Goal: Book appointment/travel/reservation

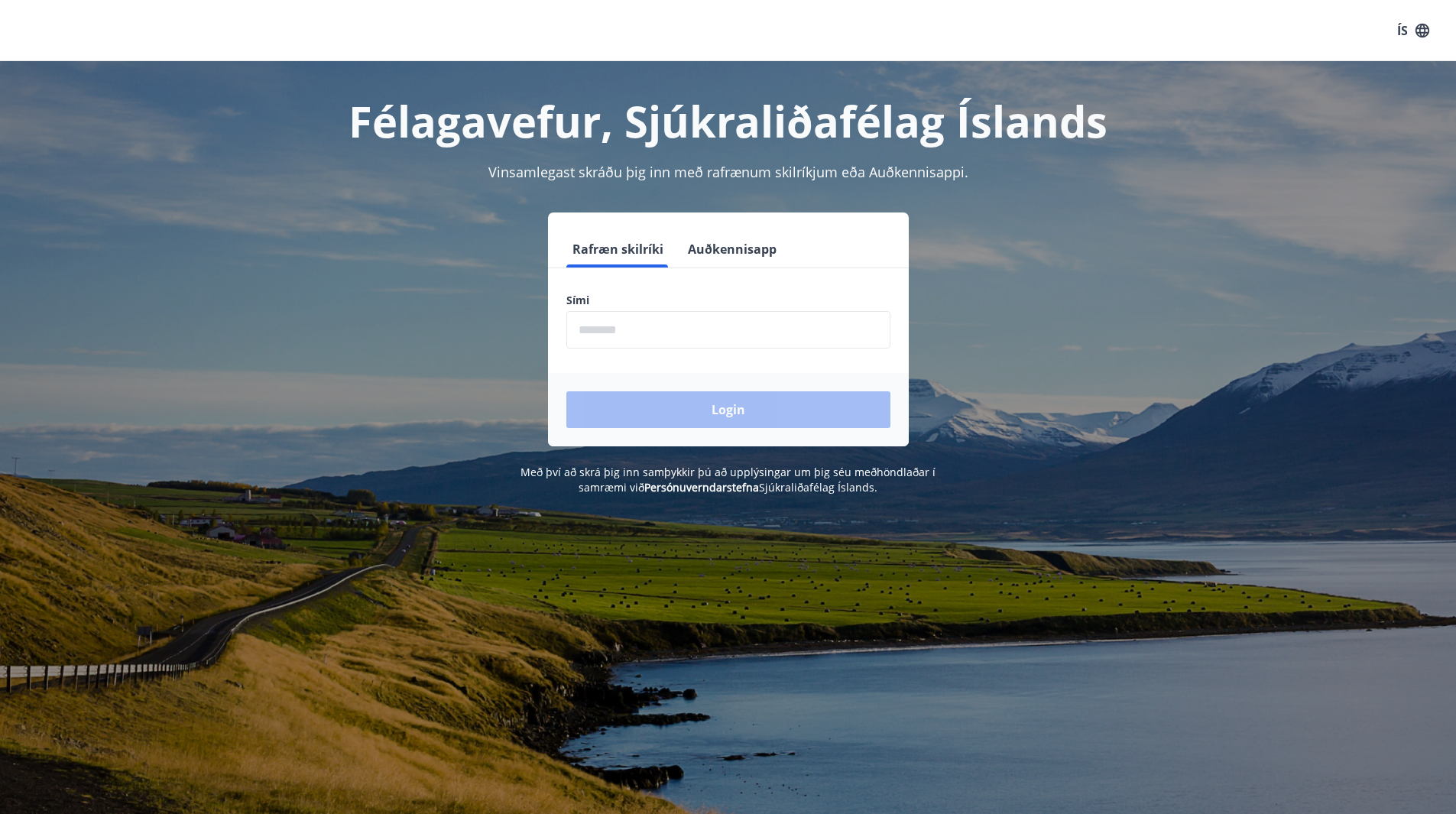
click at [686, 334] on input "phone" at bounding box center [728, 330] width 324 height 38
type input "********"
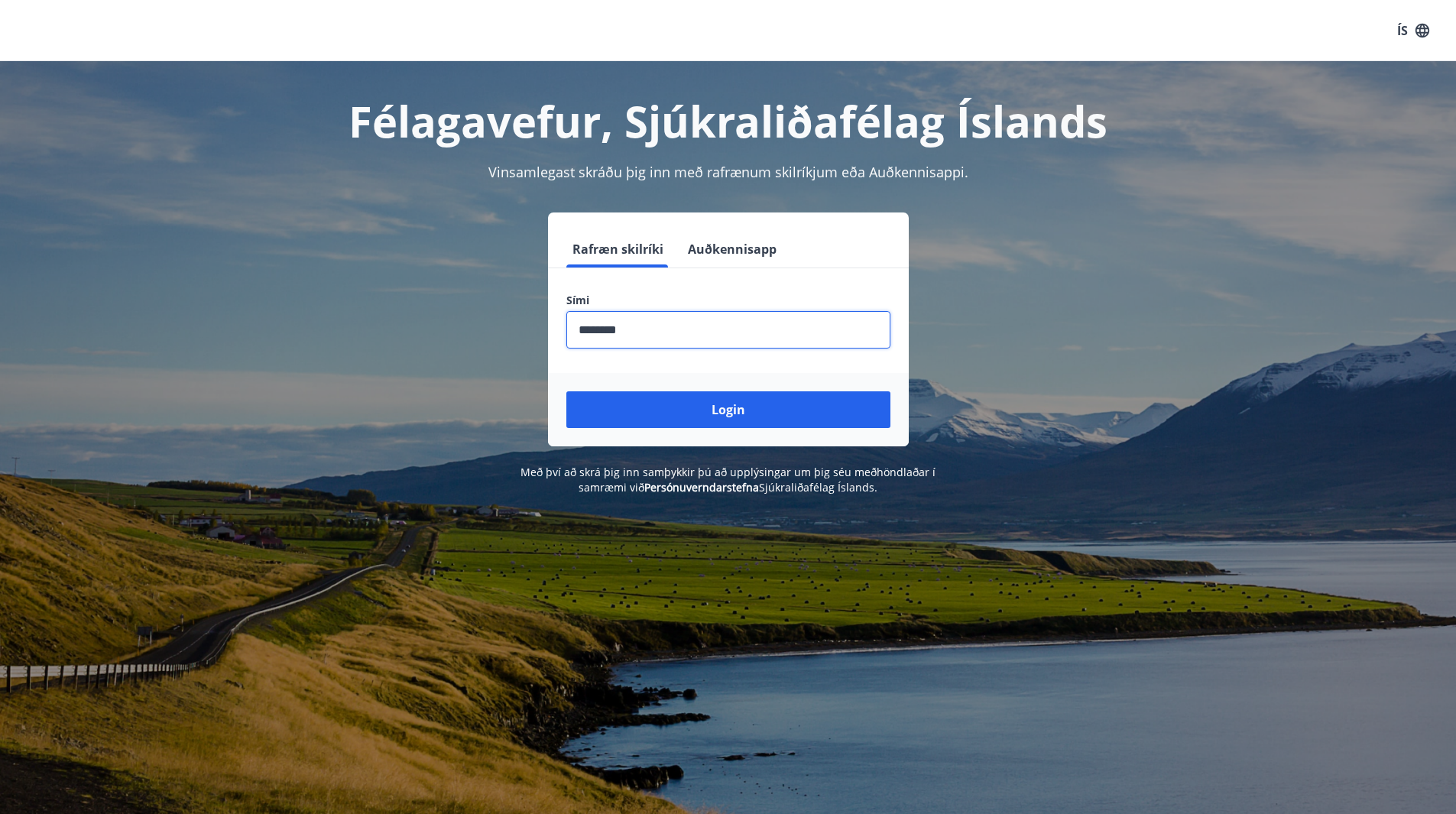
click at [718, 433] on div "Login" at bounding box center [728, 410] width 361 height 73
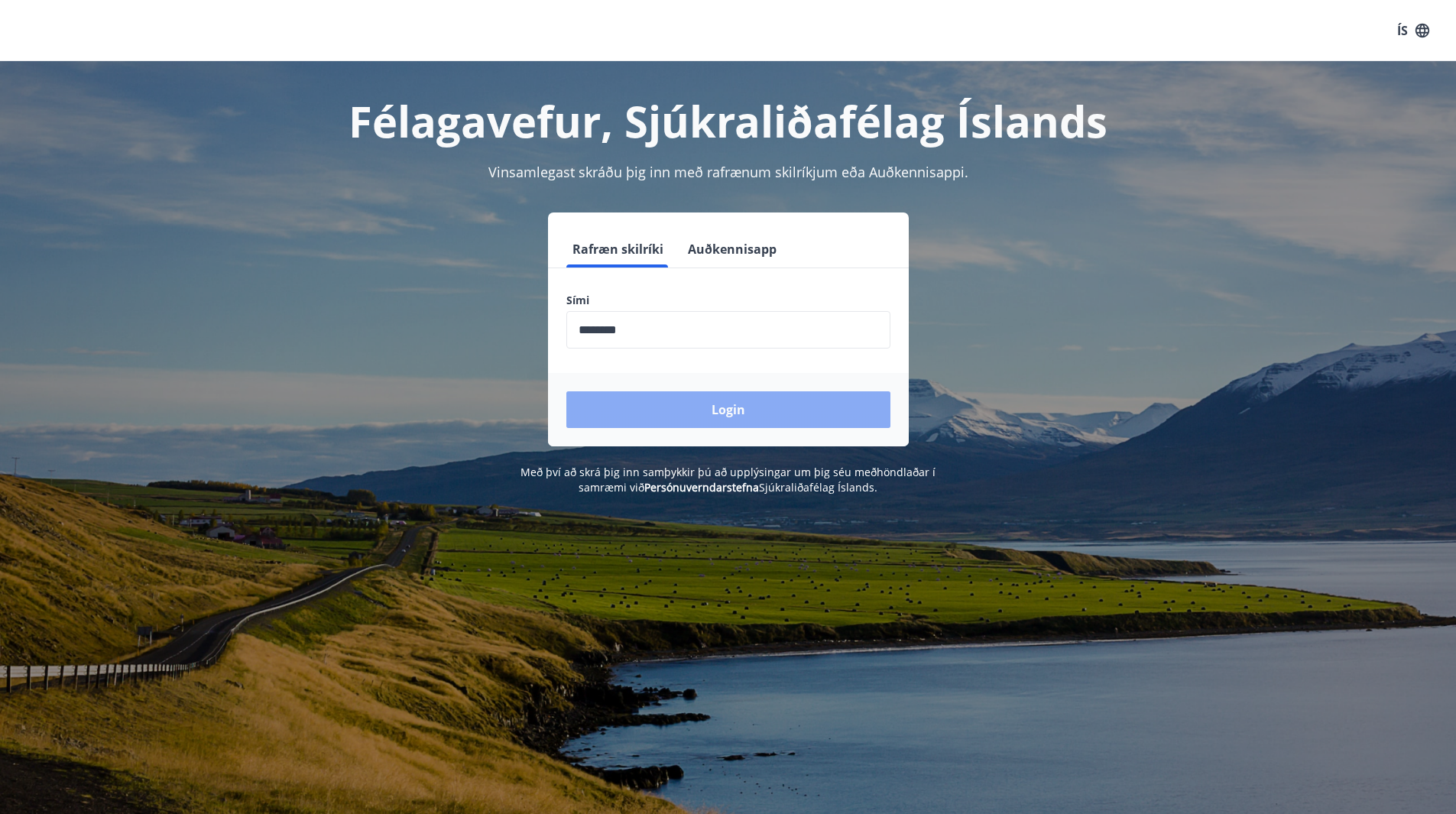
click at [726, 422] on button "Login" at bounding box center [728, 409] width 324 height 37
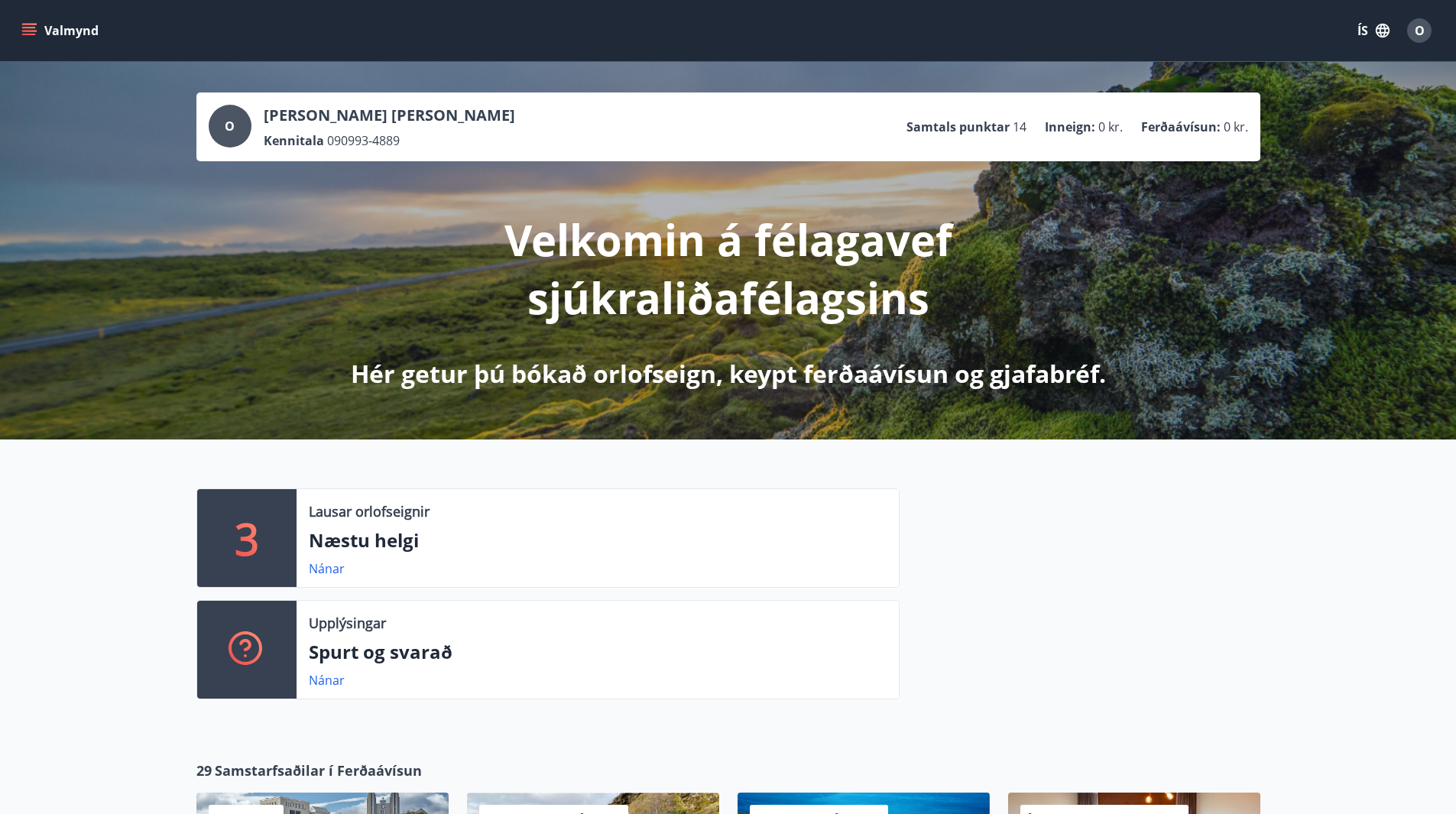
click at [31, 30] on icon "menu" at bounding box center [29, 30] width 15 height 15
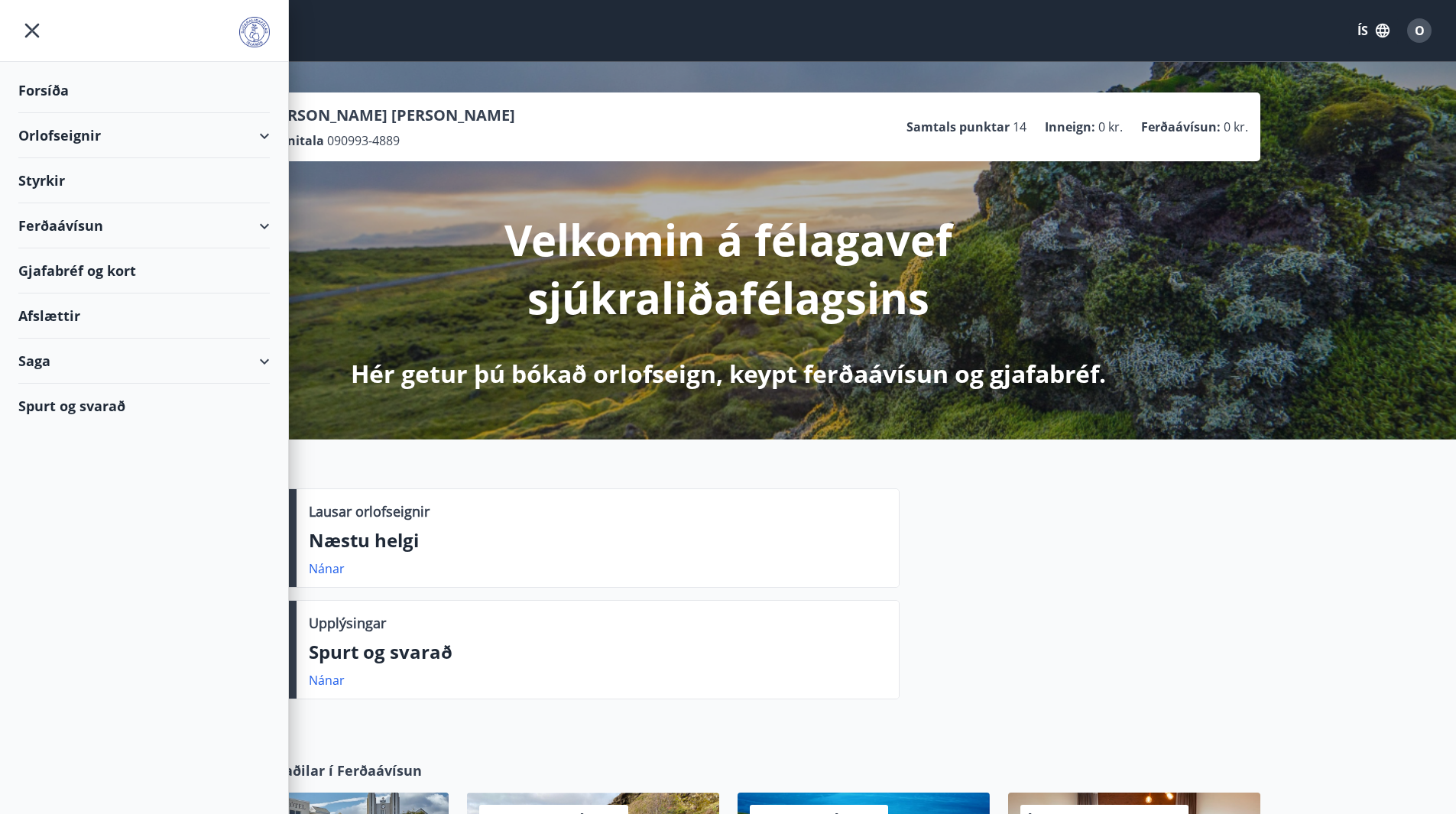
click at [271, 142] on icon at bounding box center [264, 135] width 19 height 19
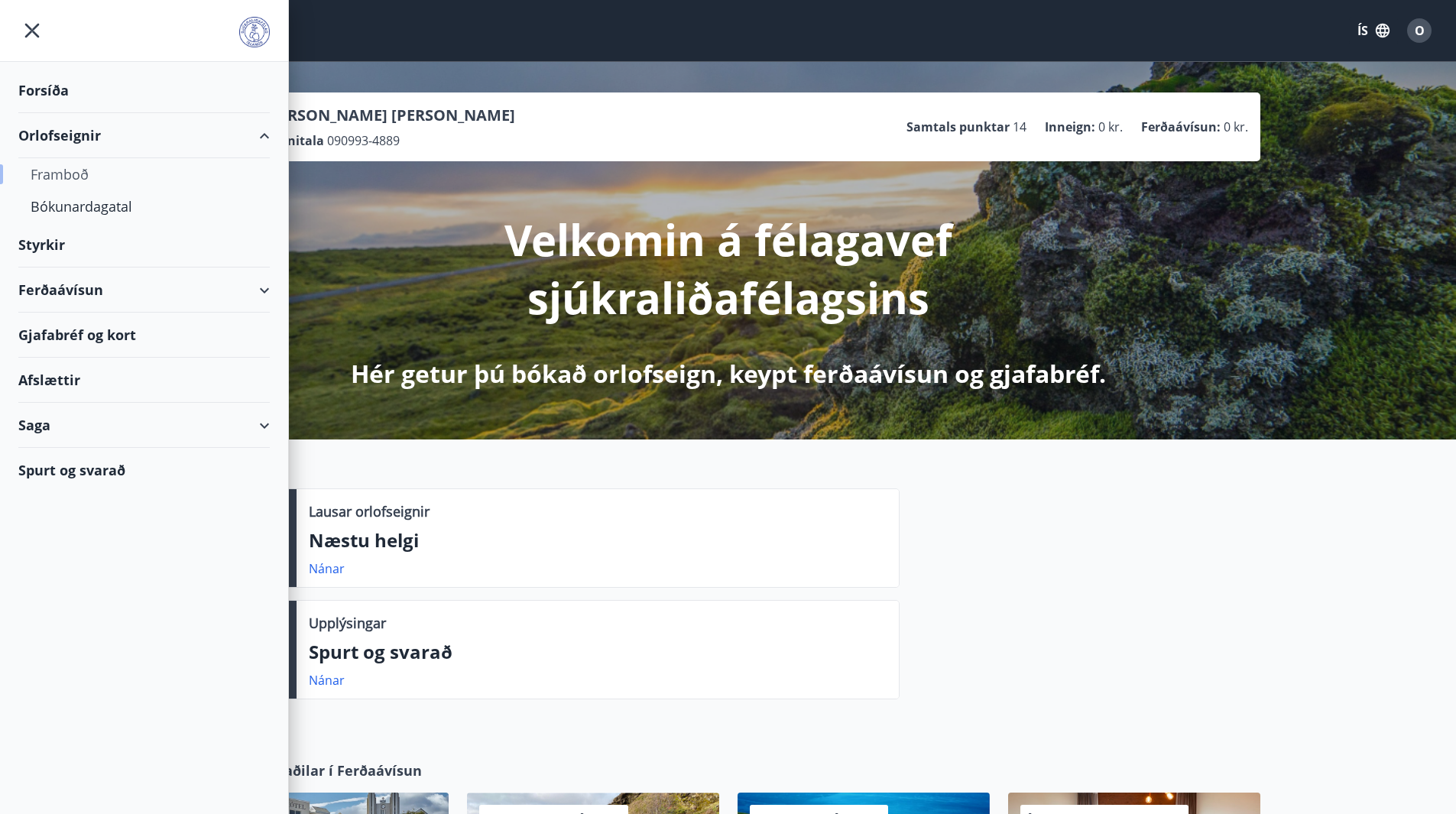
click at [60, 178] on div "Framboð" at bounding box center [144, 174] width 227 height 32
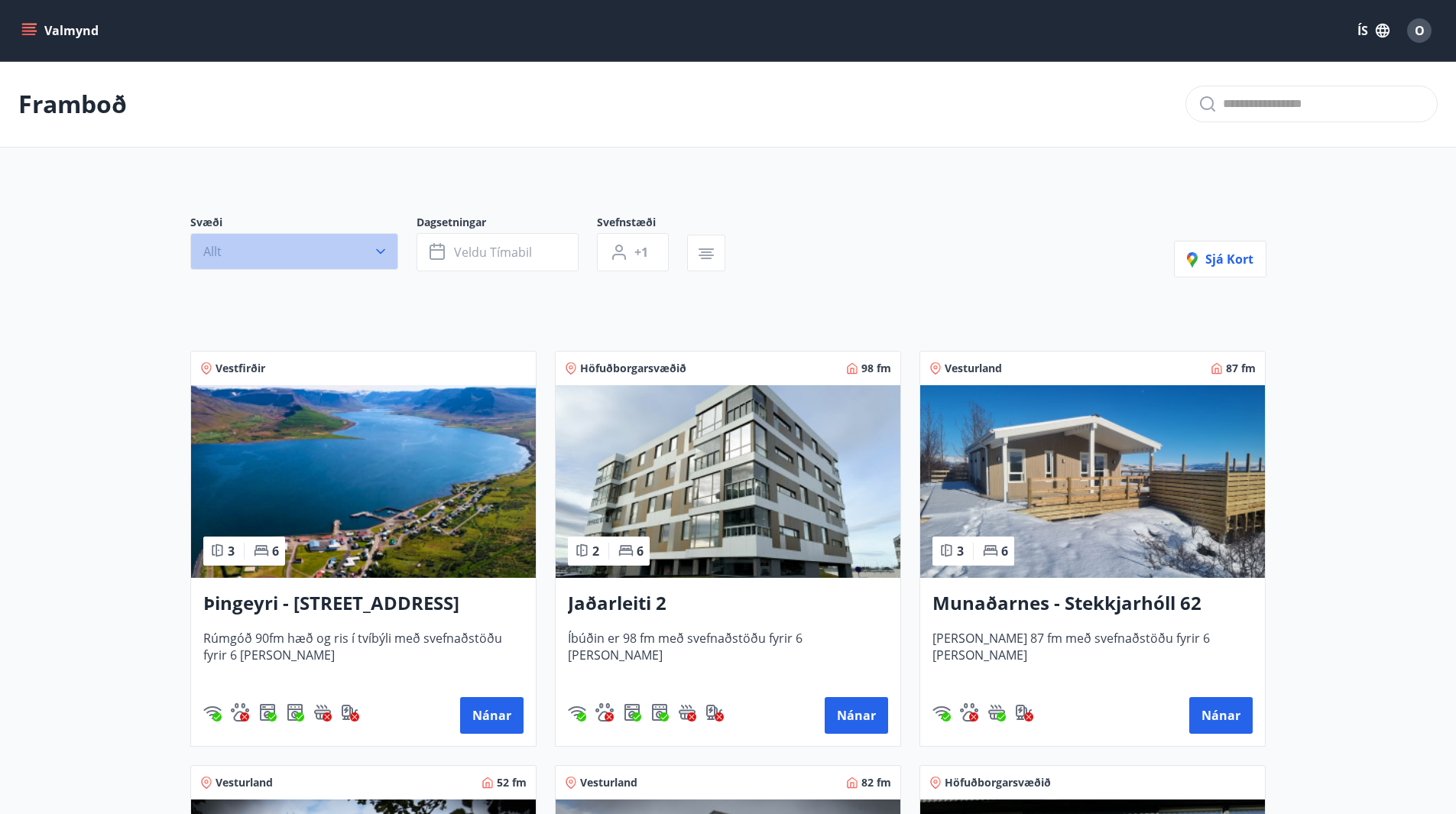
click at [262, 255] on button "Allt" at bounding box center [294, 251] width 207 height 37
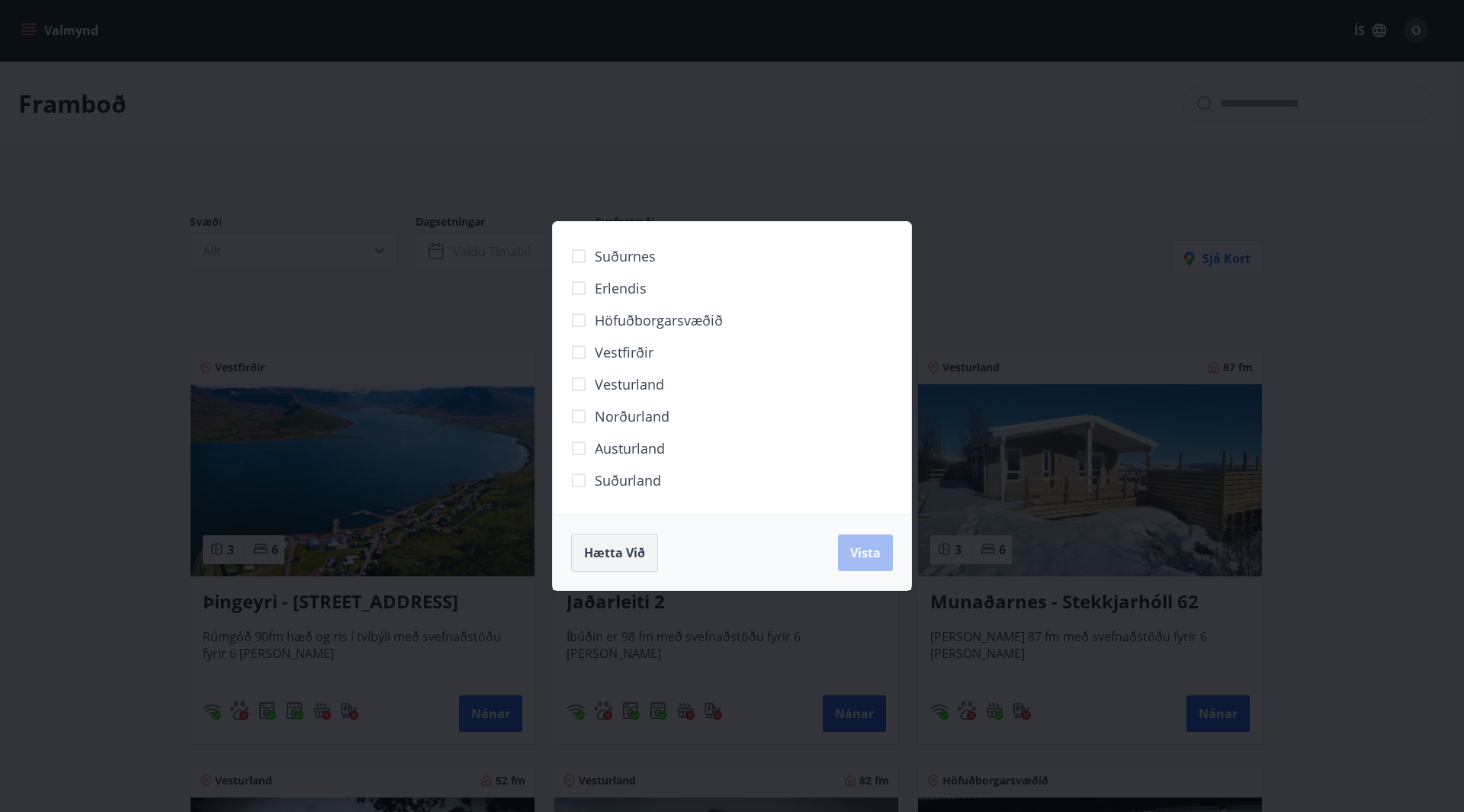
click at [621, 554] on span "Hætta við" at bounding box center [615, 552] width 61 height 17
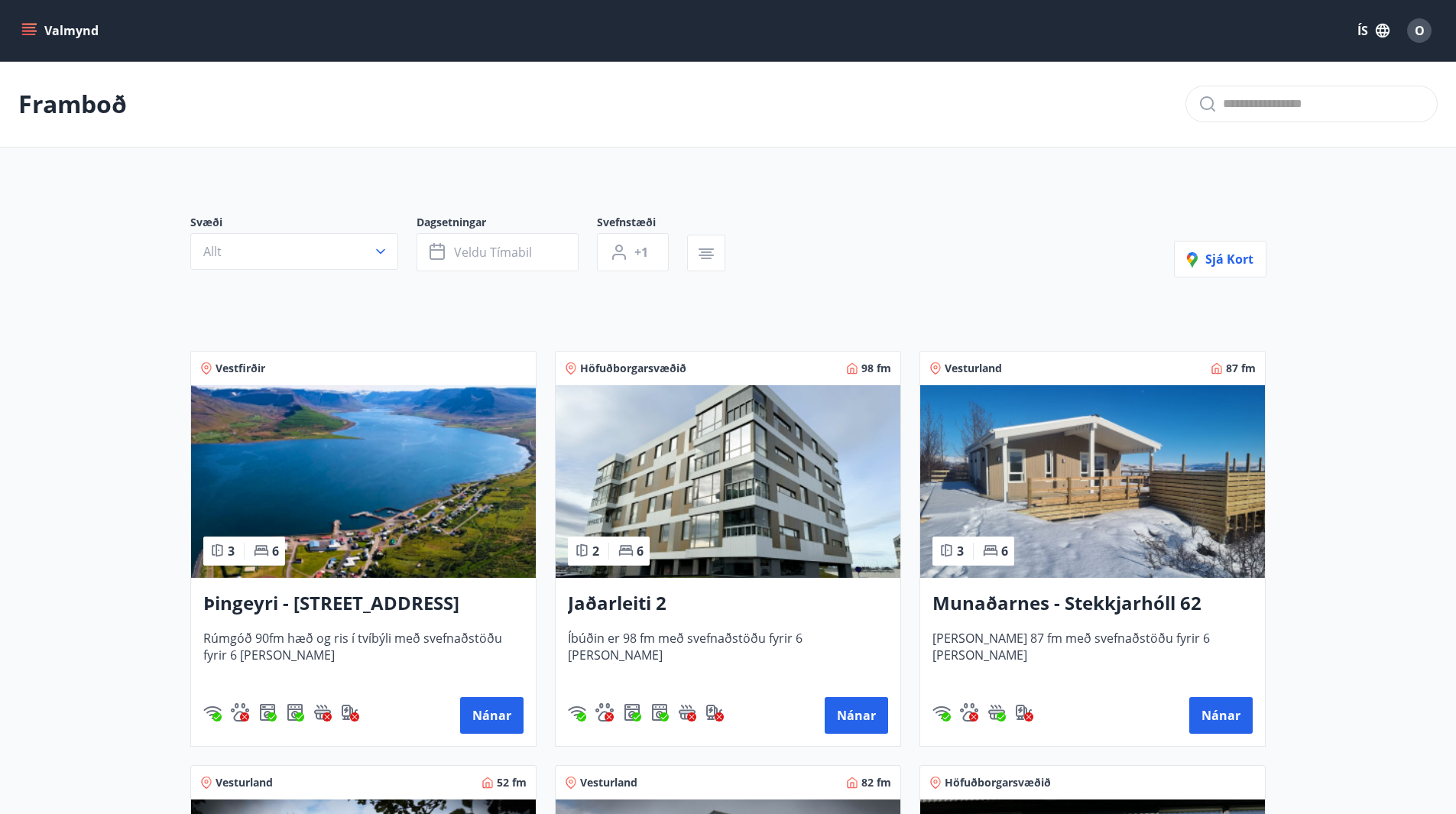
click at [29, 29] on icon "menu" at bounding box center [29, 30] width 15 height 15
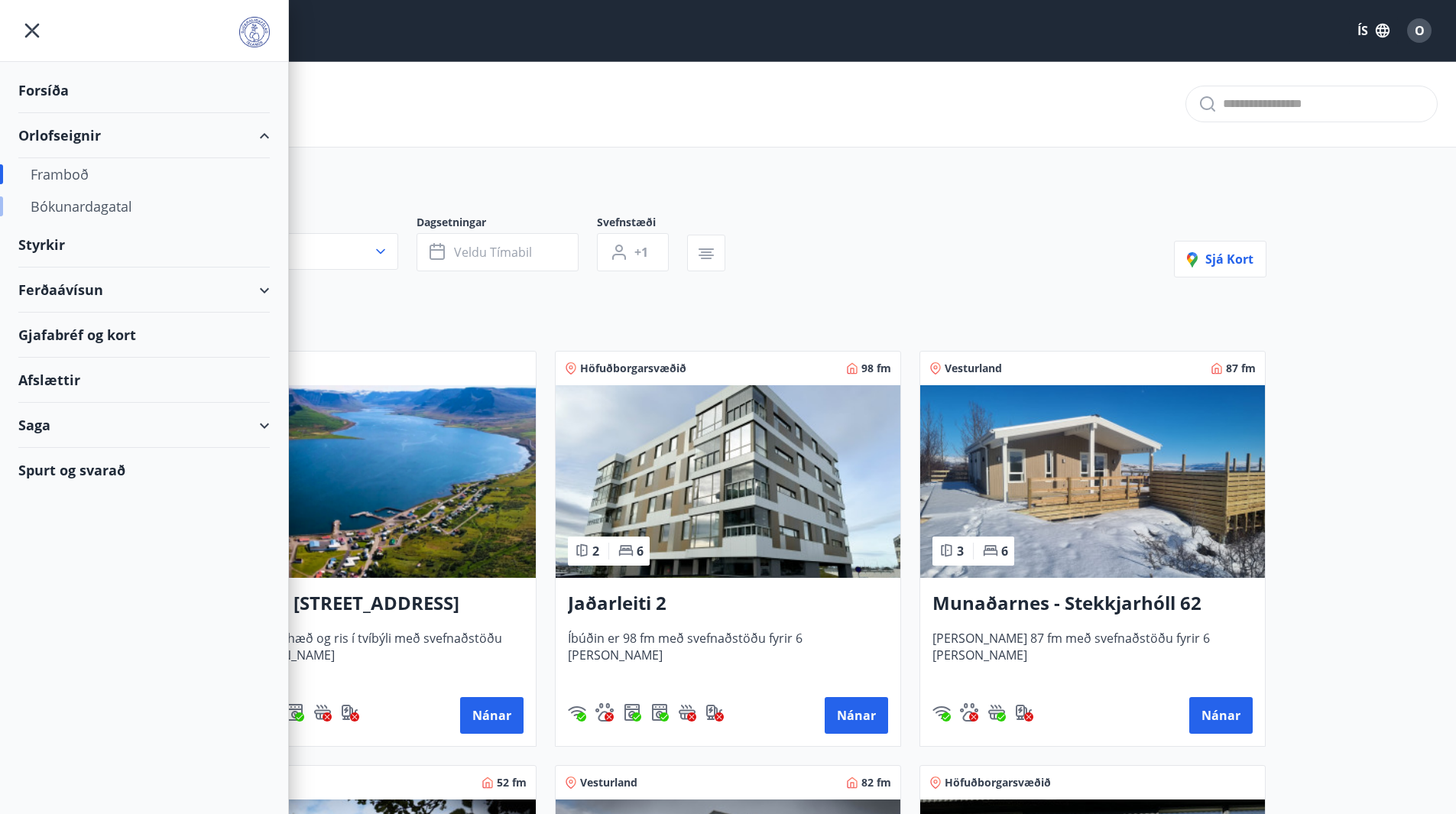
click at [65, 201] on div "Bókunardagatal" at bounding box center [144, 206] width 227 height 32
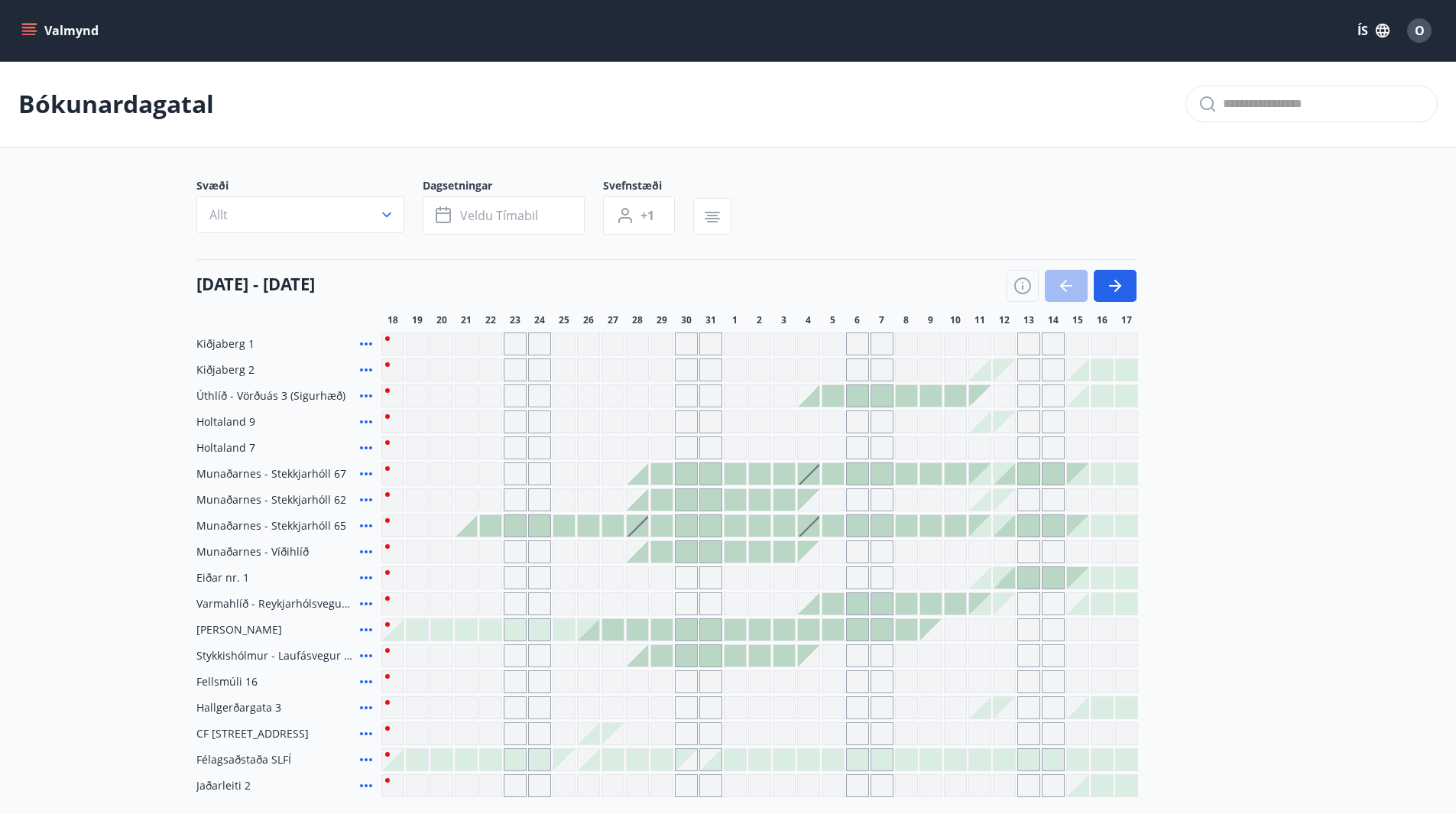
click at [635, 447] on div "Gráir dagar eru ekki bókanlegir" at bounding box center [637, 448] width 23 height 23
click at [1116, 285] on icon "button" at bounding box center [1114, 286] width 12 height 2
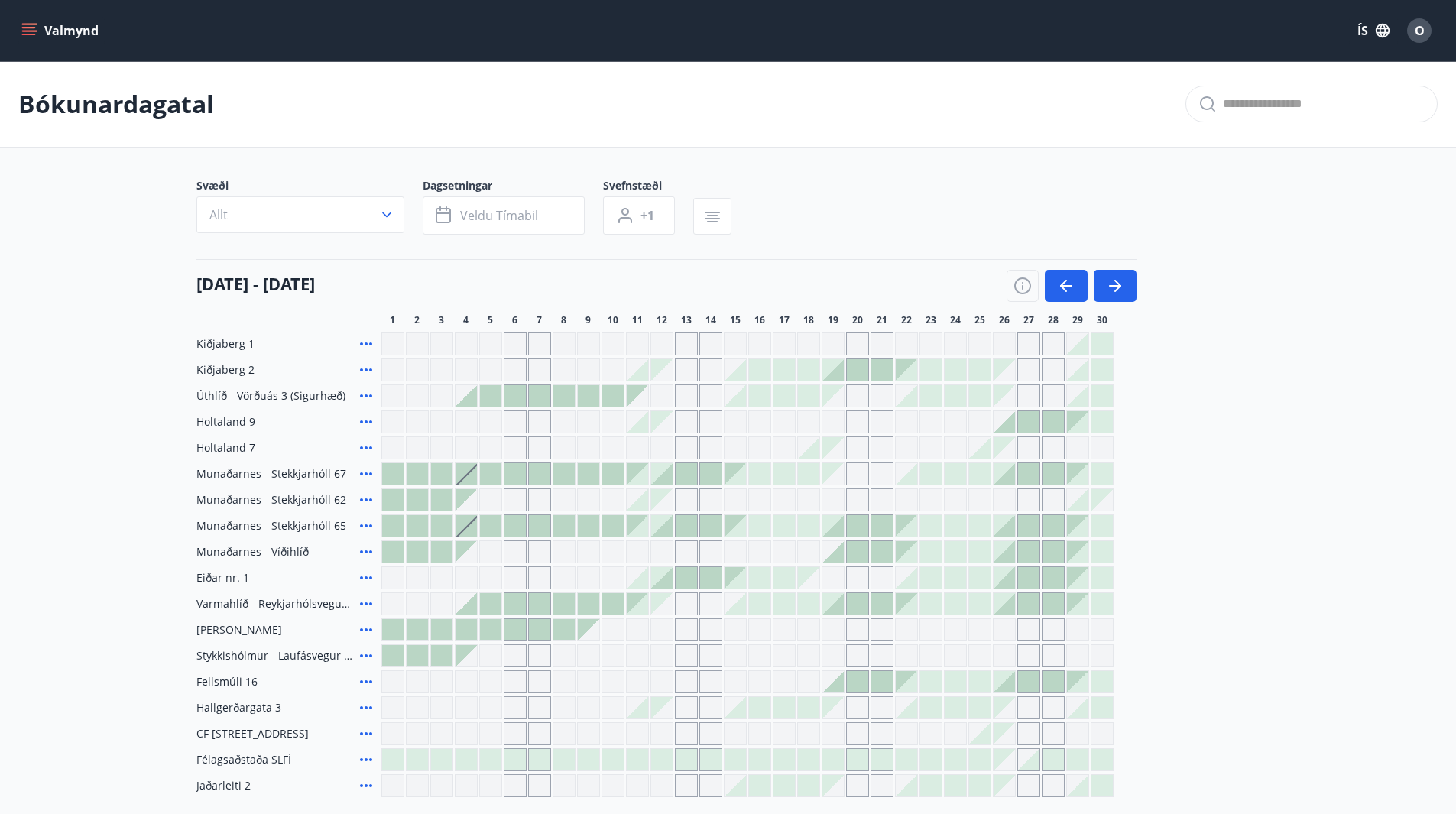
click at [30, 31] on icon "menu" at bounding box center [30, 31] width 17 height 2
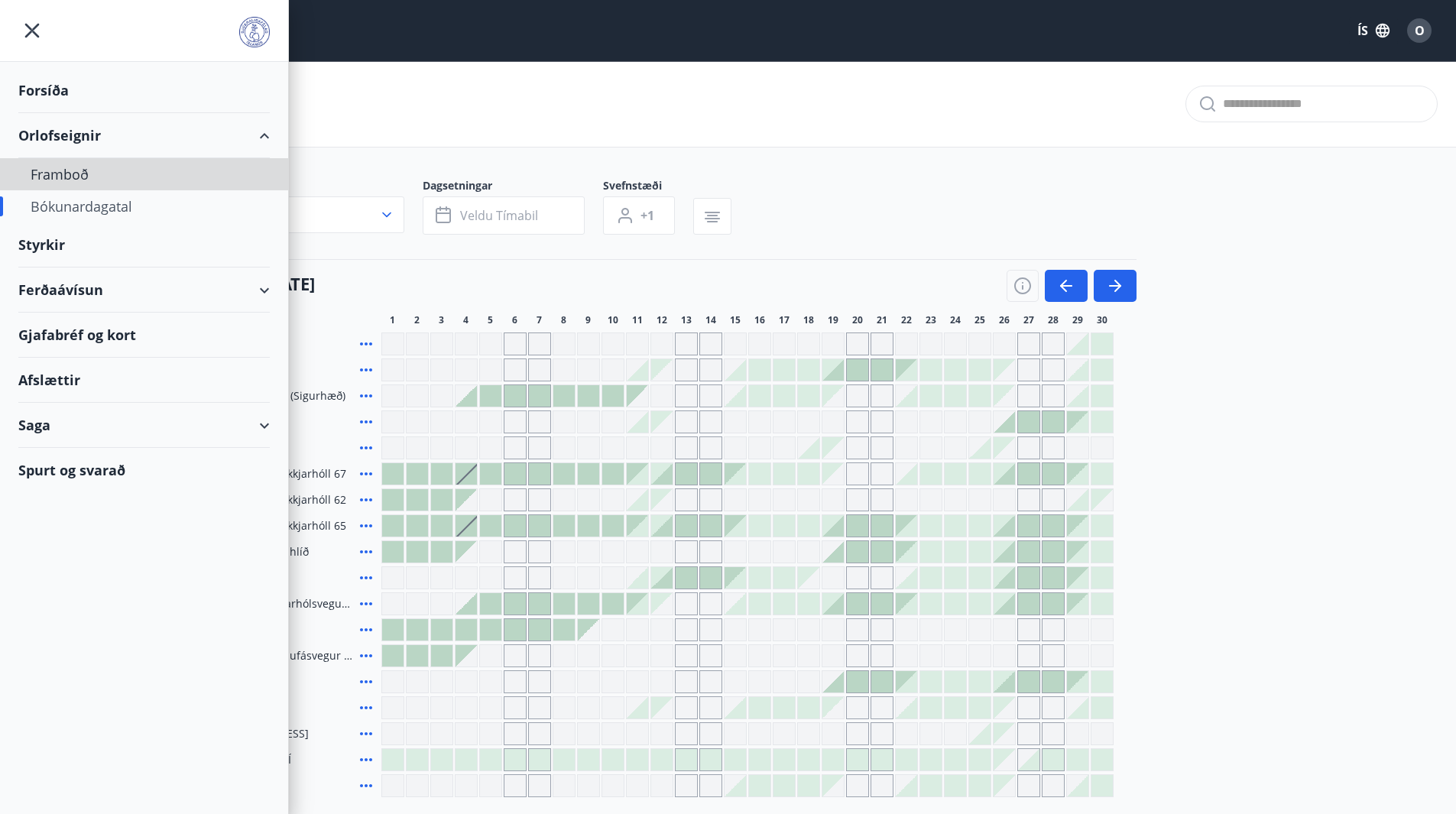
drag, startPoint x: 55, startPoint y: 174, endPoint x: 511, endPoint y: 99, distance: 462.1
click at [514, 97] on div "Bókunardagatal" at bounding box center [728, 104] width 1456 height 86
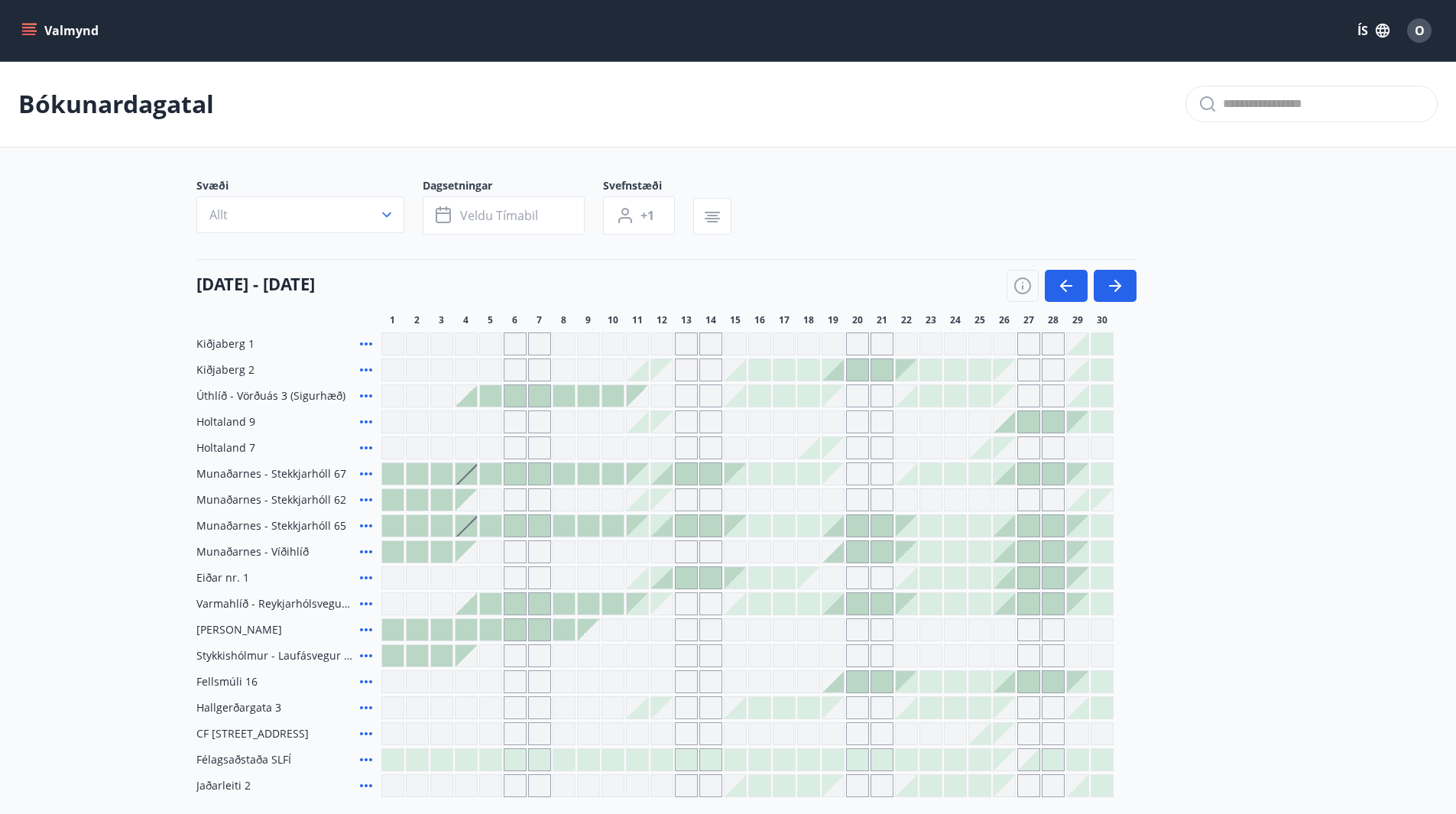
click at [23, 34] on icon "menu" at bounding box center [29, 30] width 15 height 15
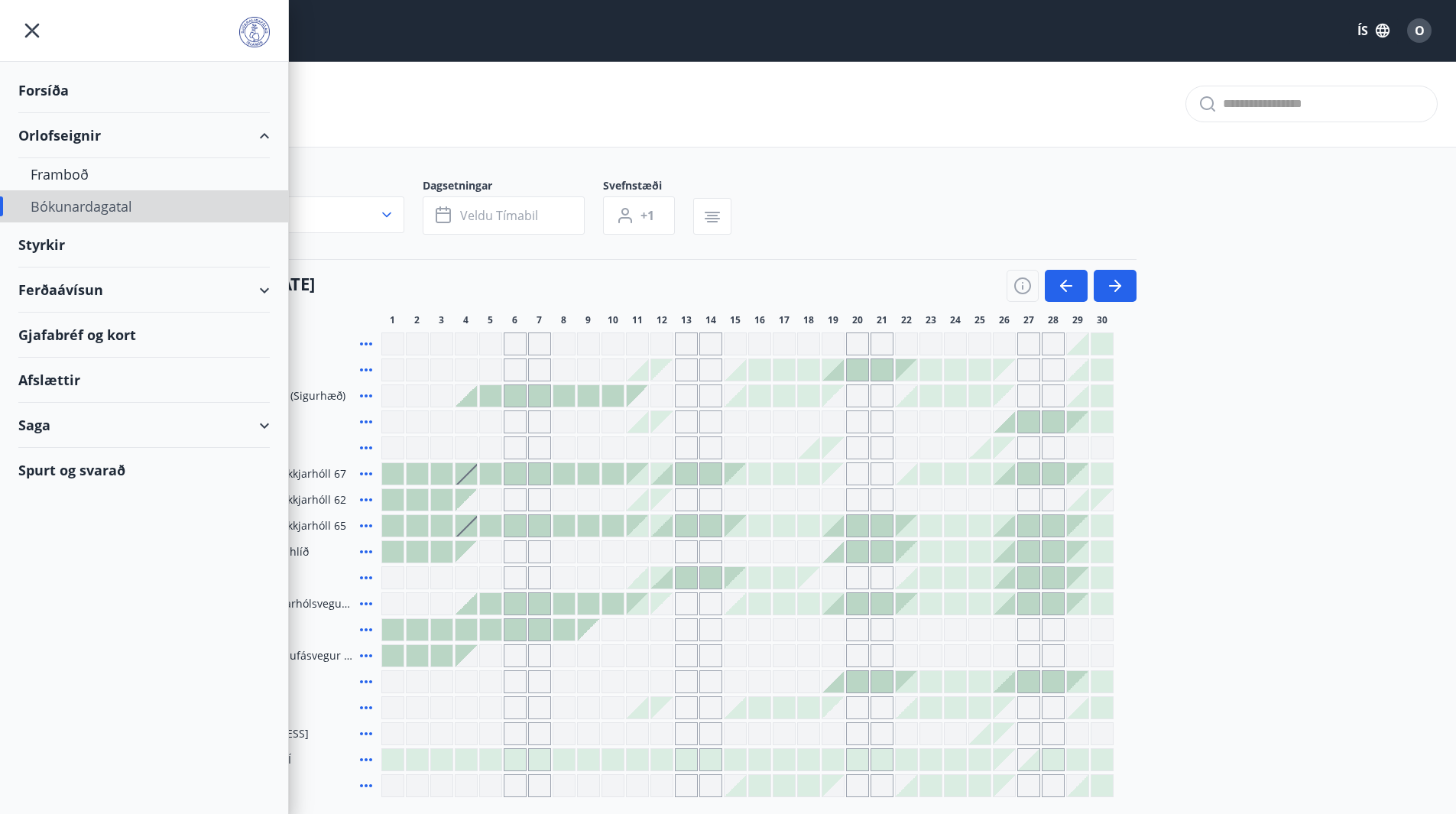
drag, startPoint x: 72, startPoint y: 205, endPoint x: 474, endPoint y: 121, distance: 410.7
click at [474, 121] on div "Bókunardagatal" at bounding box center [728, 104] width 1456 height 86
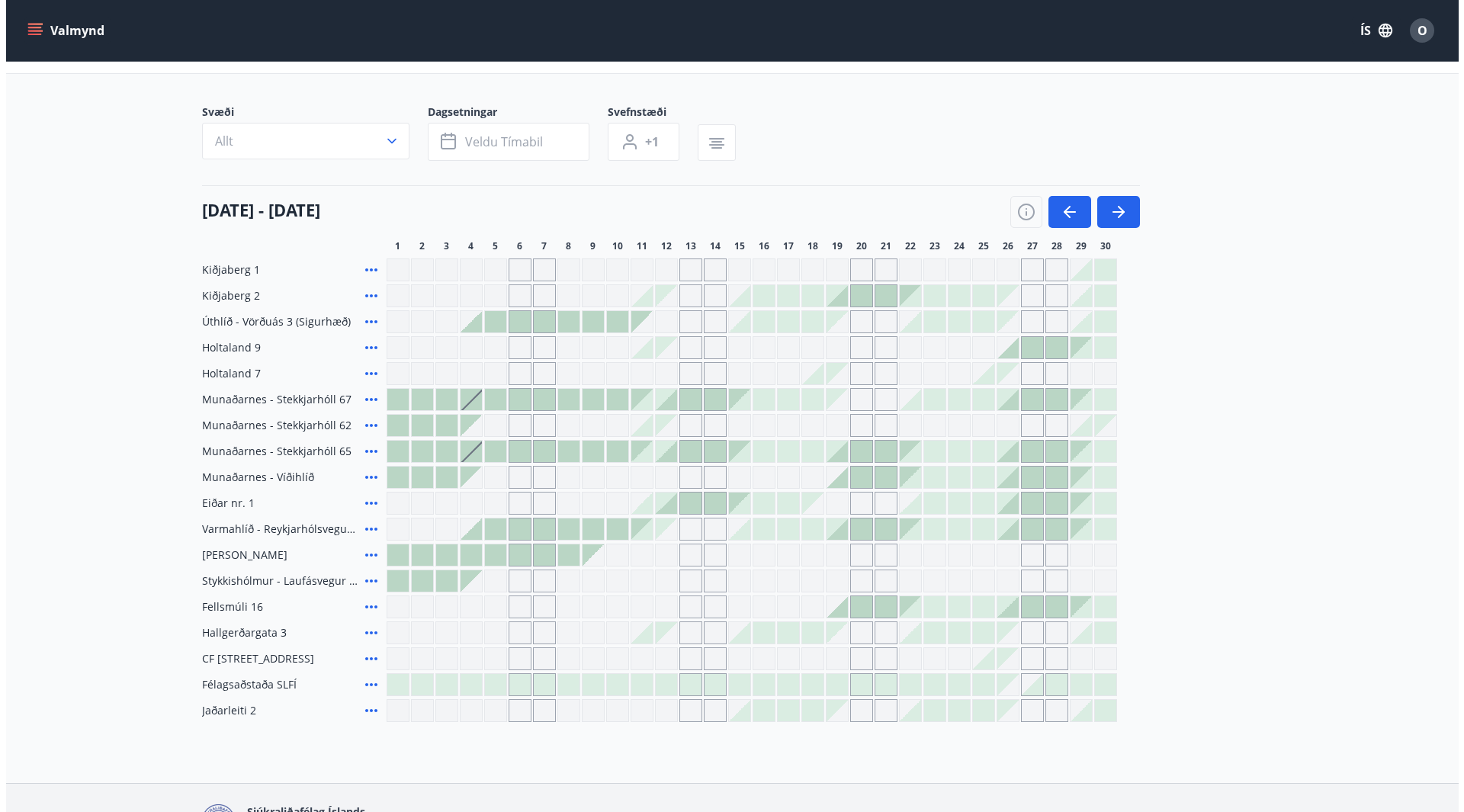
scroll to position [172, 0]
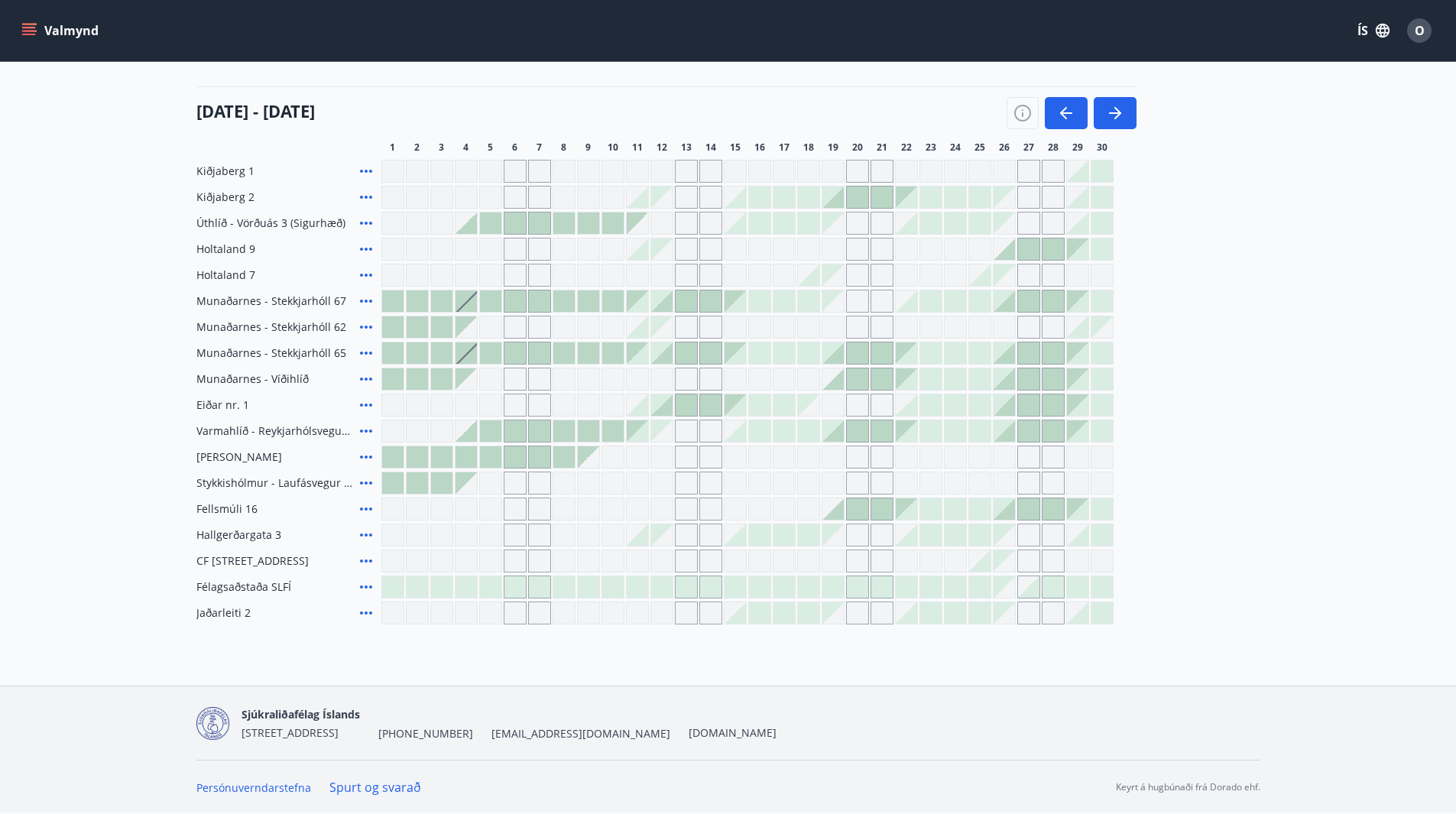
click at [360, 326] on icon at bounding box center [365, 327] width 19 height 19
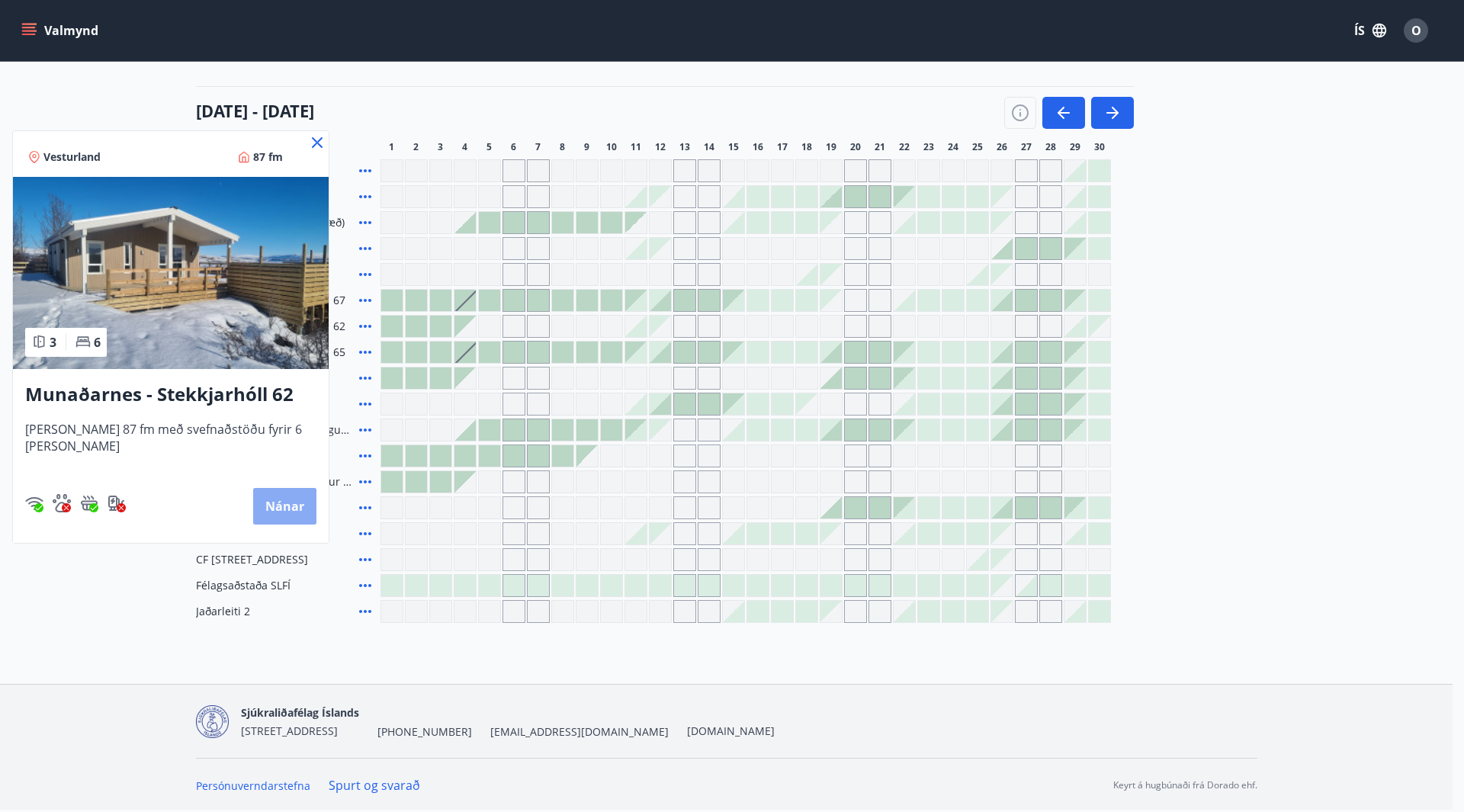
drag, startPoint x: 289, startPoint y: 500, endPoint x: 297, endPoint y: 508, distance: 11.3
click at [297, 508] on button "Nánar" at bounding box center [285, 506] width 63 height 36
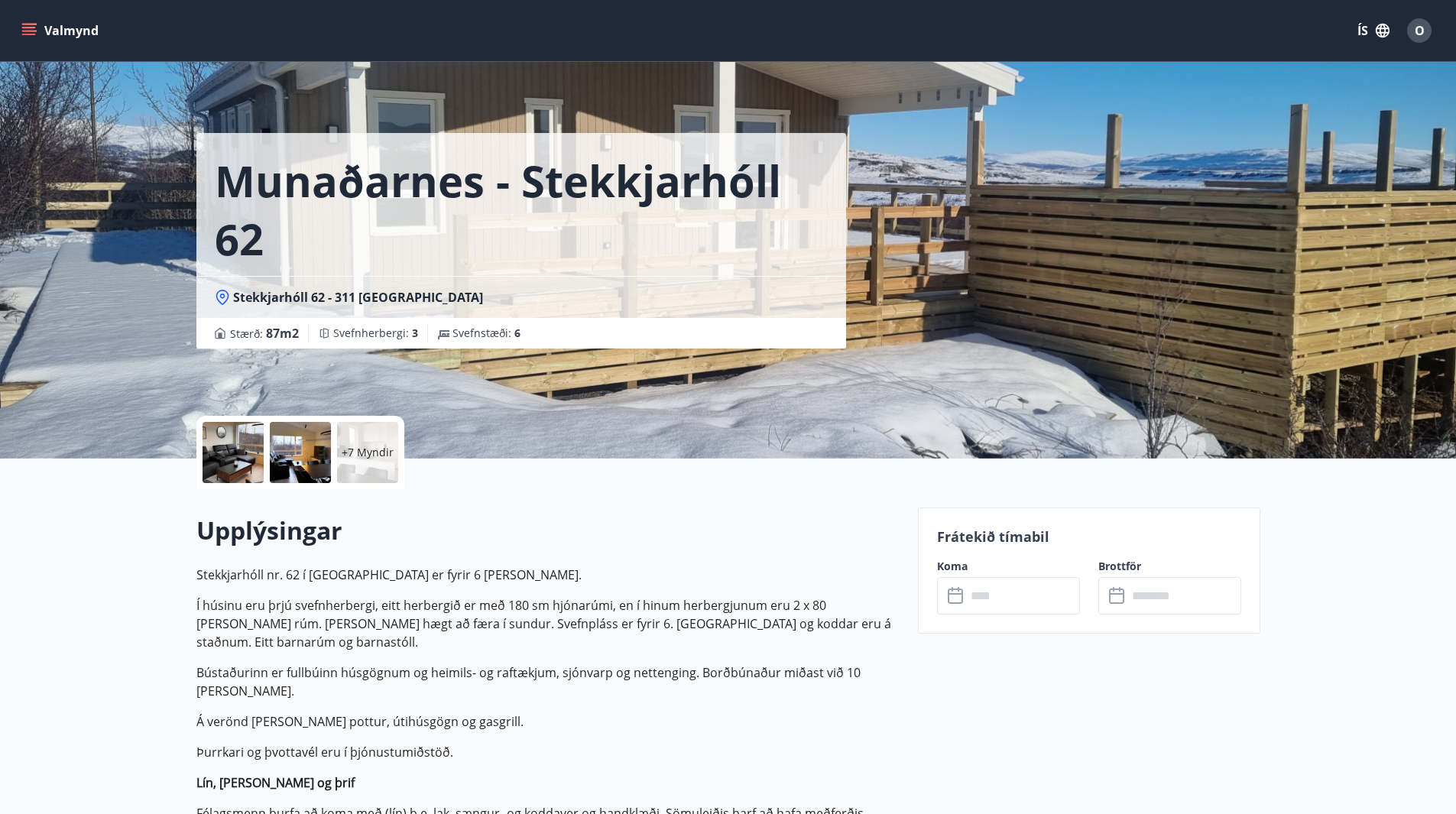
click at [366, 446] on p "+7 Myndir" at bounding box center [367, 451] width 52 height 15
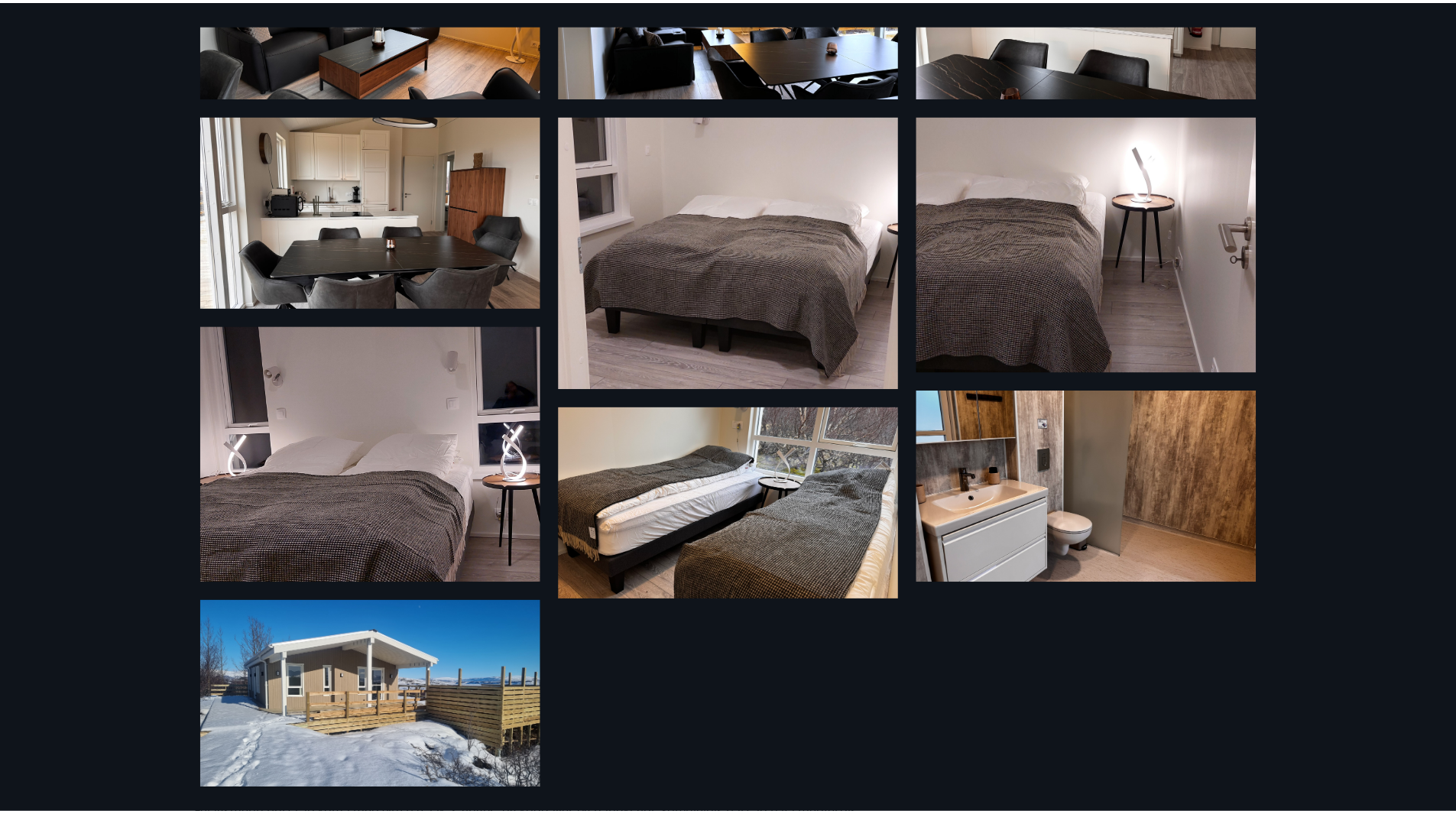
scroll to position [401, 0]
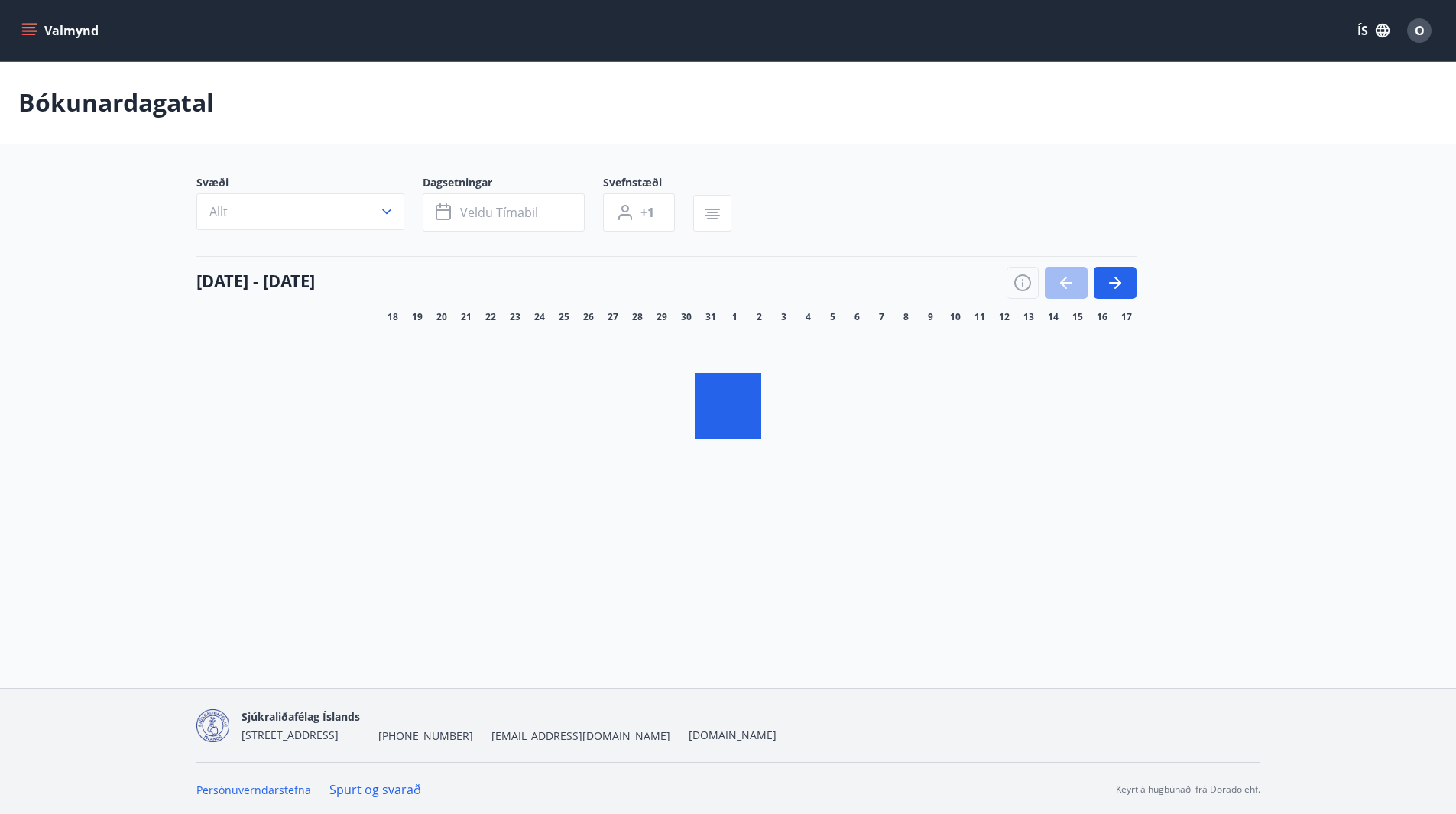
scroll to position [2, 0]
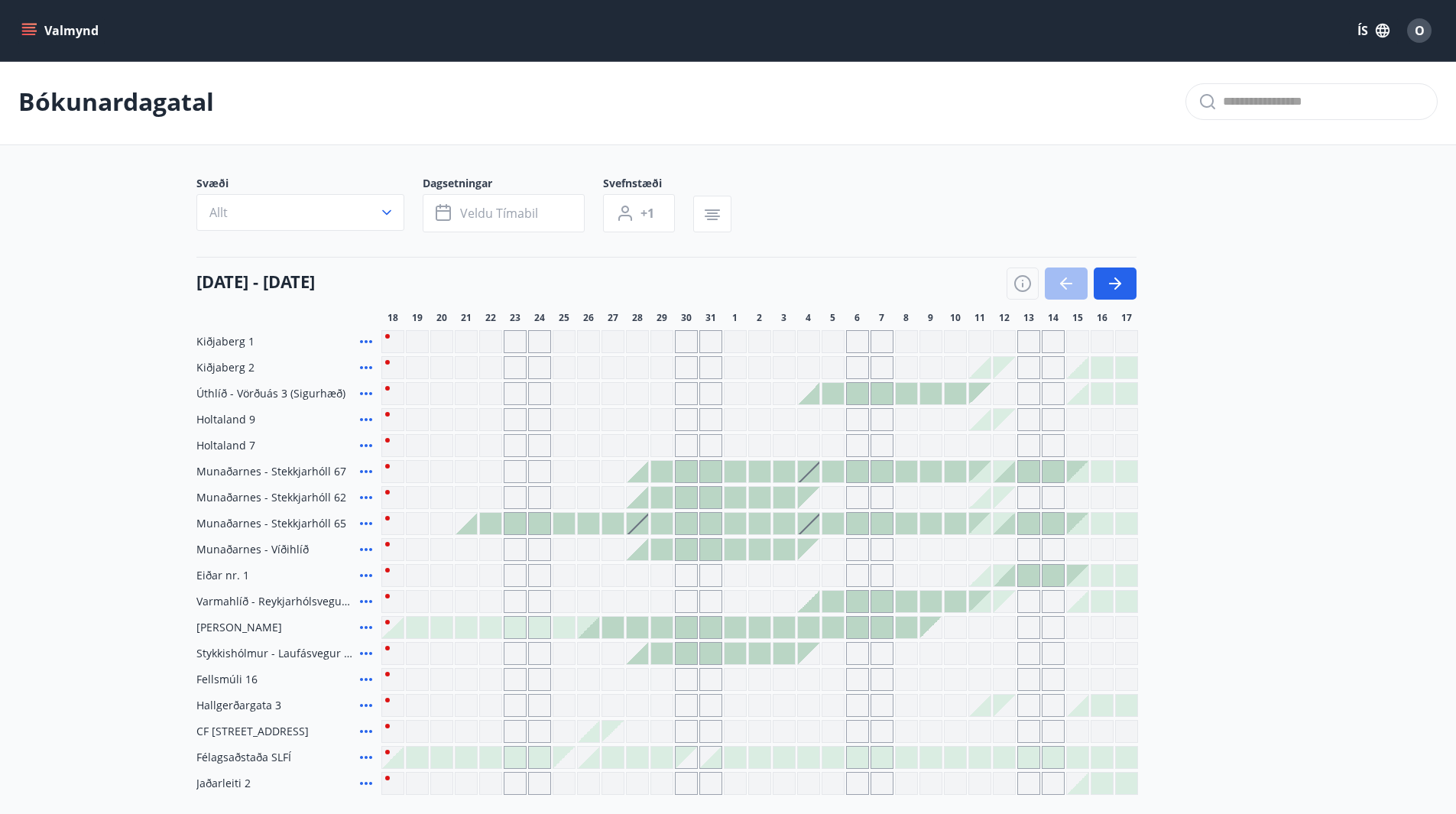
click at [975, 346] on div "Gráir dagar eru ekki bókanlegir" at bounding box center [979, 341] width 23 height 23
click at [1033, 338] on div "Gráir dagar eru ekki bókanlegir" at bounding box center [1028, 341] width 23 height 23
click at [1335, 285] on main "Bókunardagatal Svæði Allt Dagsetningar Veldu tímabil Svefnstæði +1 18 ágúst - 1…" at bounding box center [728, 427] width 1456 height 736
click at [1191, 441] on div "Kiðjaberg 1 Gráir dagar eru ekki bókanlegir Kiðjaberg 2 Úthlíð - Vörðuás 3 (Sig…" at bounding box center [728, 562] width 1064 height 464
click at [1112, 282] on icon "button" at bounding box center [1114, 284] width 19 height 19
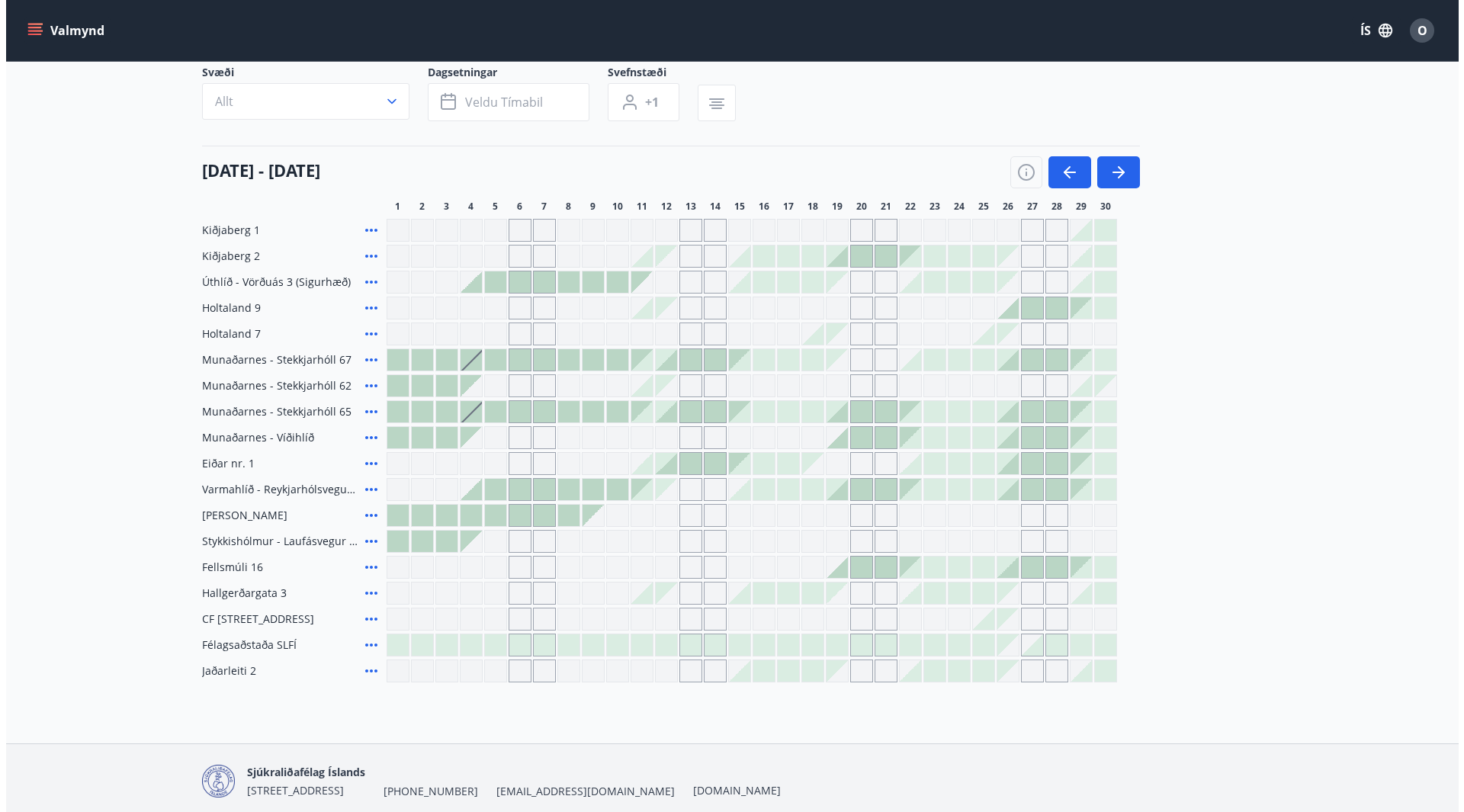
scroll to position [76, 0]
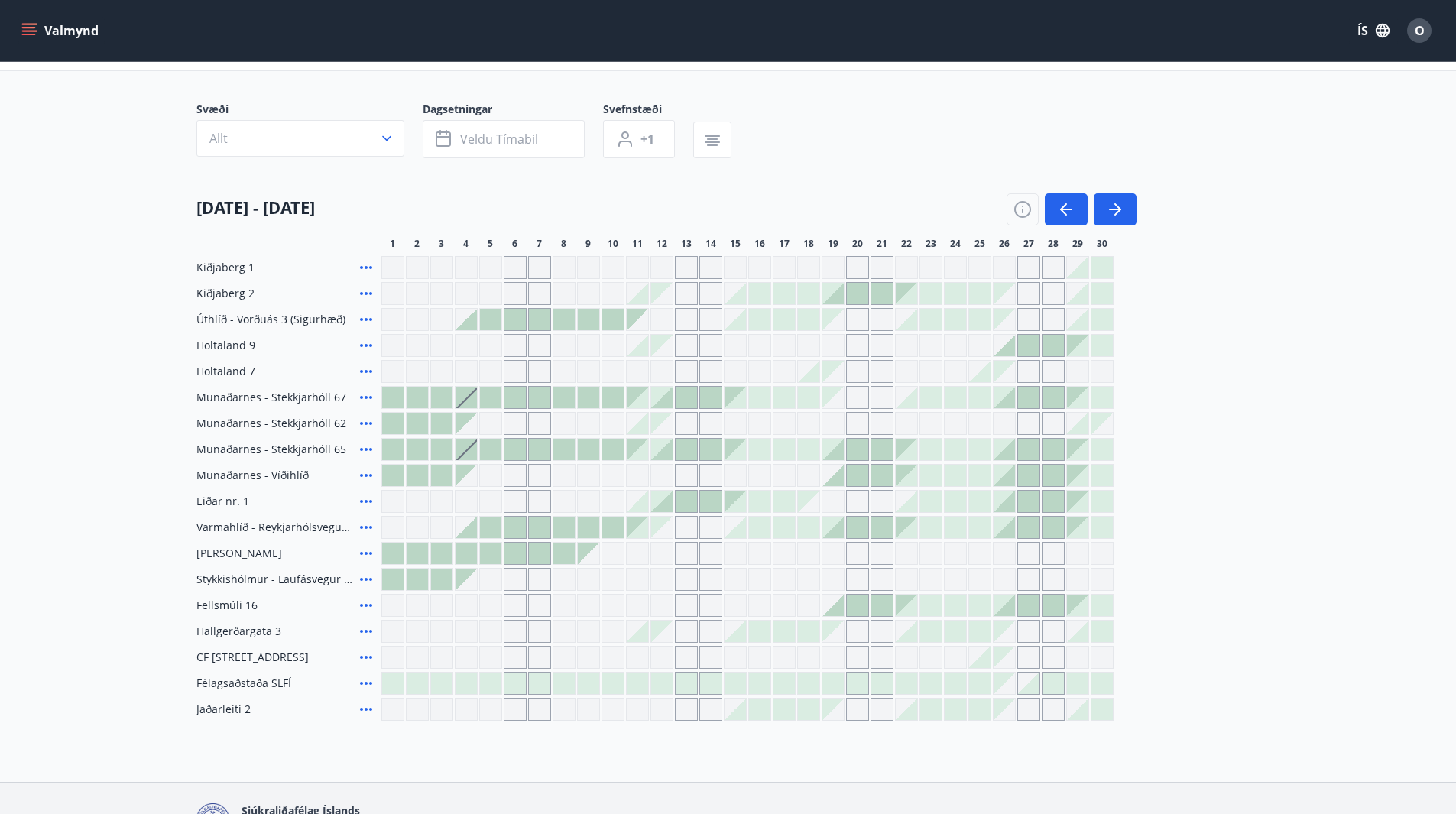
click at [364, 471] on icon at bounding box center [365, 475] width 19 height 19
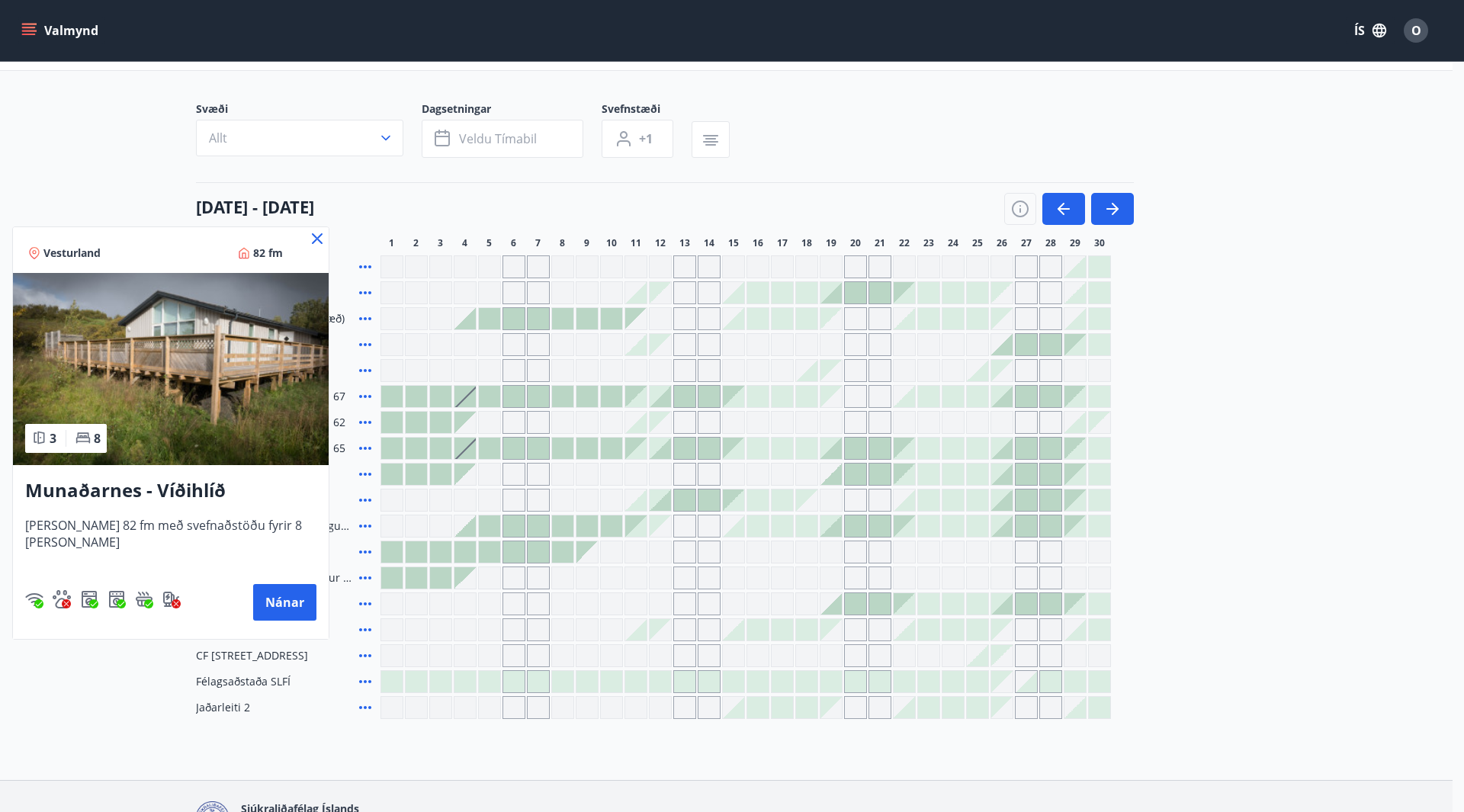
click at [309, 237] on icon at bounding box center [317, 238] width 19 height 19
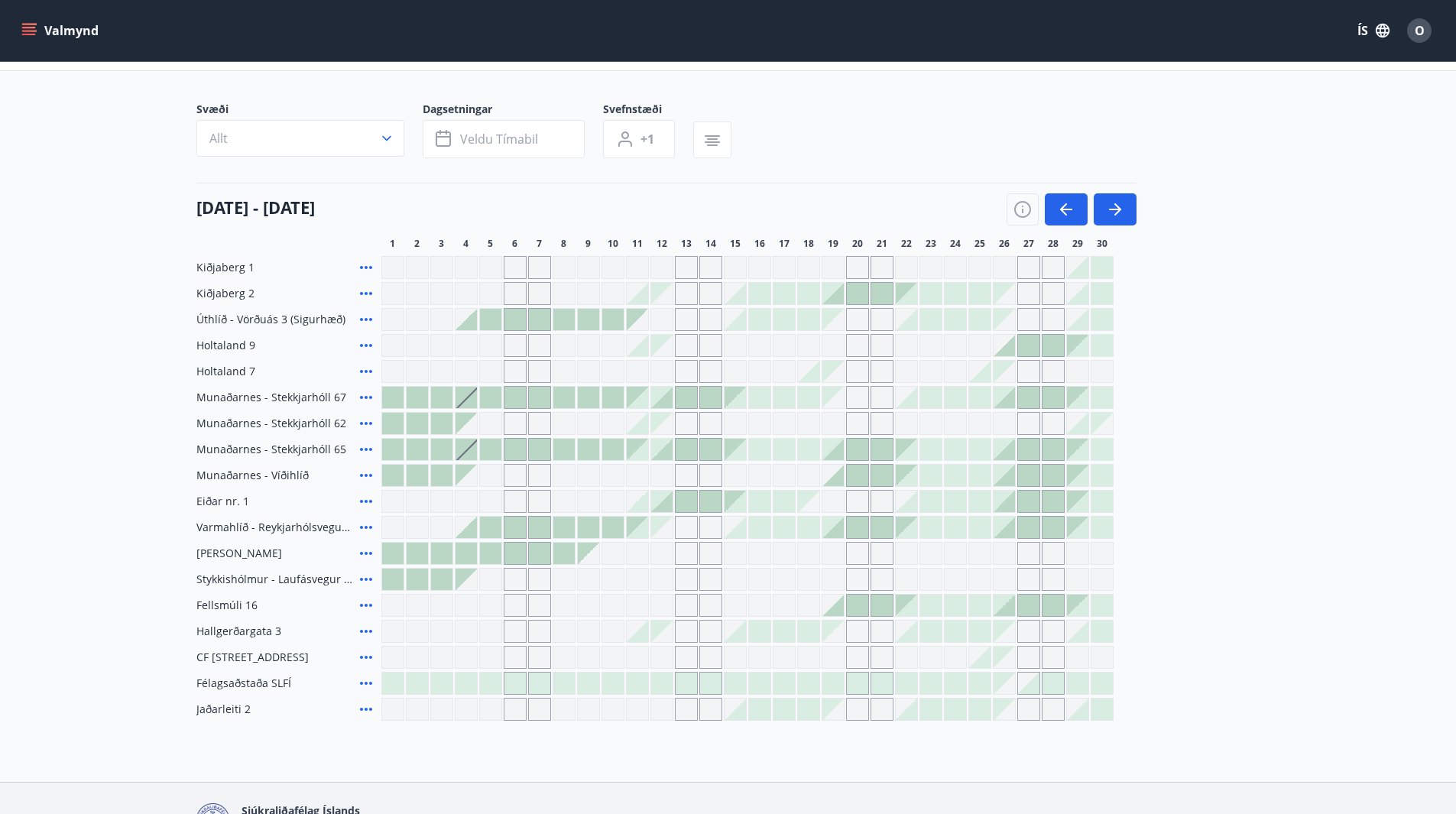
click at [364, 345] on icon at bounding box center [365, 345] width 12 height 3
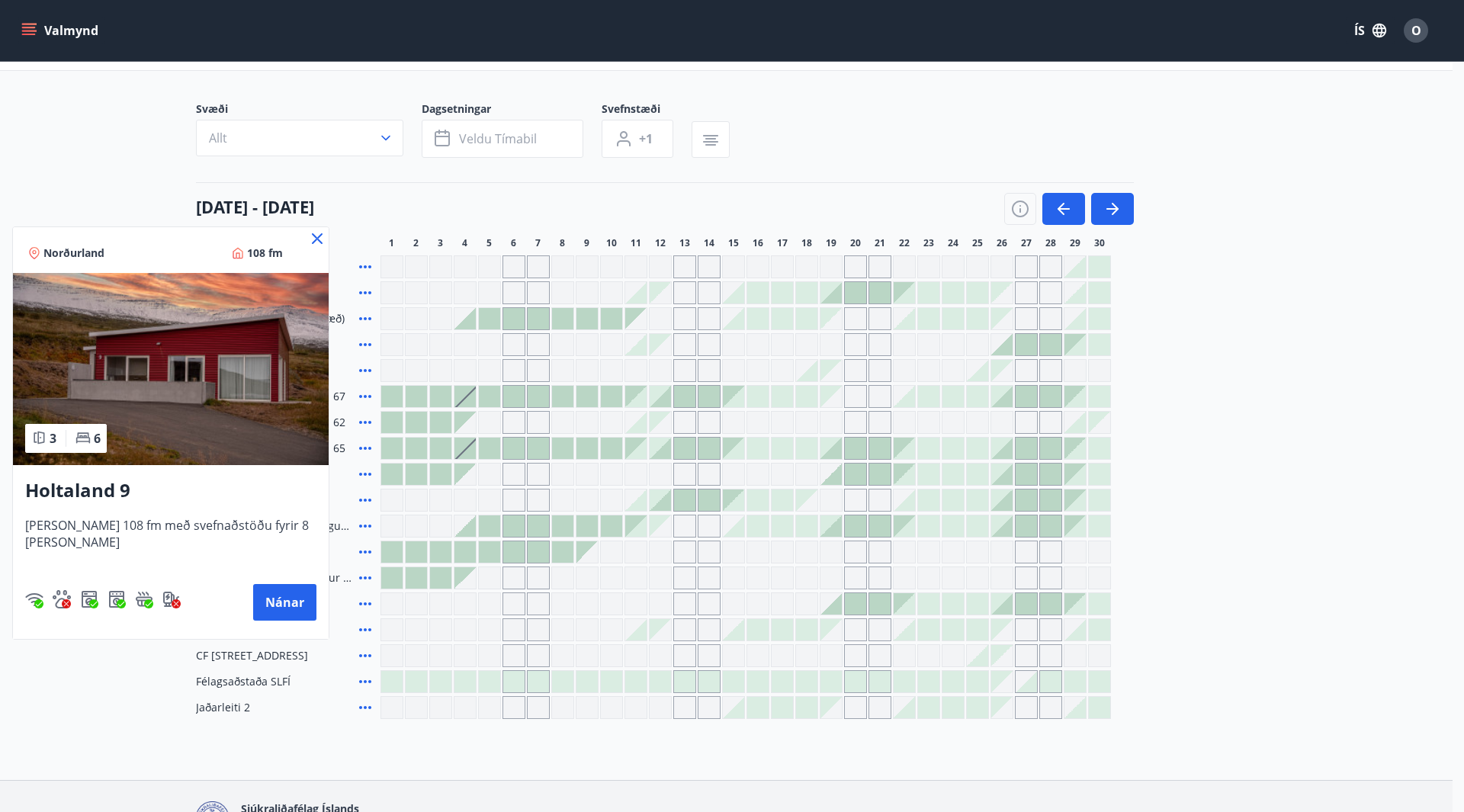
click at [312, 237] on icon at bounding box center [316, 238] width 11 height 11
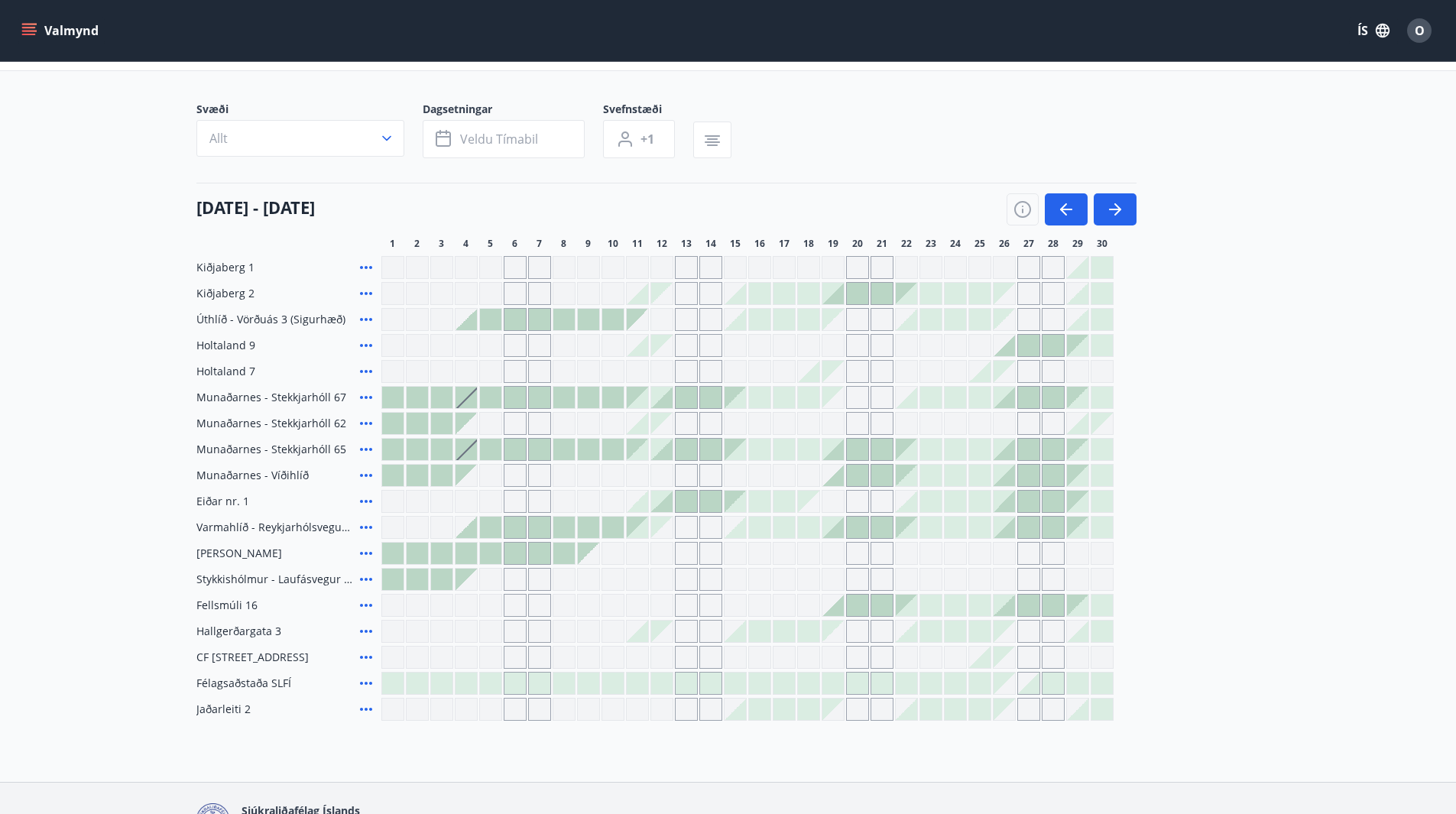
click at [363, 396] on icon at bounding box center [365, 397] width 19 height 19
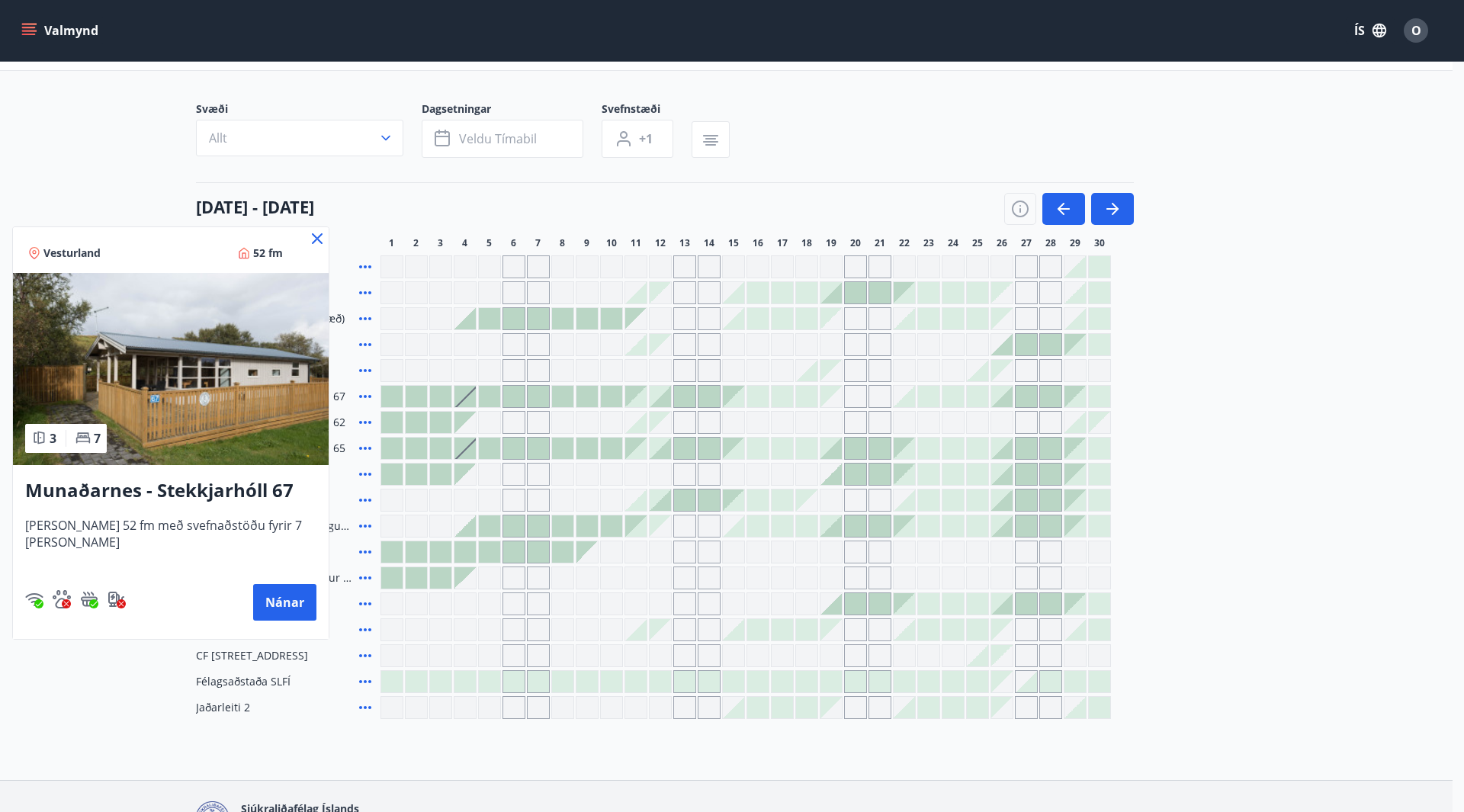
click at [309, 235] on icon at bounding box center [317, 238] width 19 height 19
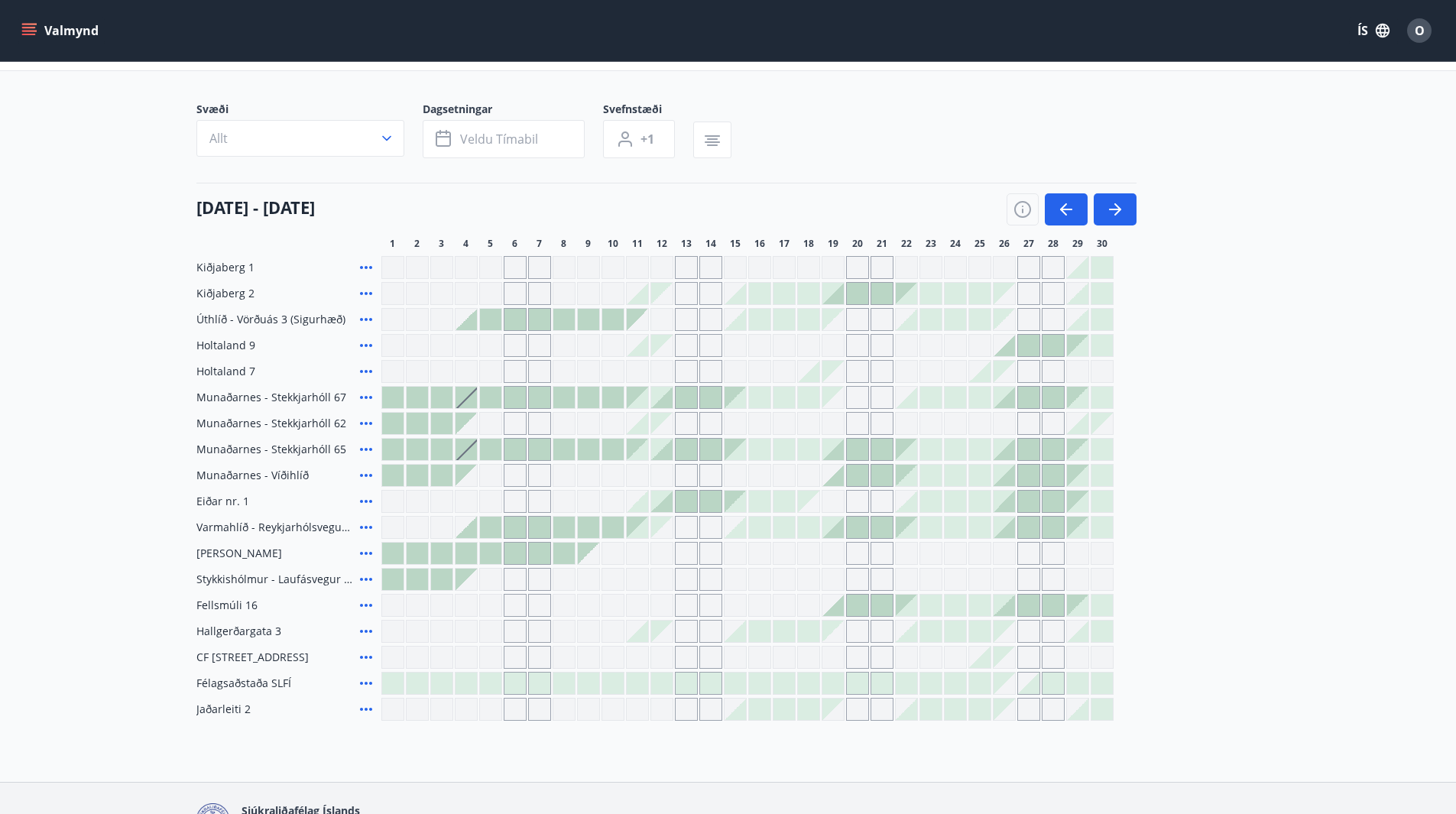
click at [364, 526] on icon at bounding box center [365, 527] width 19 height 19
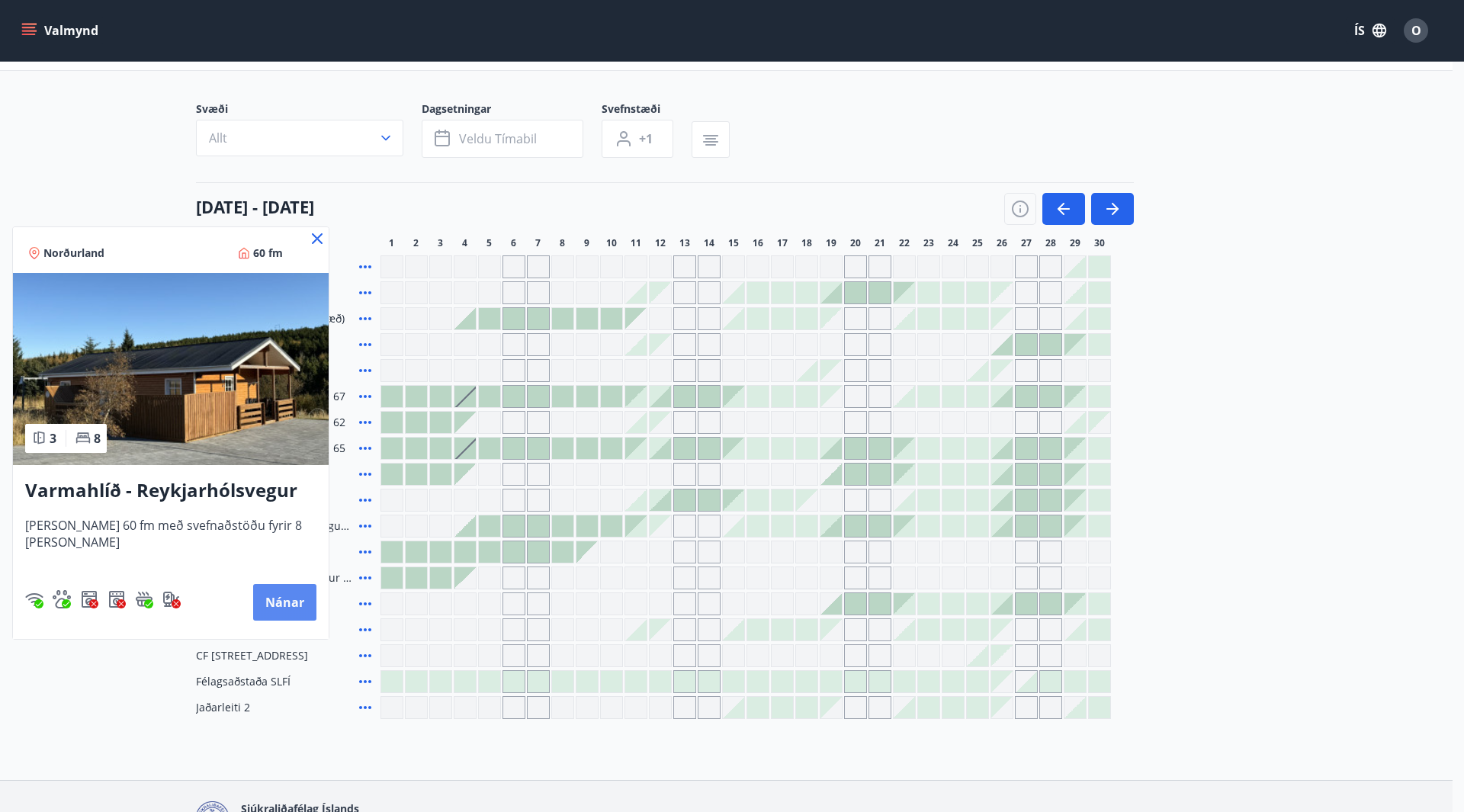
click at [287, 607] on button "Nánar" at bounding box center [285, 602] width 63 height 36
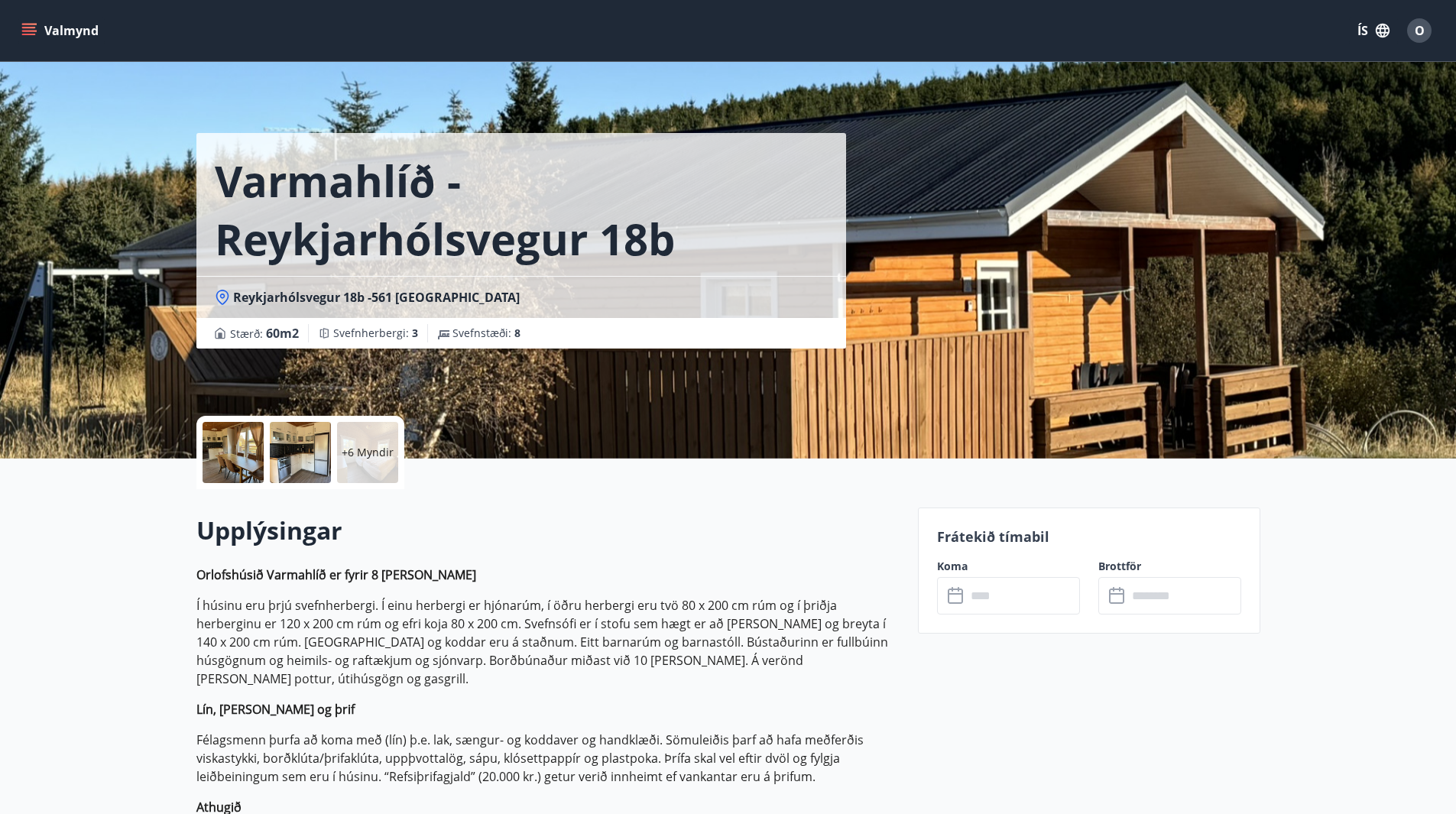
click at [358, 454] on p "+6 Myndir" at bounding box center [367, 451] width 52 height 15
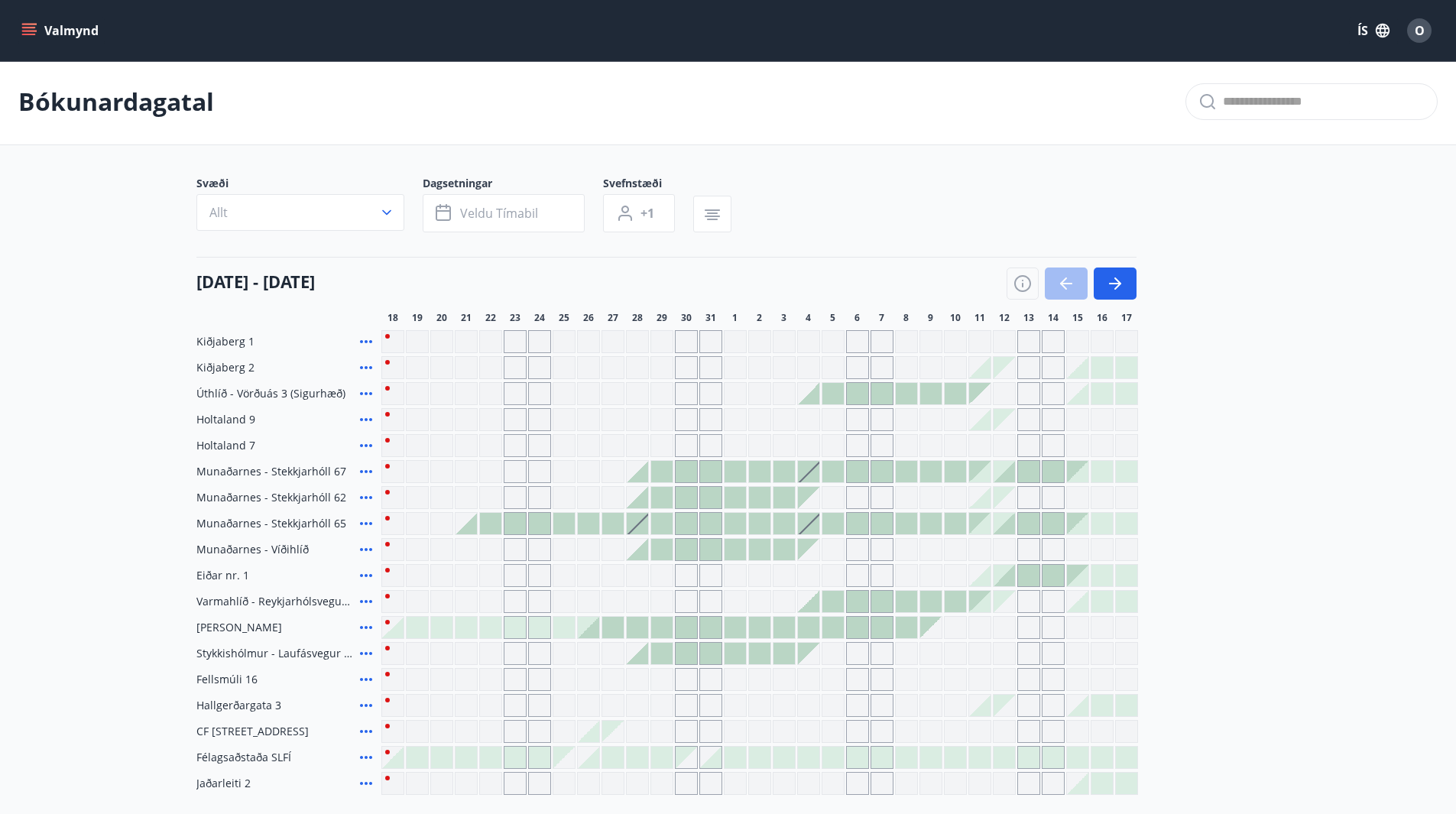
click at [364, 391] on icon at bounding box center [365, 393] width 19 height 19
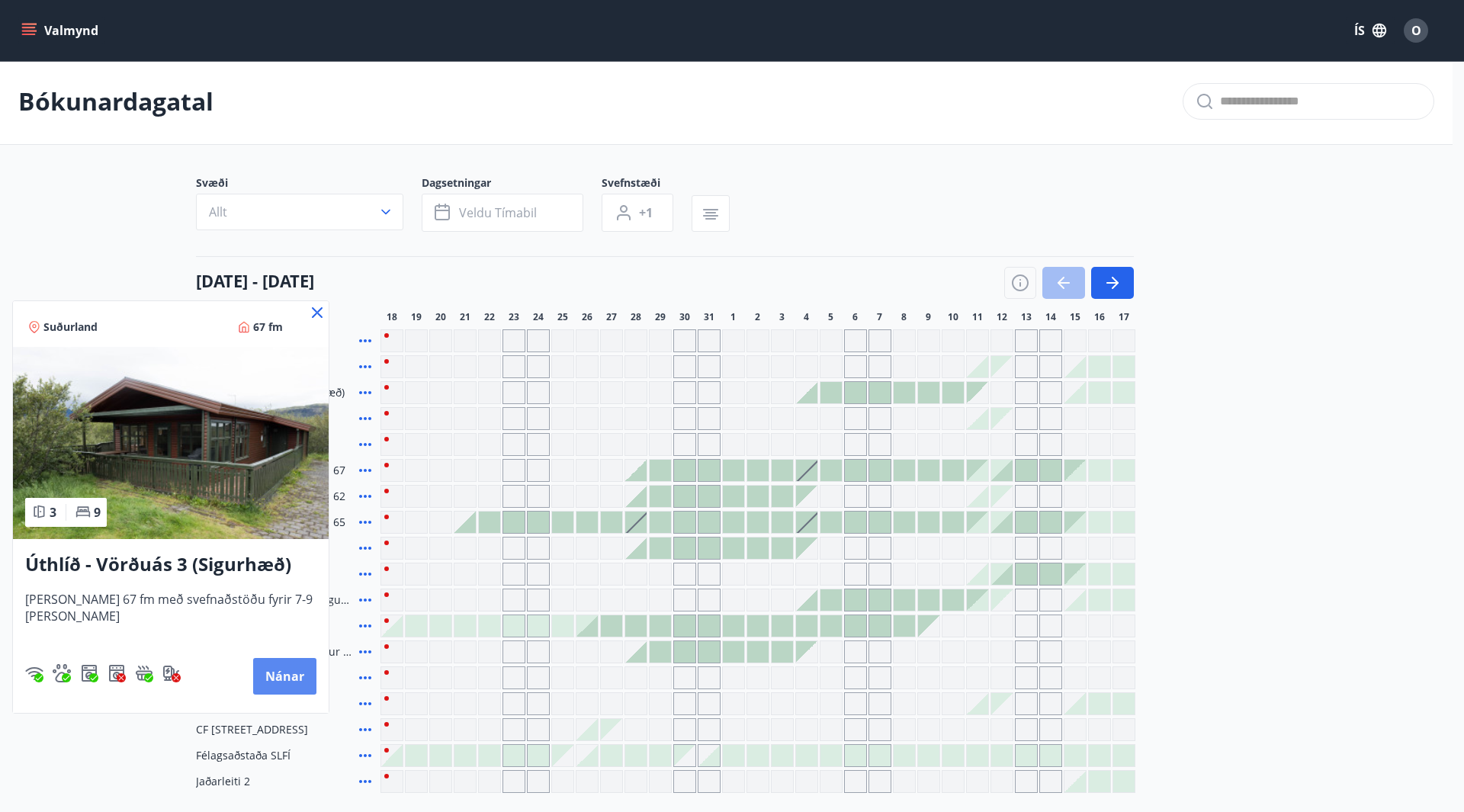
click at [281, 680] on button "Nánar" at bounding box center [285, 676] width 63 height 36
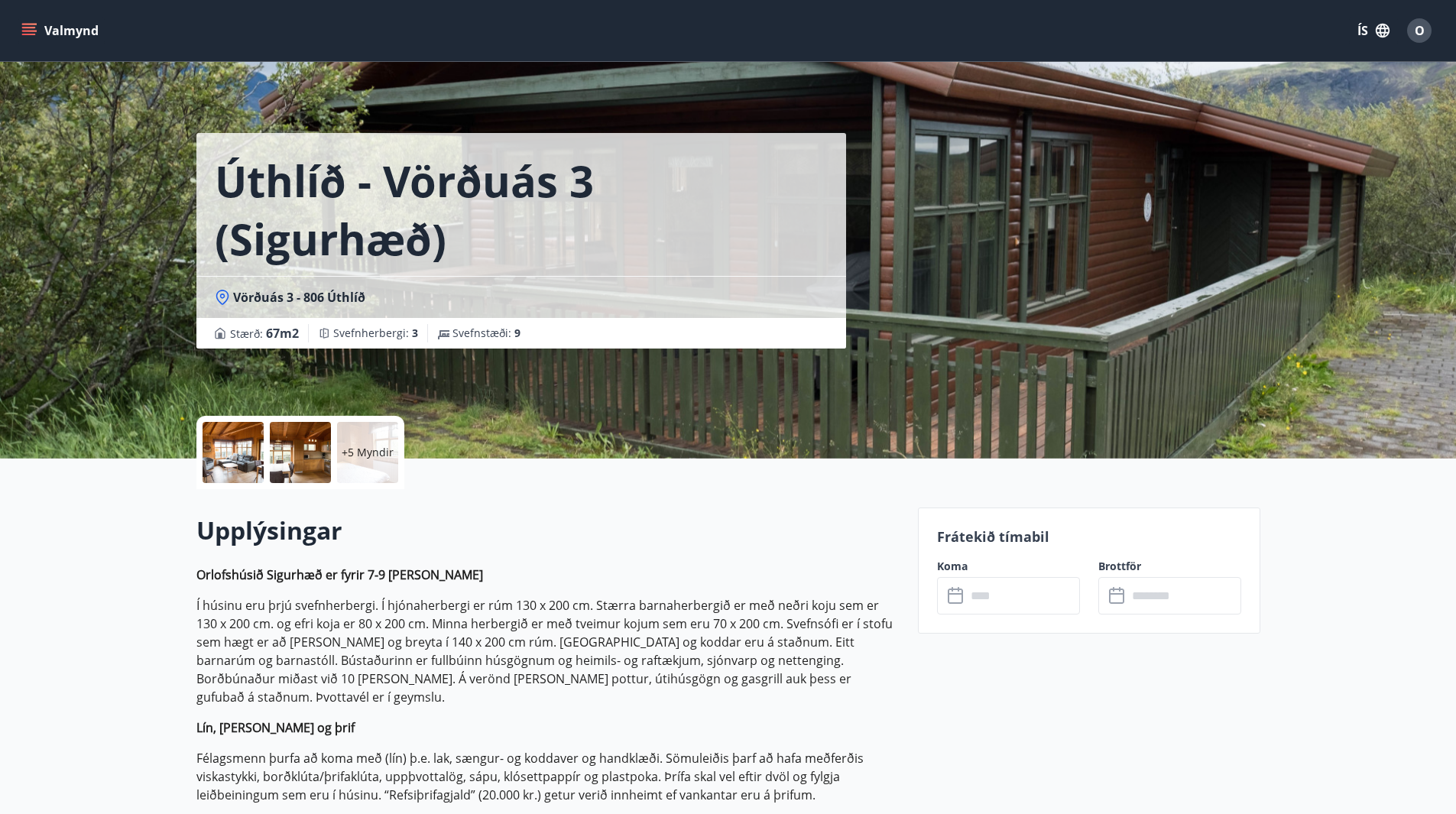
click at [366, 454] on p "+5 Myndir" at bounding box center [367, 451] width 52 height 15
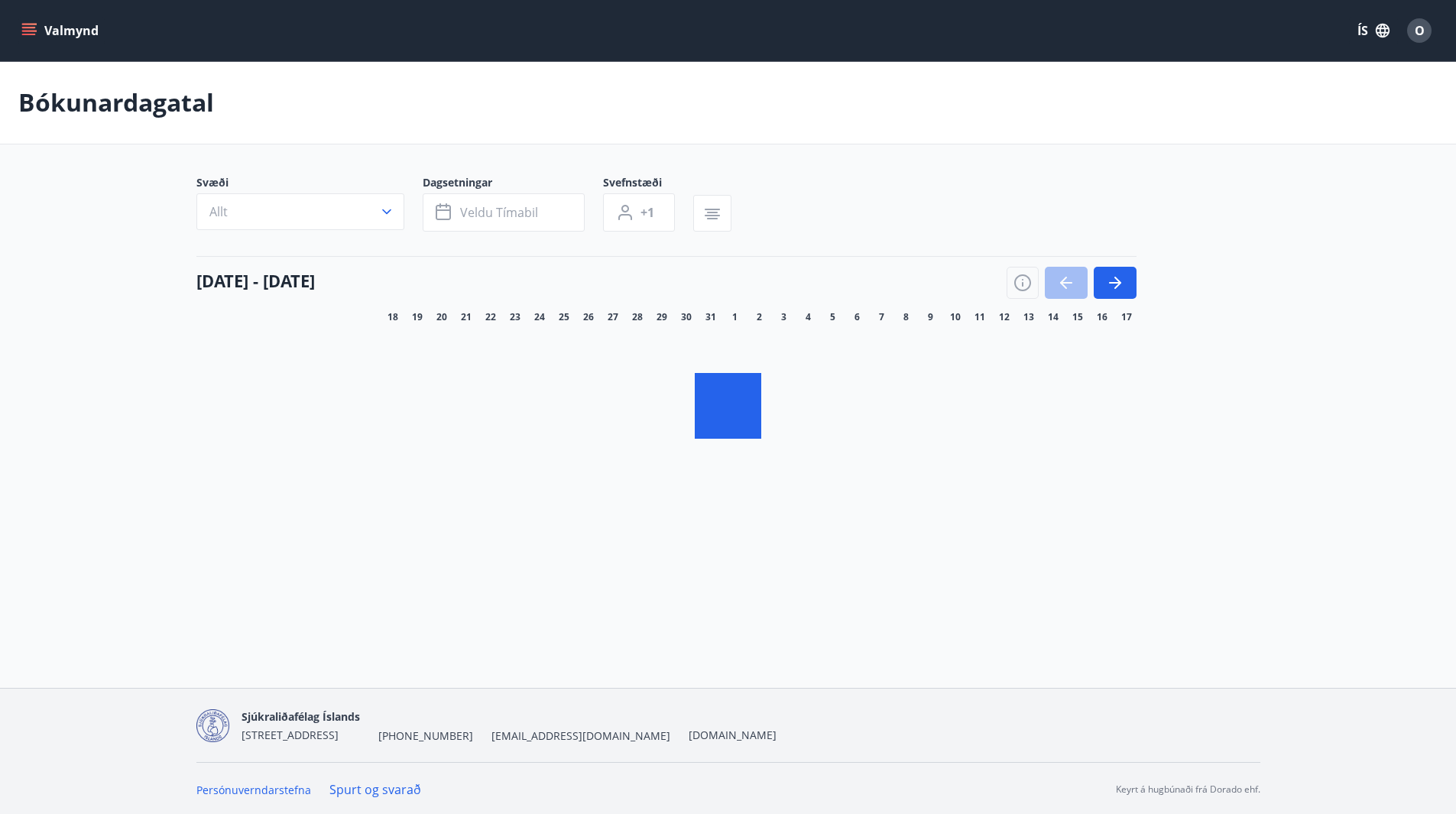
scroll to position [2, 0]
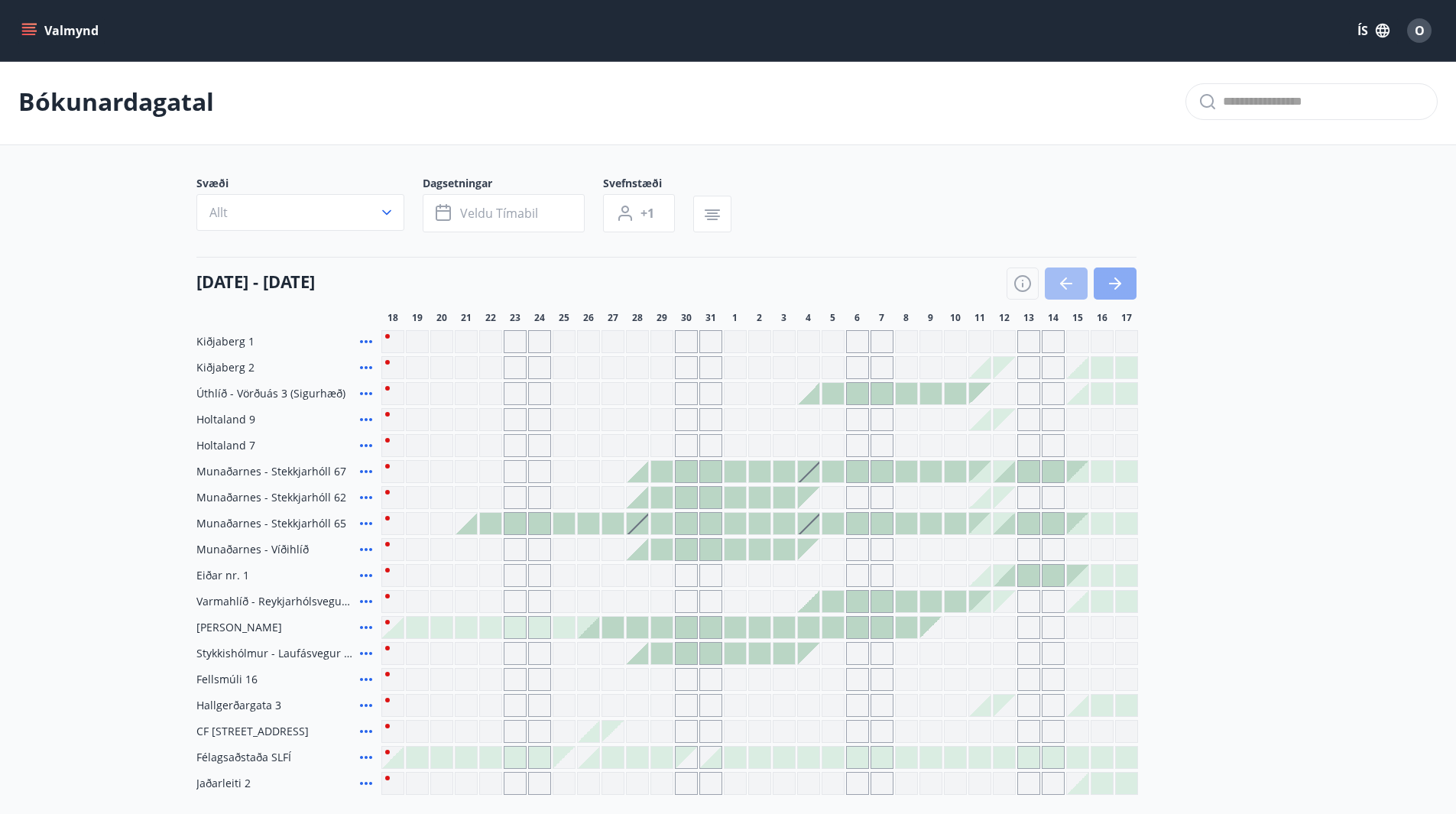
click at [1119, 283] on icon "button" at bounding box center [1117, 284] width 7 height 12
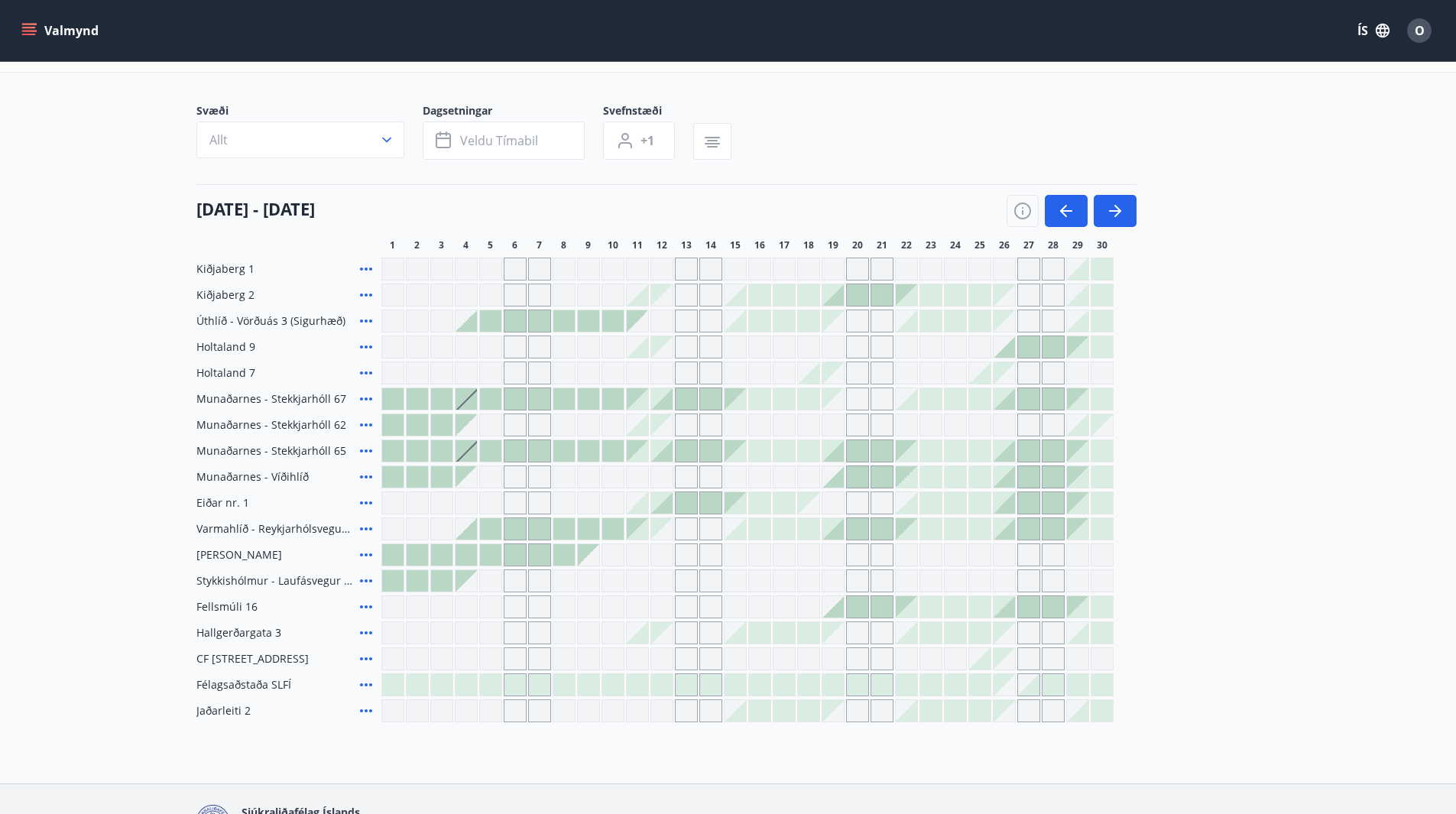
scroll to position [173, 0]
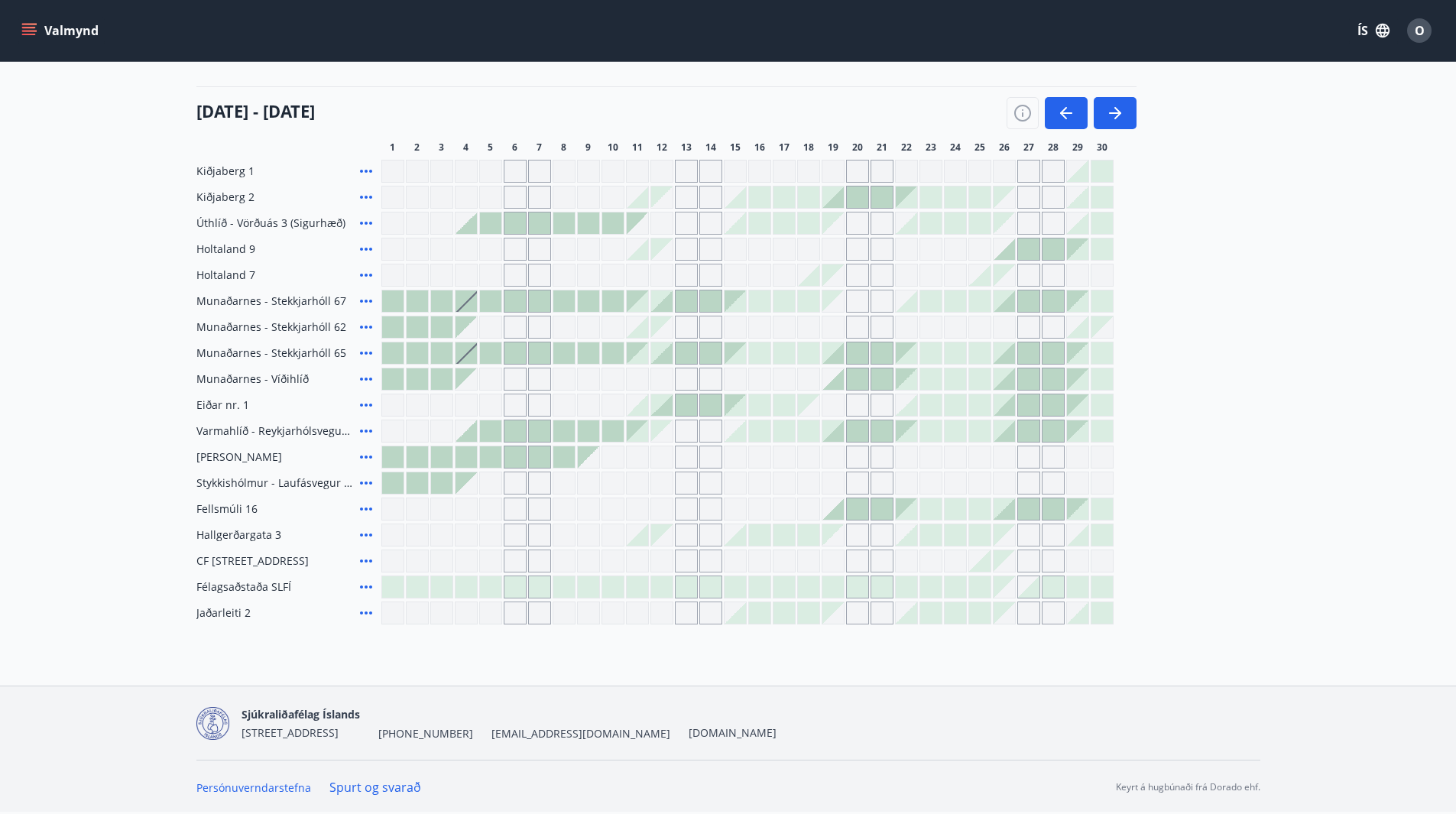
click at [365, 380] on icon at bounding box center [365, 378] width 19 height 19
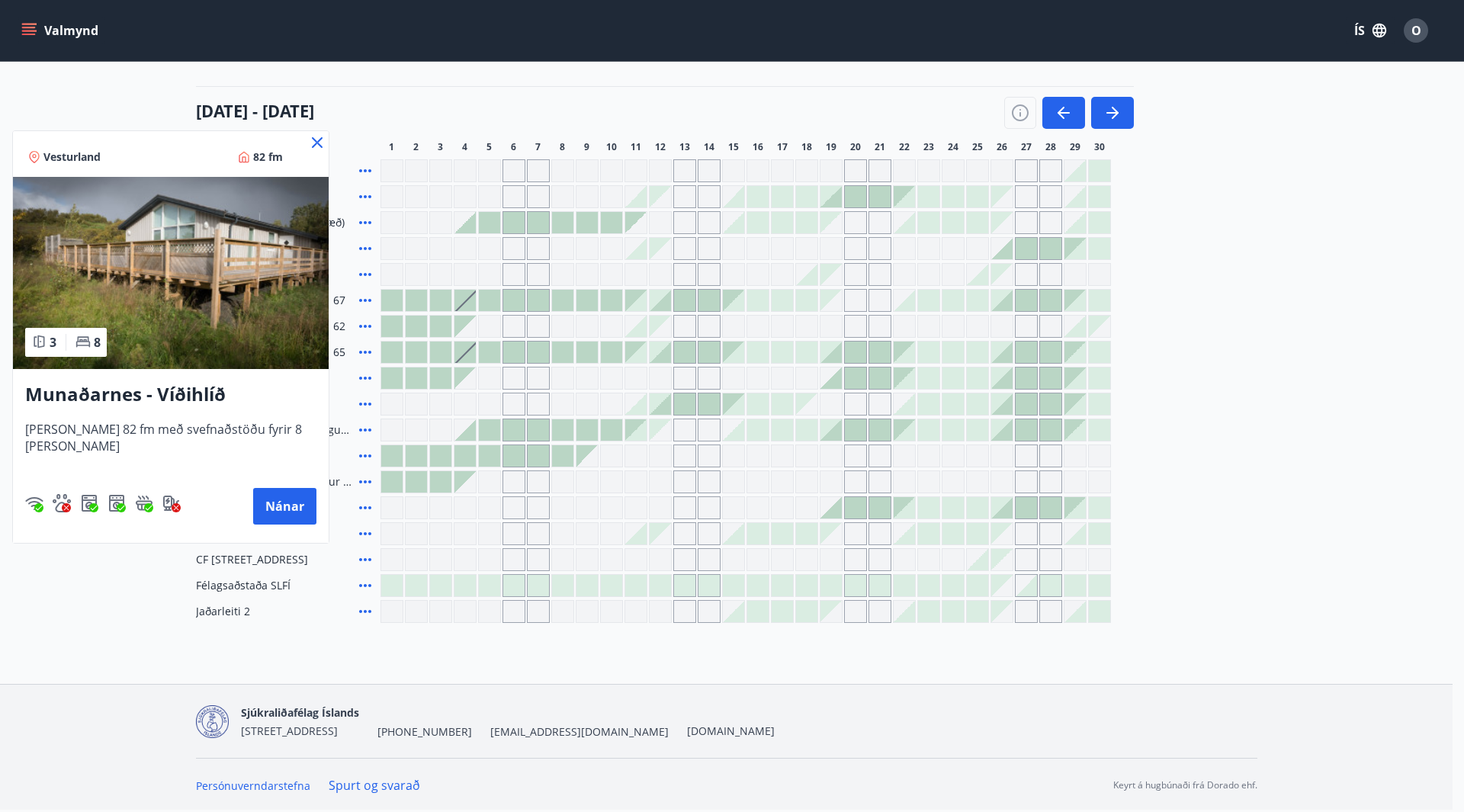
drag, startPoint x: 296, startPoint y: 139, endPoint x: 1006, endPoint y: 155, distance: 710.2
click at [309, 140] on icon at bounding box center [317, 142] width 19 height 19
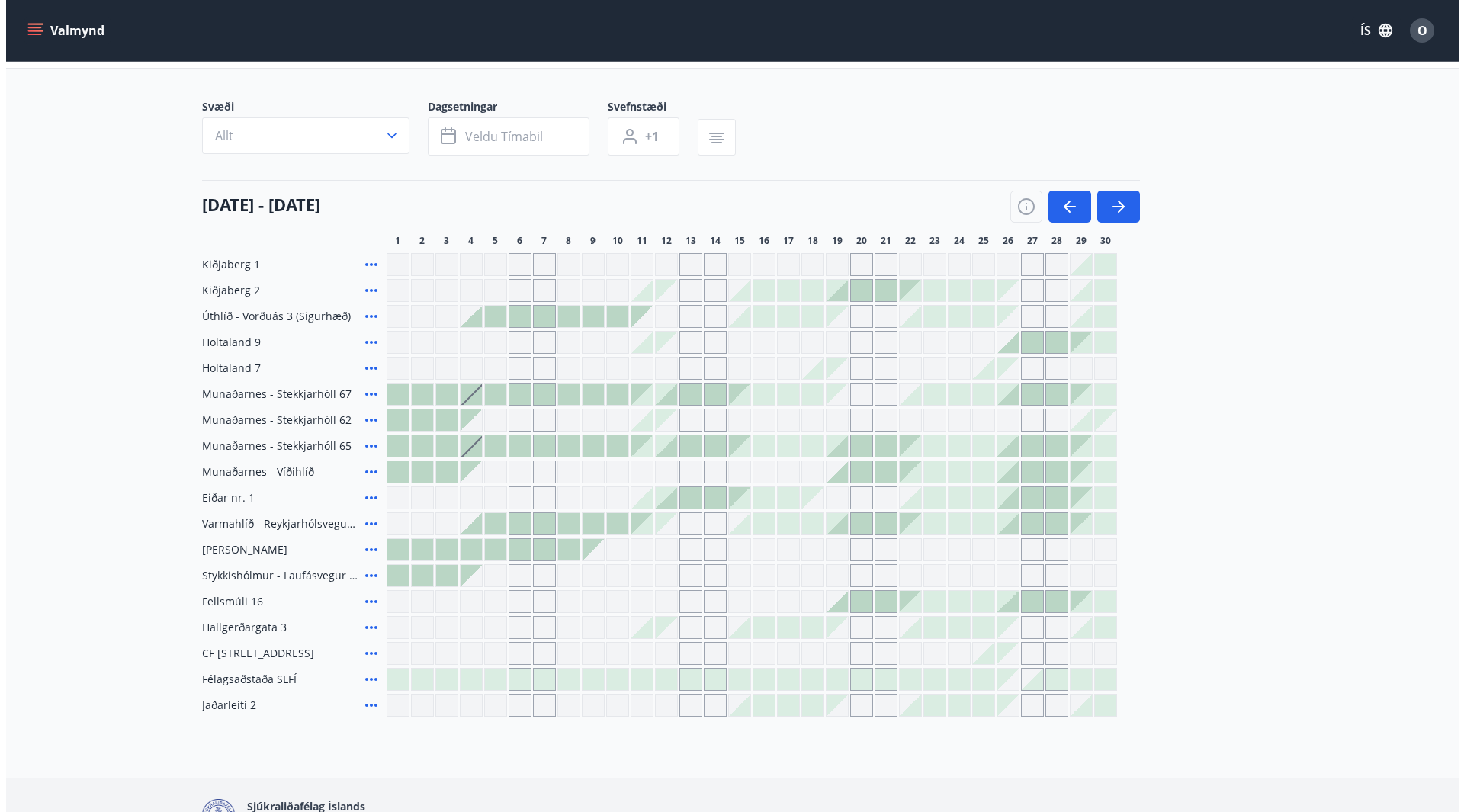
scroll to position [0, 0]
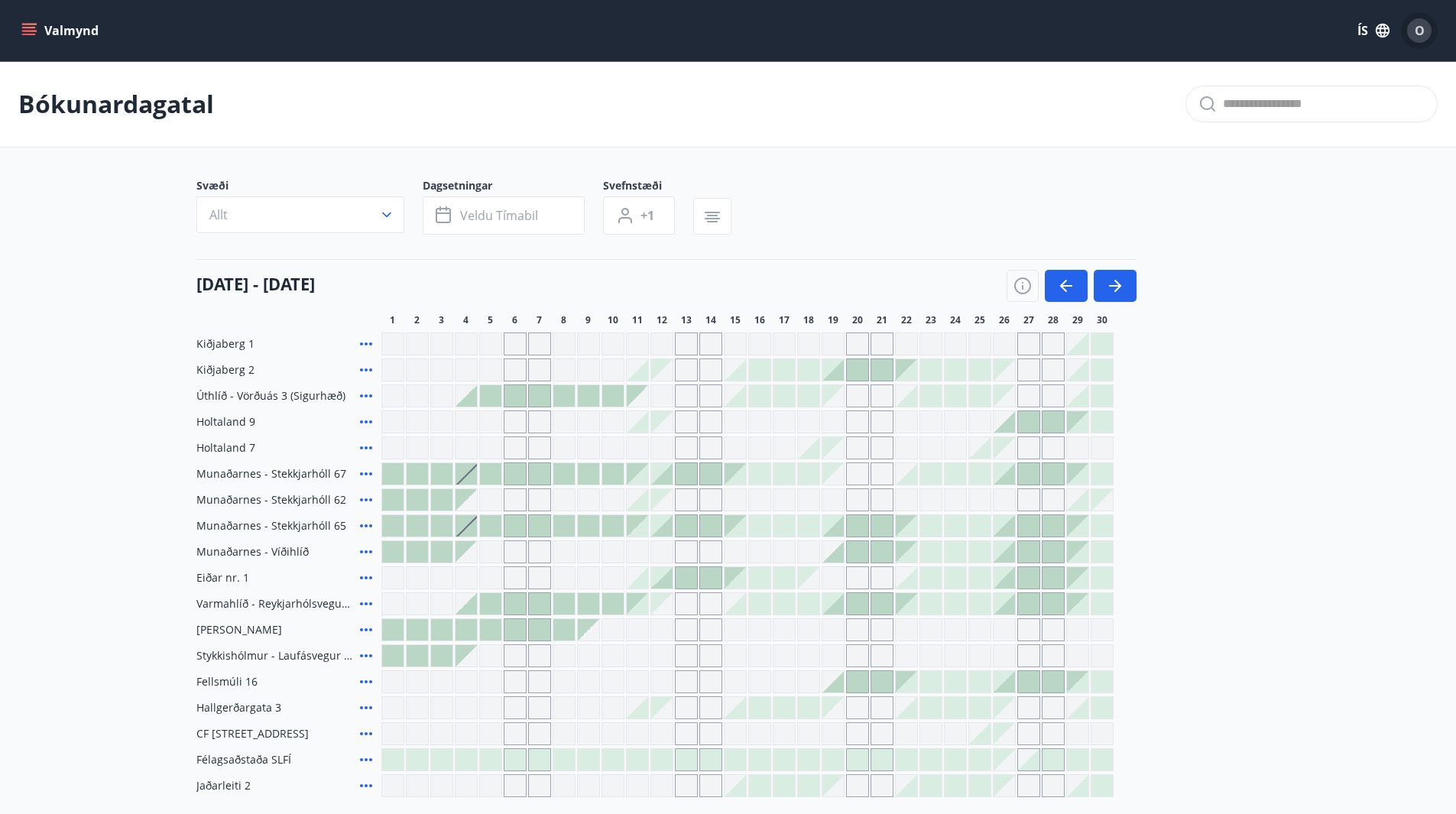
click at [1416, 29] on span "O" at bounding box center [1419, 30] width 10 height 17
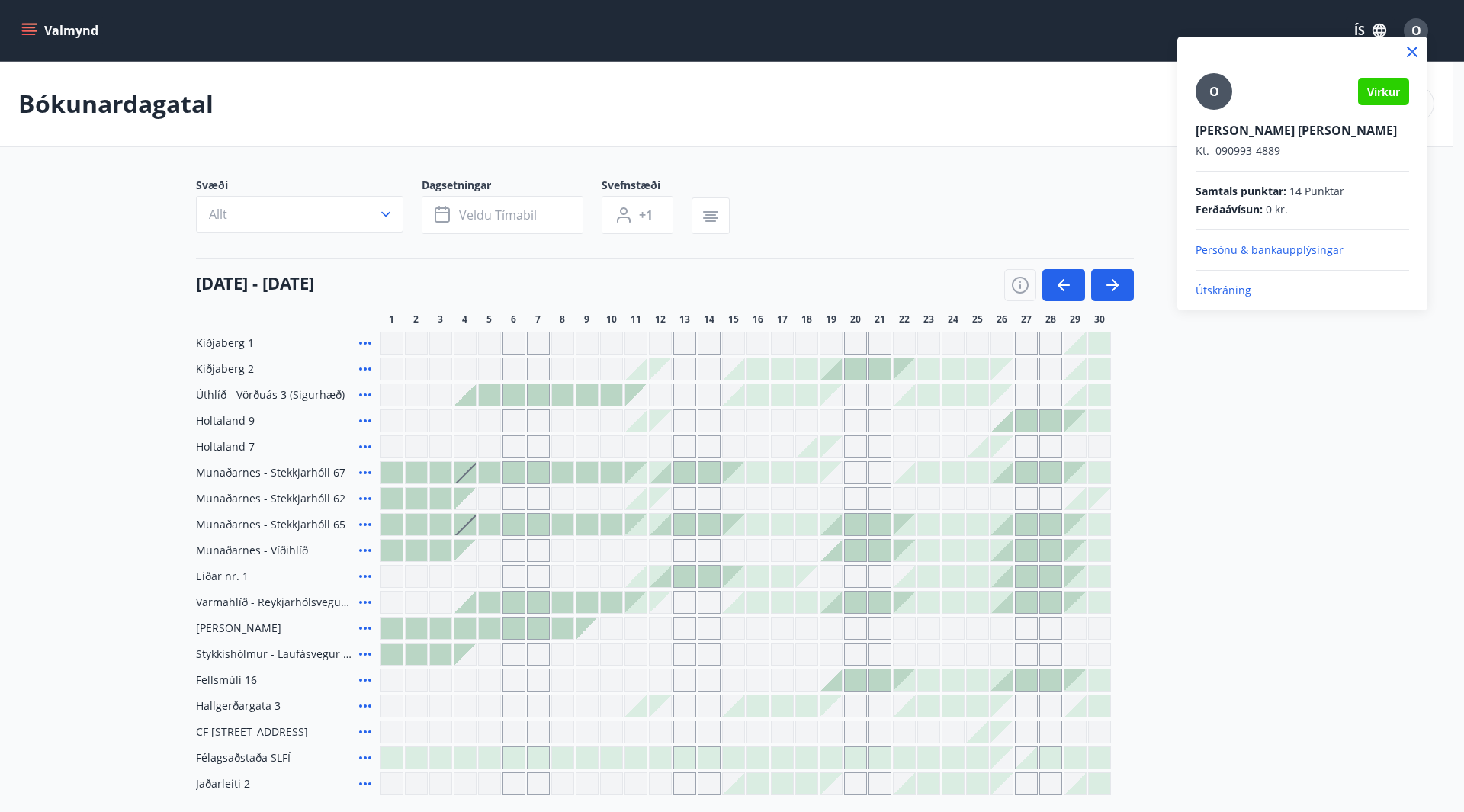
click at [1243, 283] on p "Útskráning" at bounding box center [1302, 290] width 214 height 15
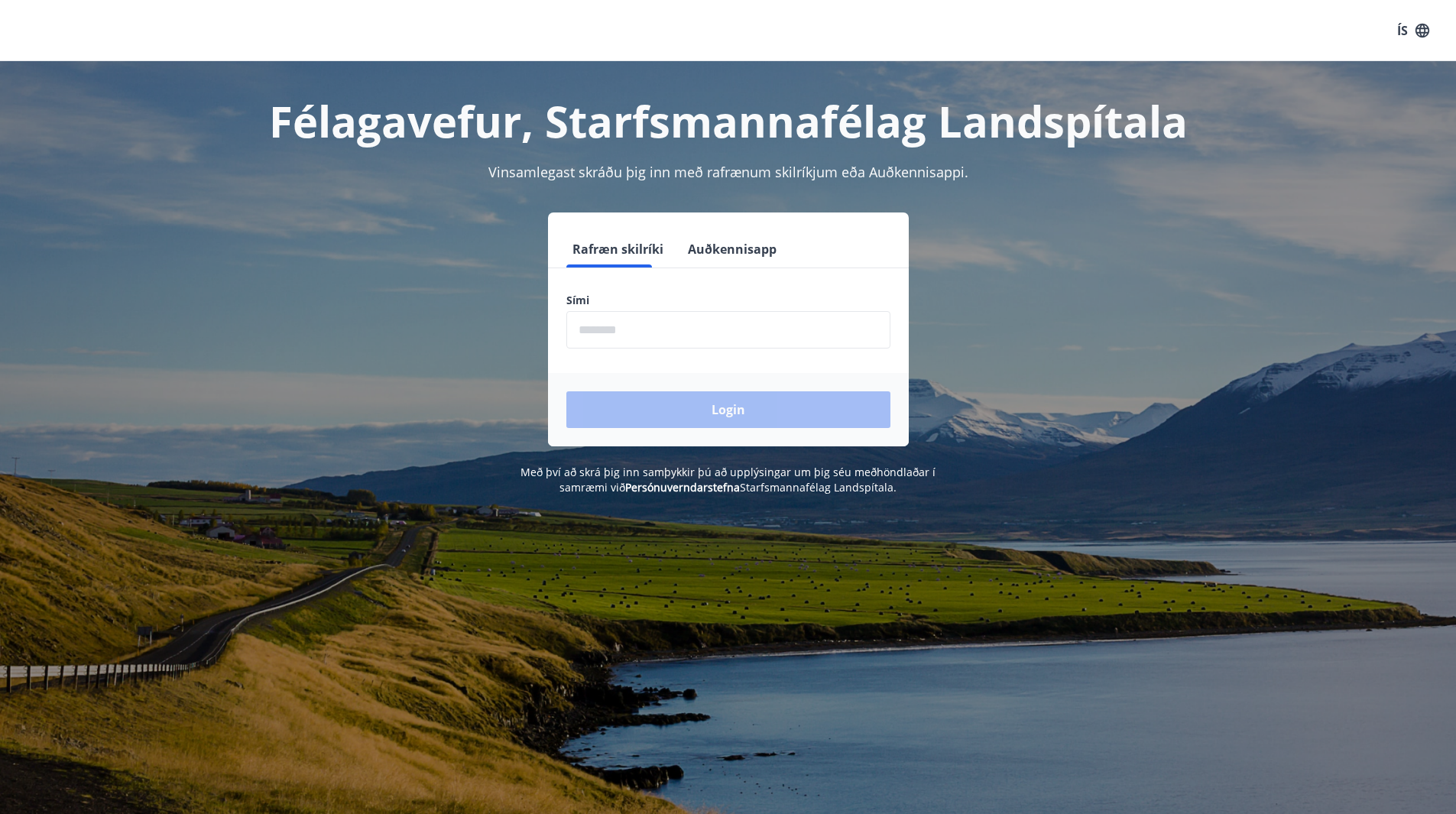
click at [650, 318] on input "phone" at bounding box center [728, 330] width 324 height 38
type input "********"
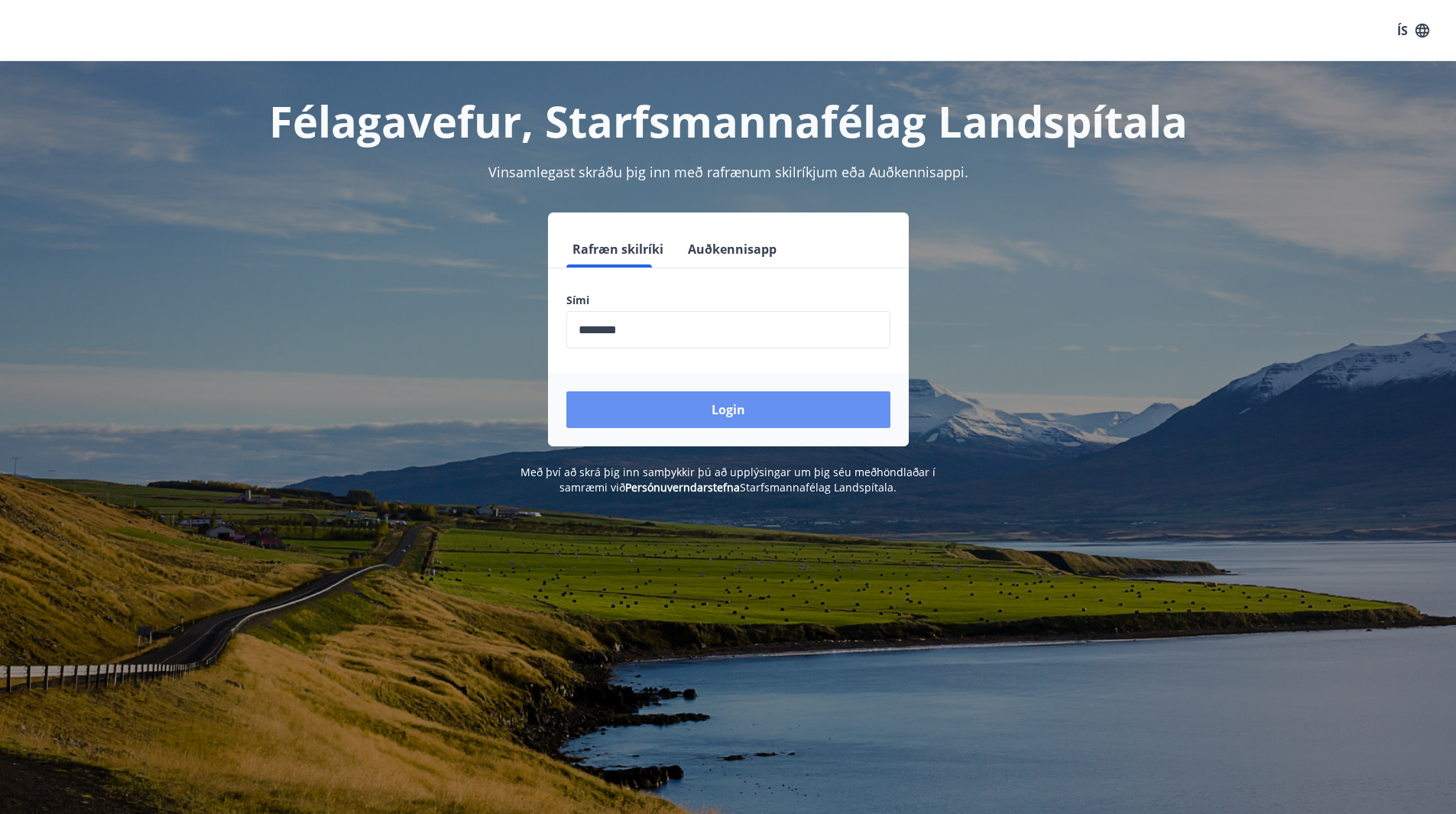
click at [691, 419] on button "Login" at bounding box center [728, 409] width 324 height 37
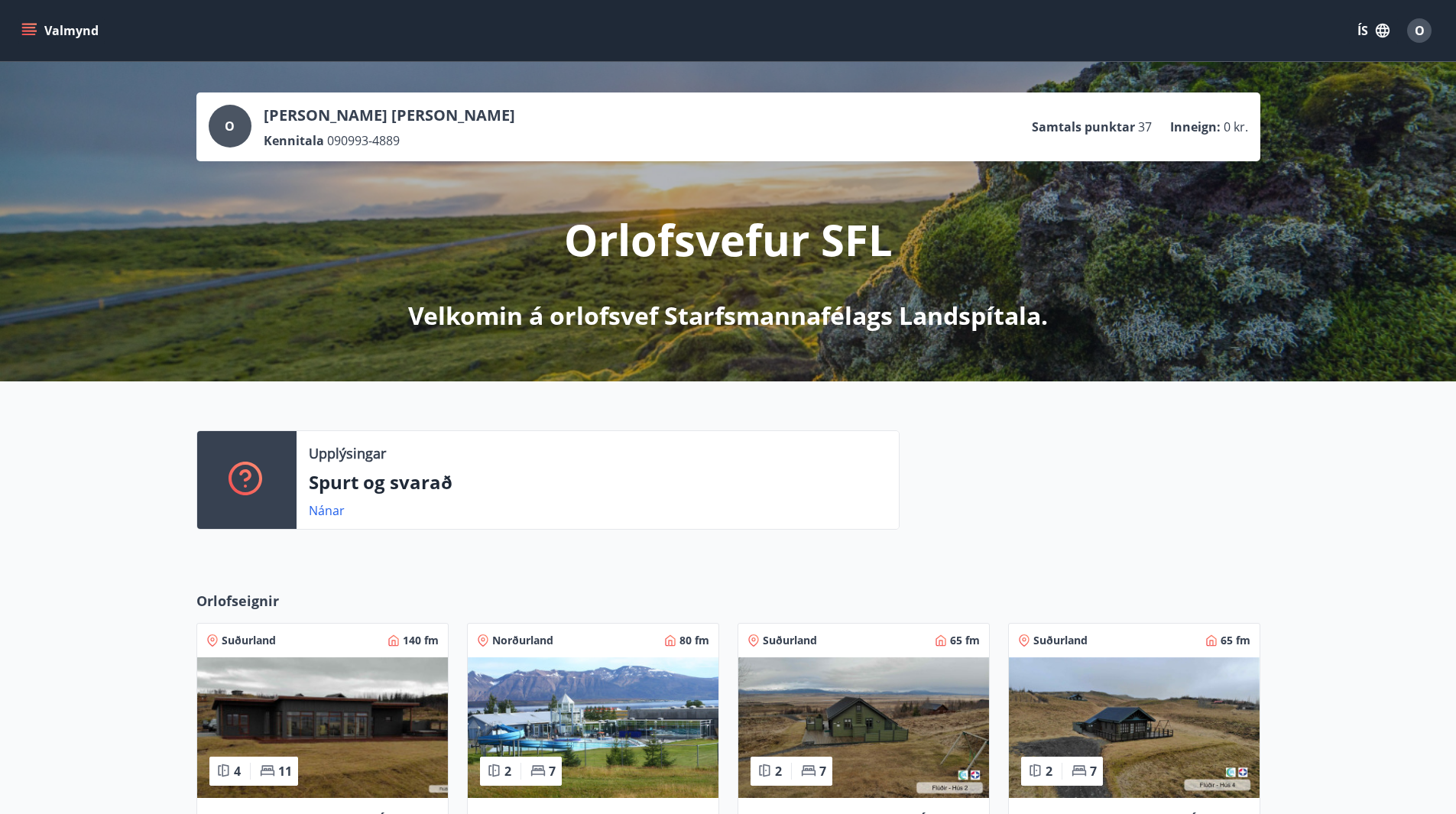
click at [33, 29] on icon "menu" at bounding box center [29, 28] width 14 height 2
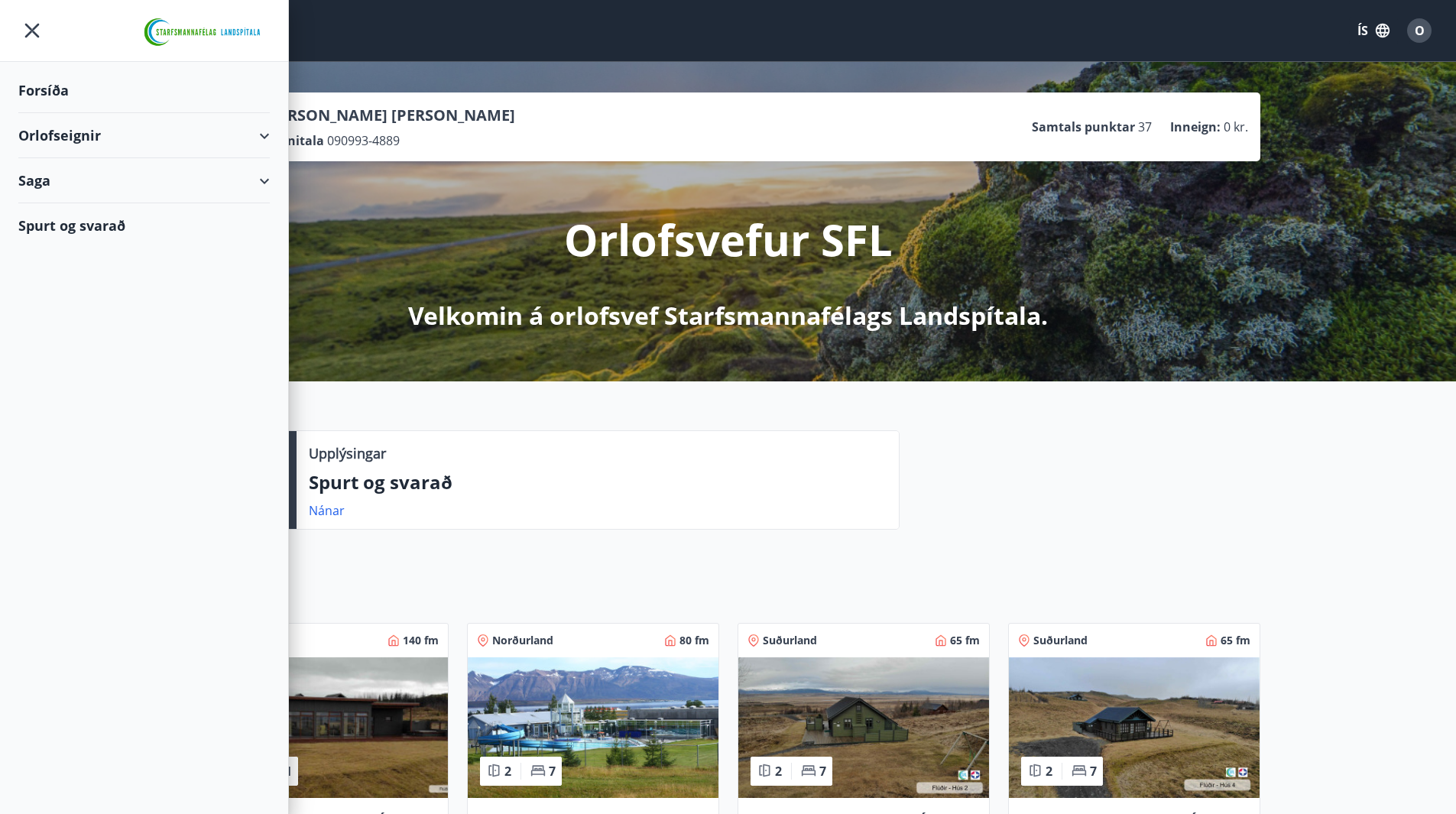
click at [266, 132] on div "Orlofseignir" at bounding box center [144, 135] width 252 height 45
click at [65, 210] on div "Bókunardagatal" at bounding box center [144, 206] width 227 height 32
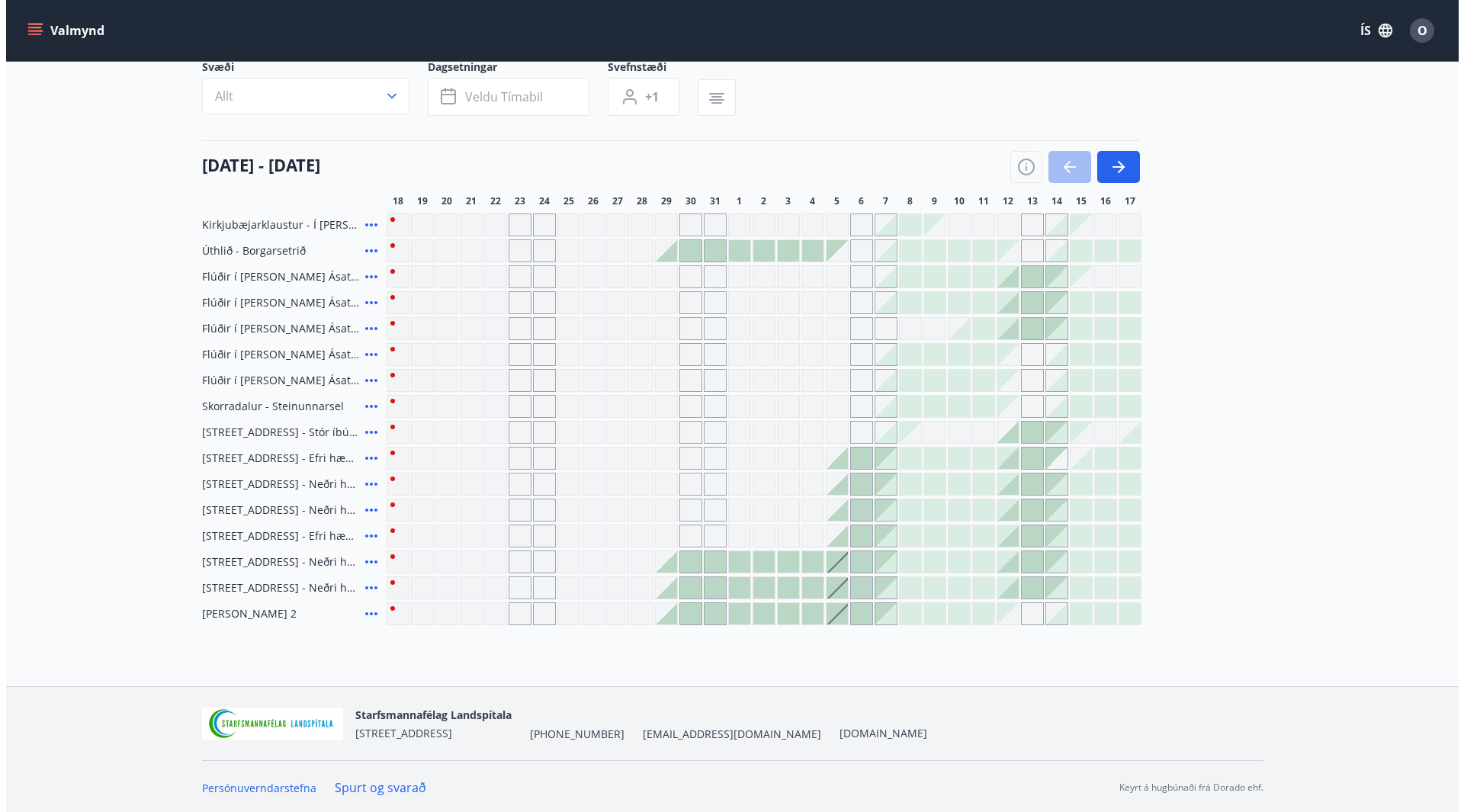
scroll to position [120, 0]
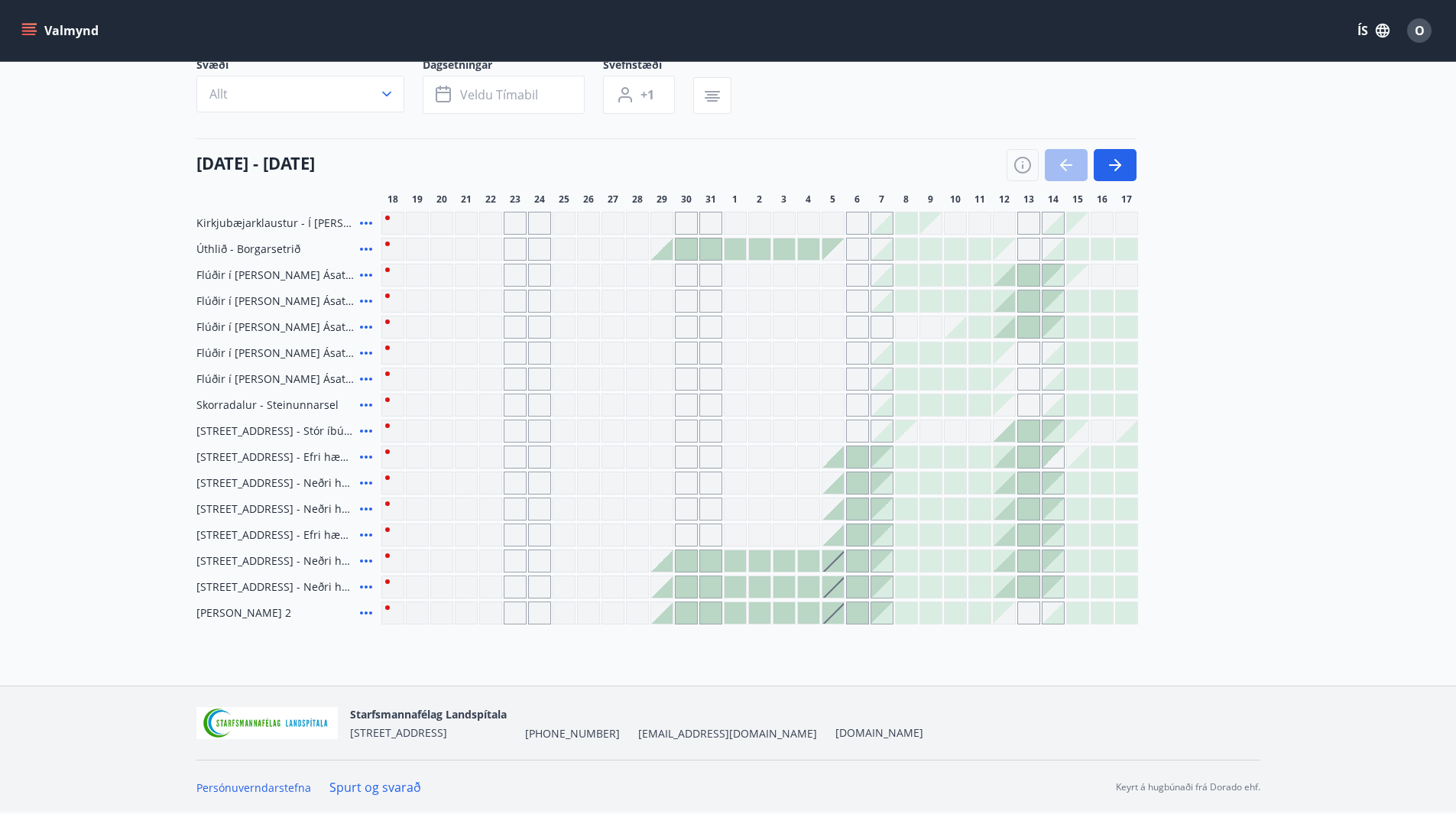
click at [362, 248] on icon at bounding box center [365, 249] width 19 height 19
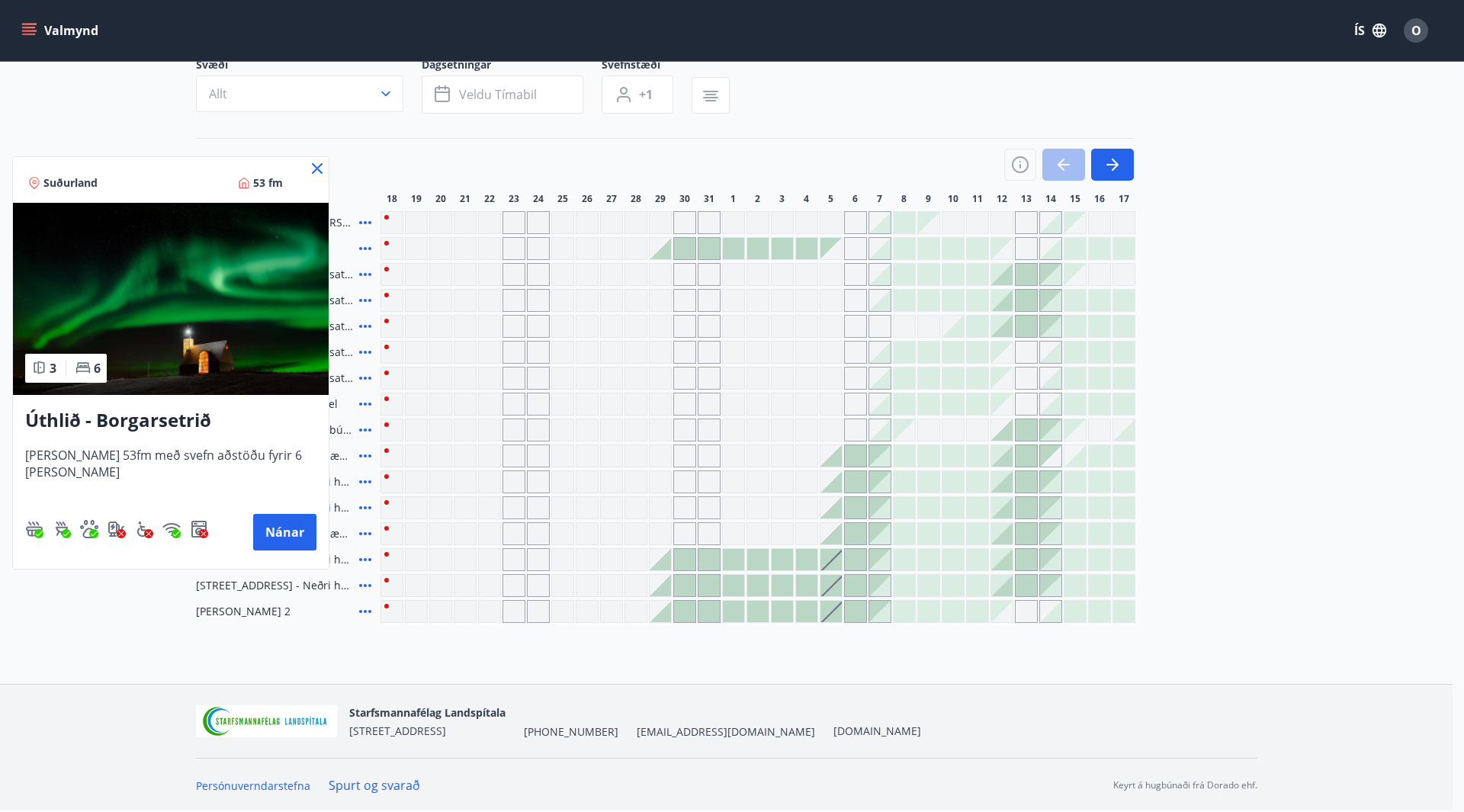
click at [309, 165] on icon at bounding box center [317, 169] width 19 height 19
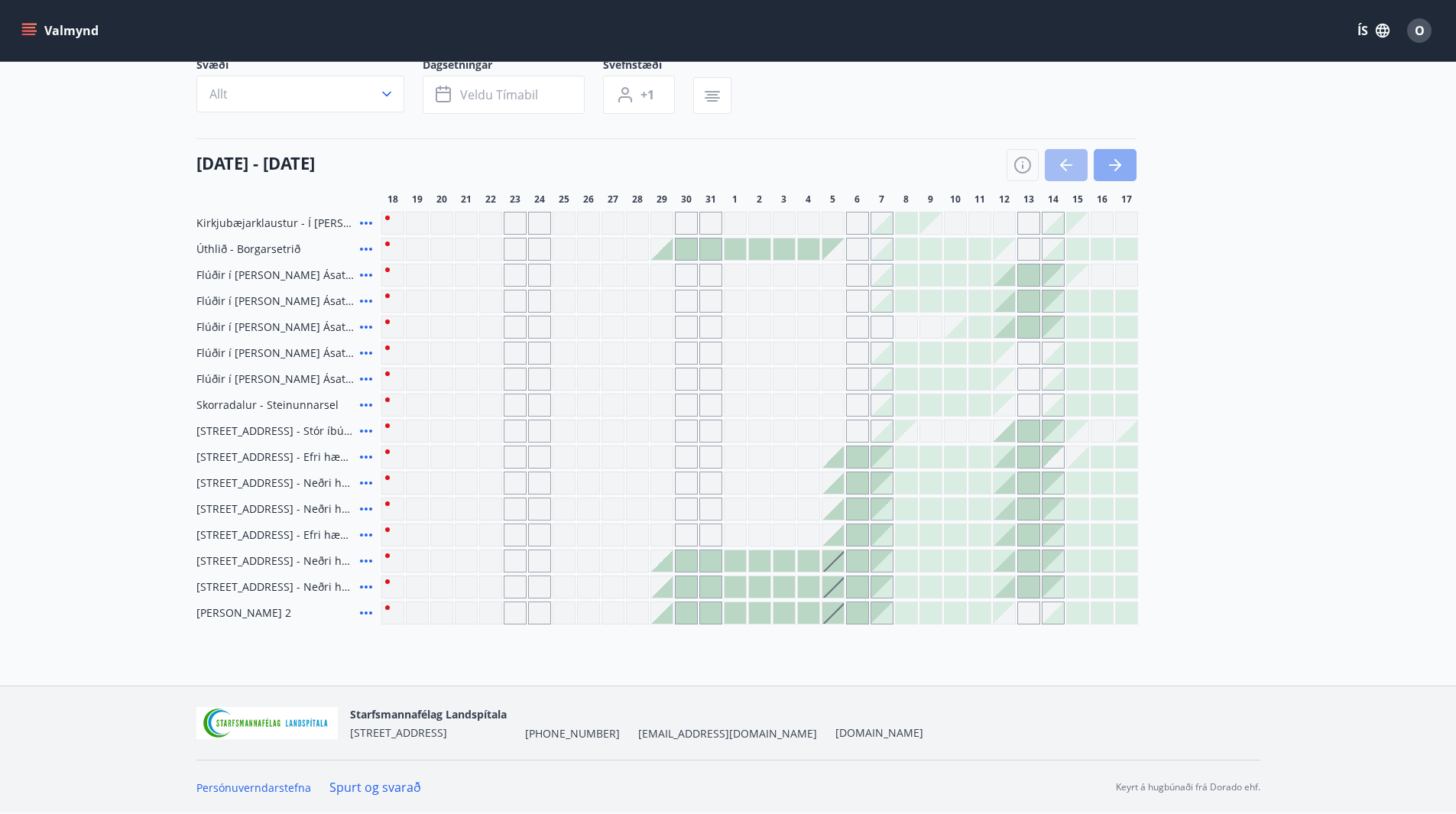
click at [1125, 164] on button "button" at bounding box center [1114, 165] width 42 height 32
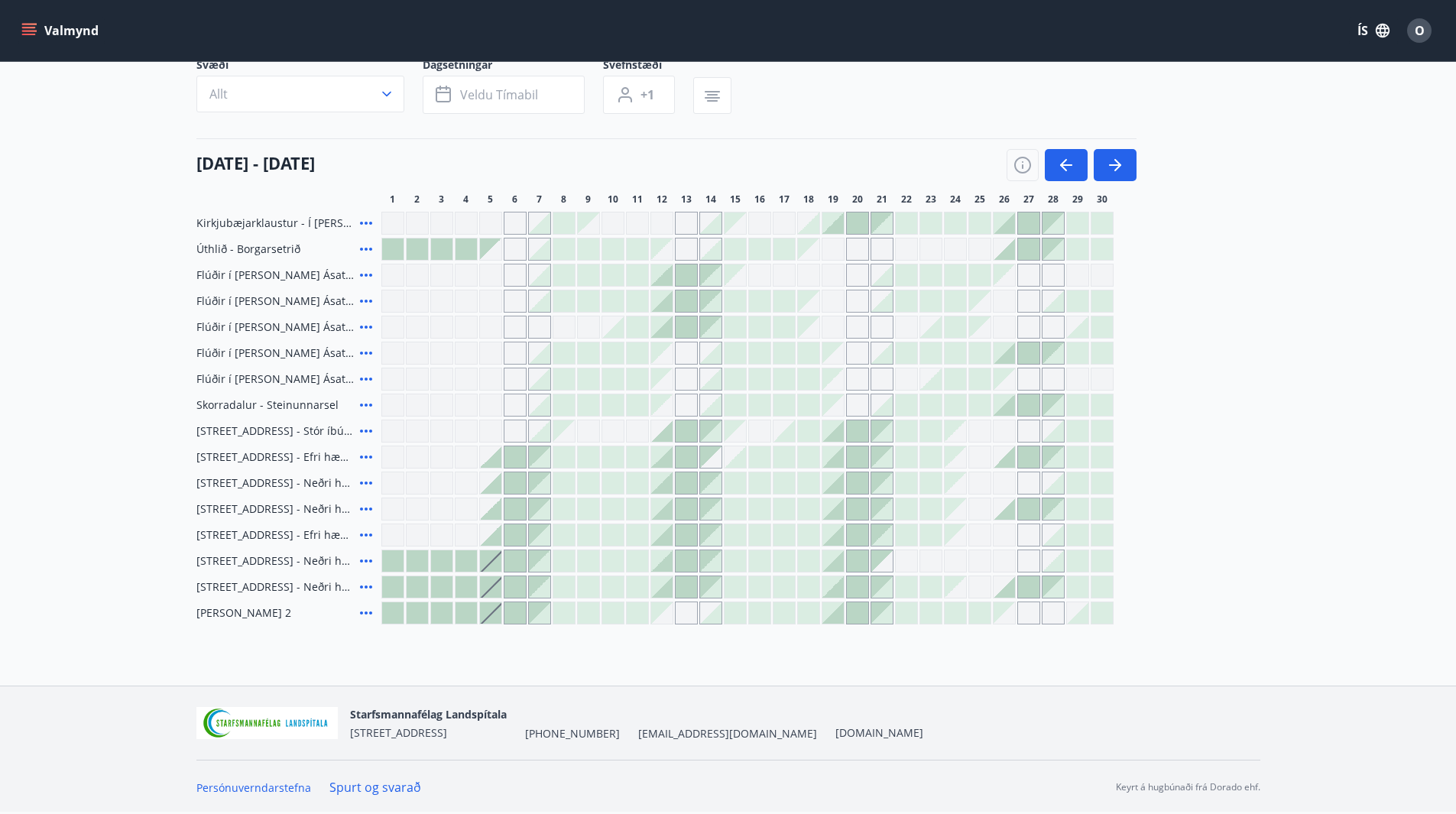
click at [363, 351] on icon at bounding box center [365, 353] width 19 height 19
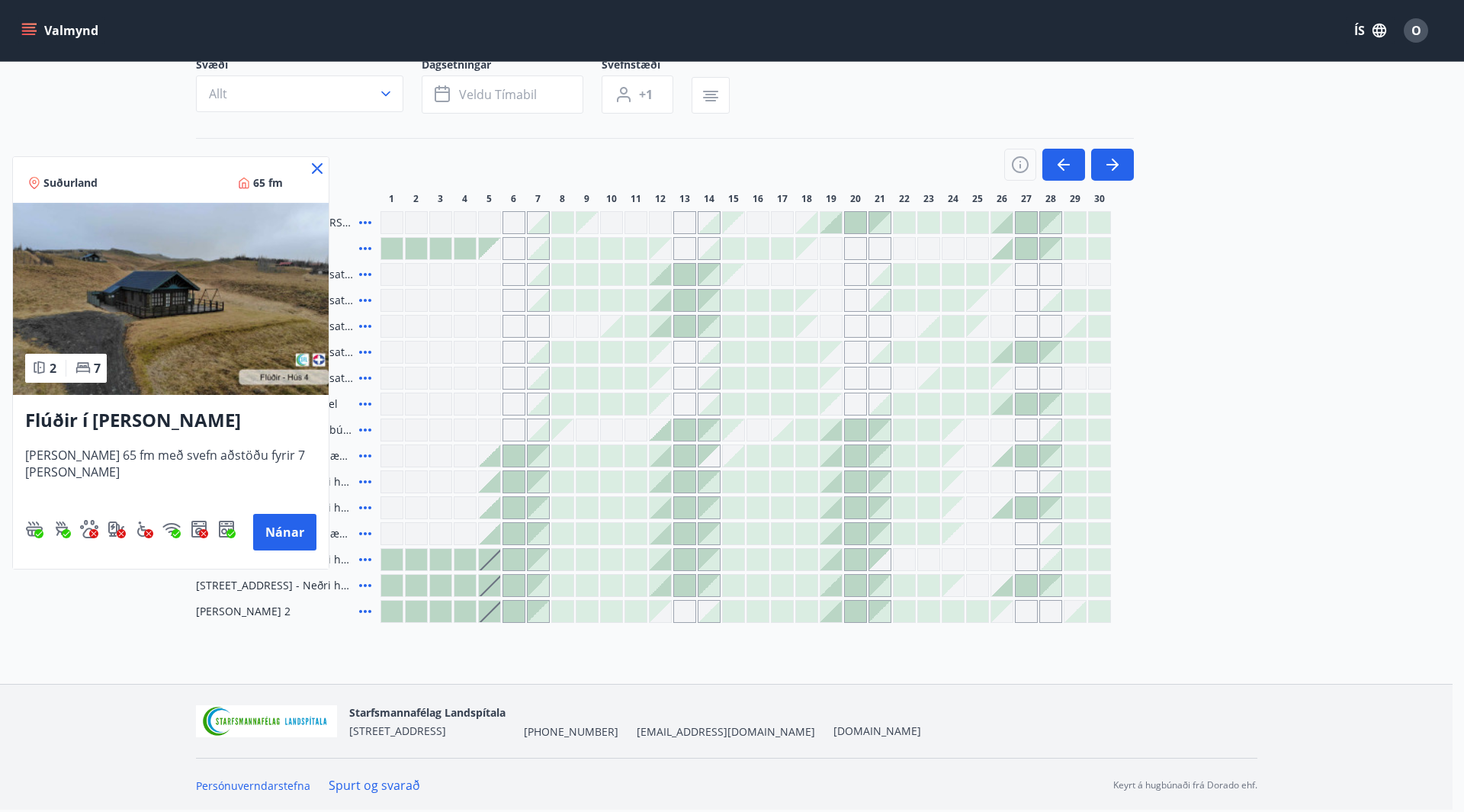
click at [312, 168] on icon at bounding box center [317, 169] width 19 height 19
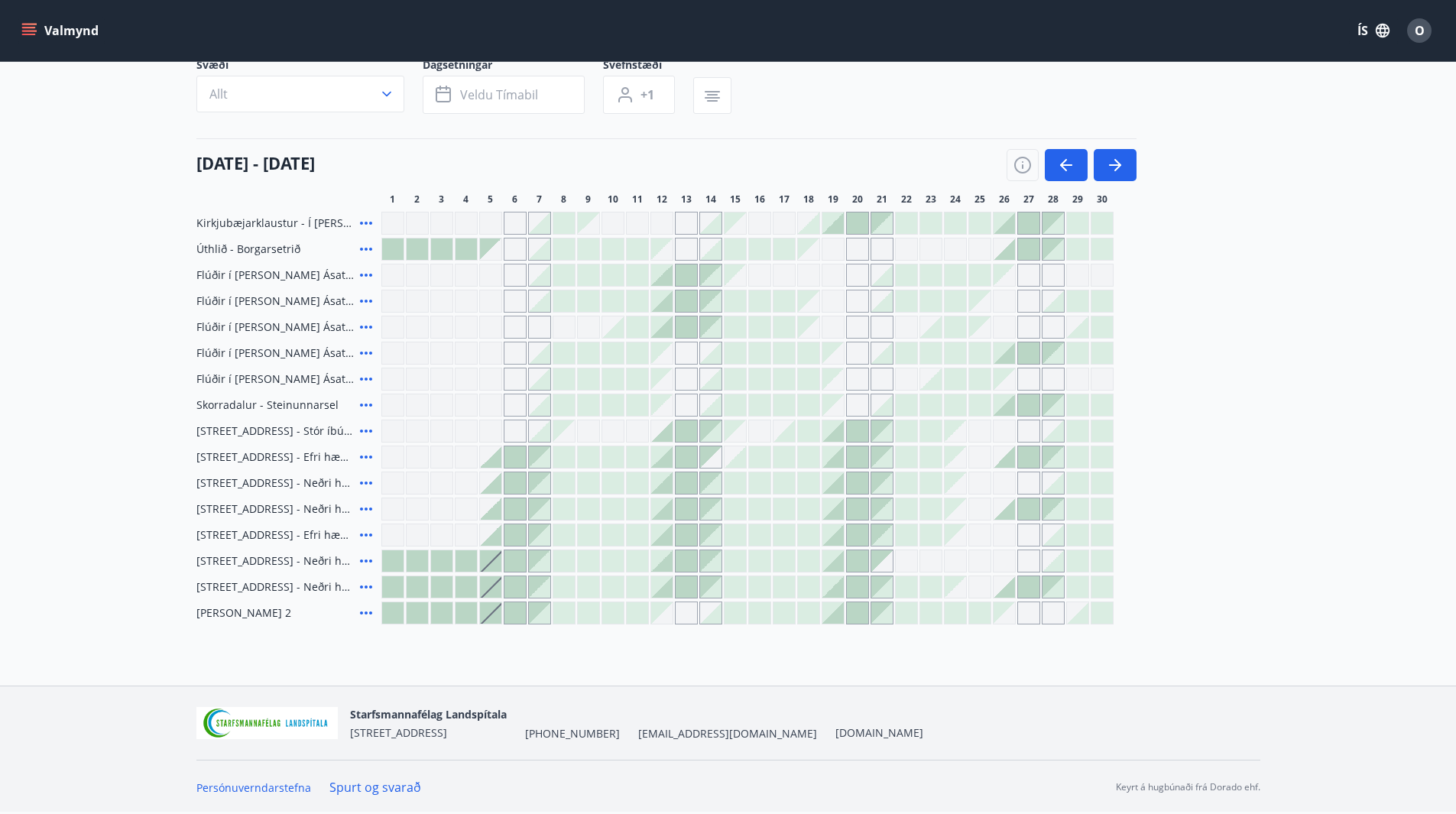
click at [363, 381] on icon at bounding box center [365, 378] width 19 height 19
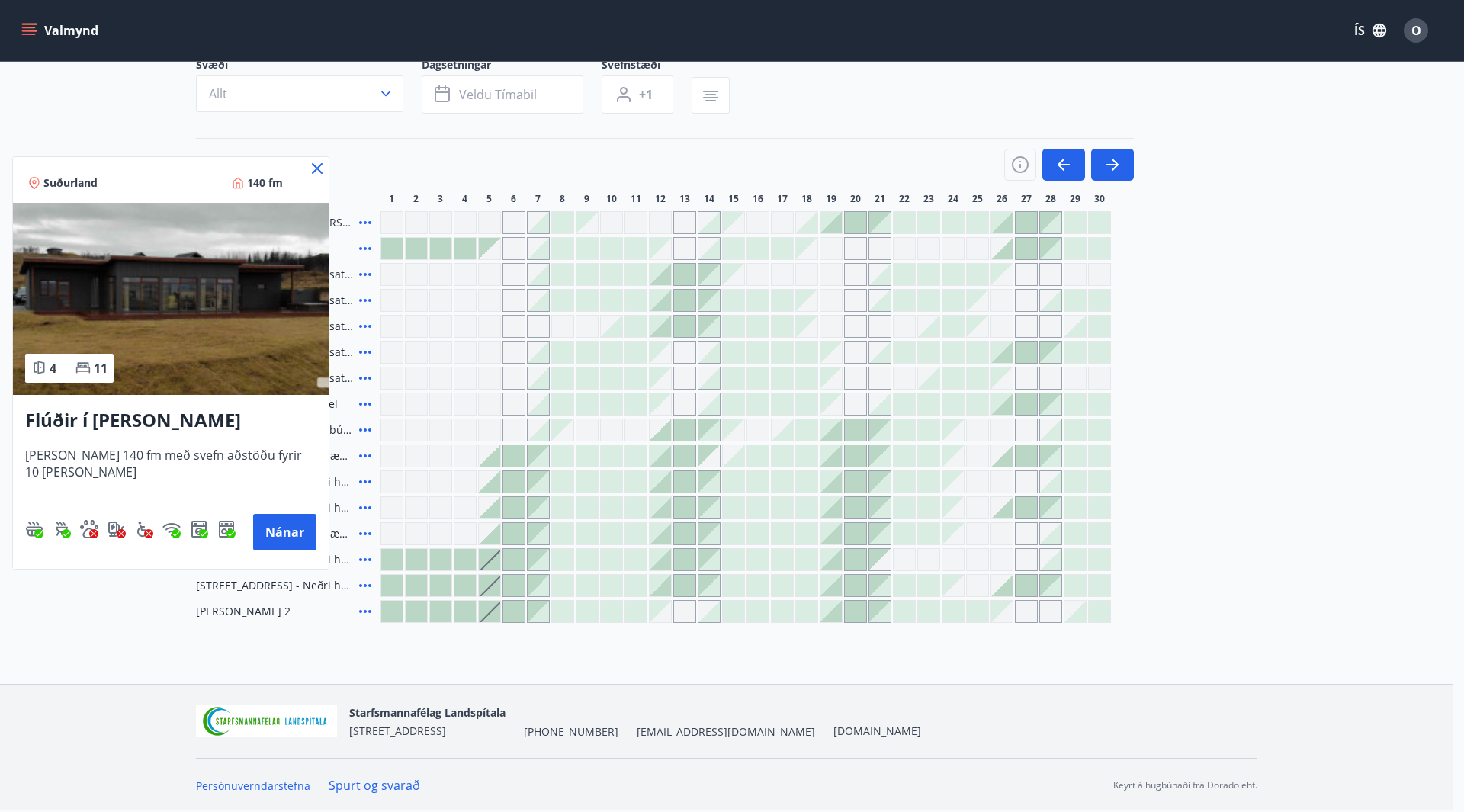
click at [313, 166] on icon at bounding box center [317, 169] width 19 height 19
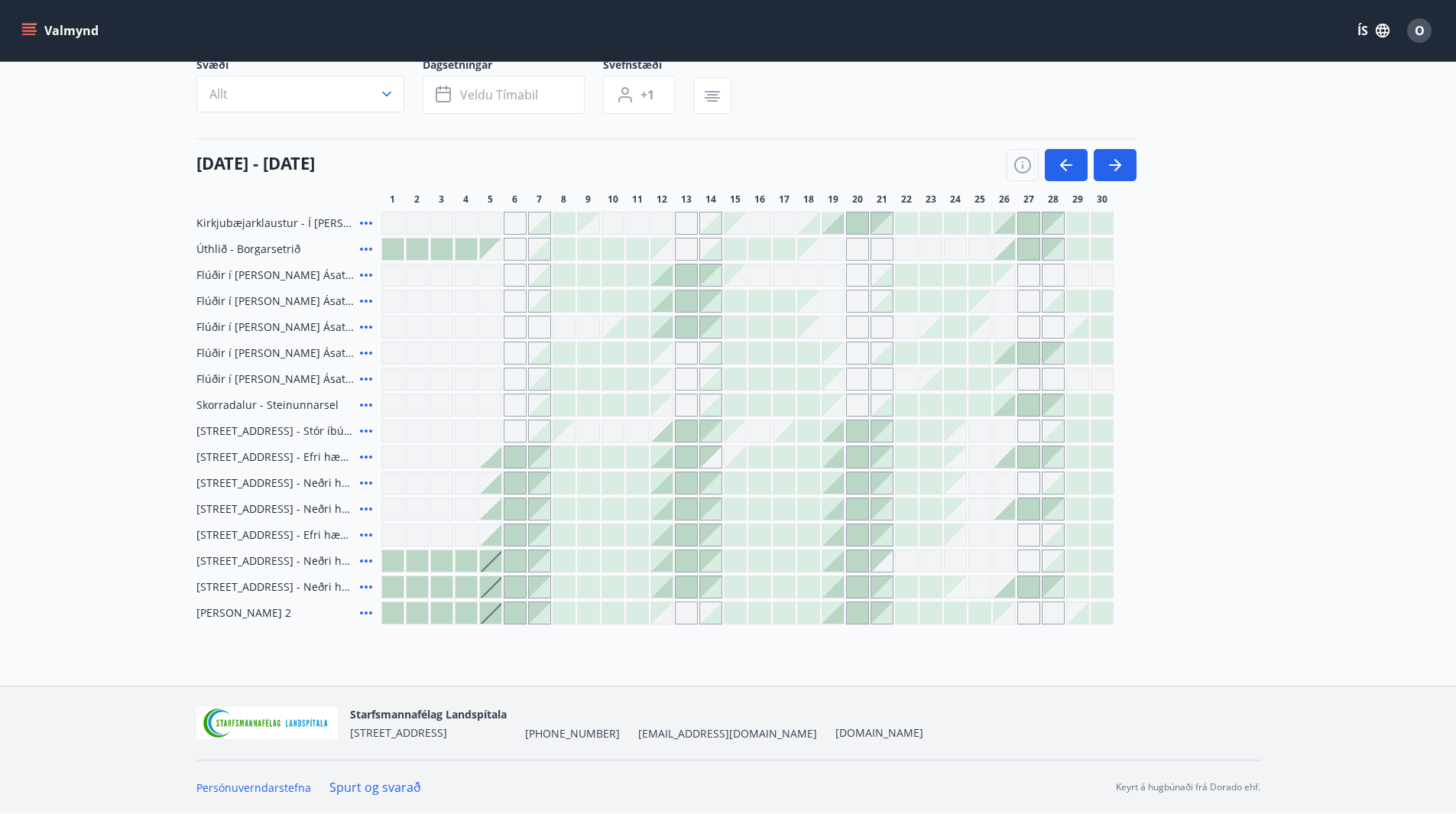
click at [1031, 378] on div "Gráir dagar eru ekki bókanlegir" at bounding box center [1028, 378] width 23 height 23
click at [1057, 371] on div "Gráir dagar eru ekki bókanlegir" at bounding box center [1052, 378] width 23 height 23
click at [1289, 321] on main "Bókunardagatal Svæði Allt Dagsetningar Veldu tímabil Svefnstæði +1 01 september…" at bounding box center [728, 283] width 1456 height 684
click at [366, 352] on icon at bounding box center [365, 353] width 19 height 19
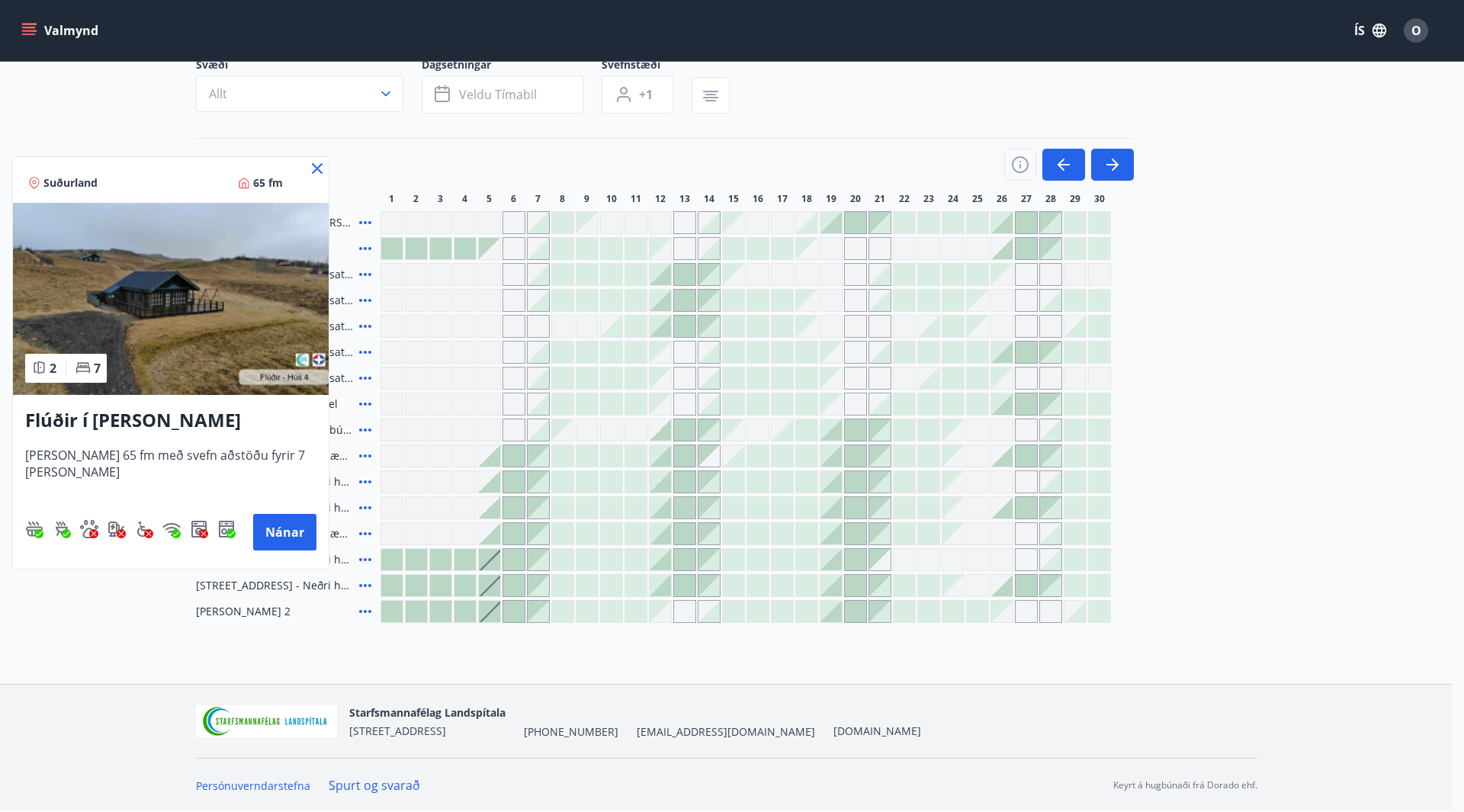
click at [1288, 295] on div at bounding box center [732, 406] width 1464 height 812
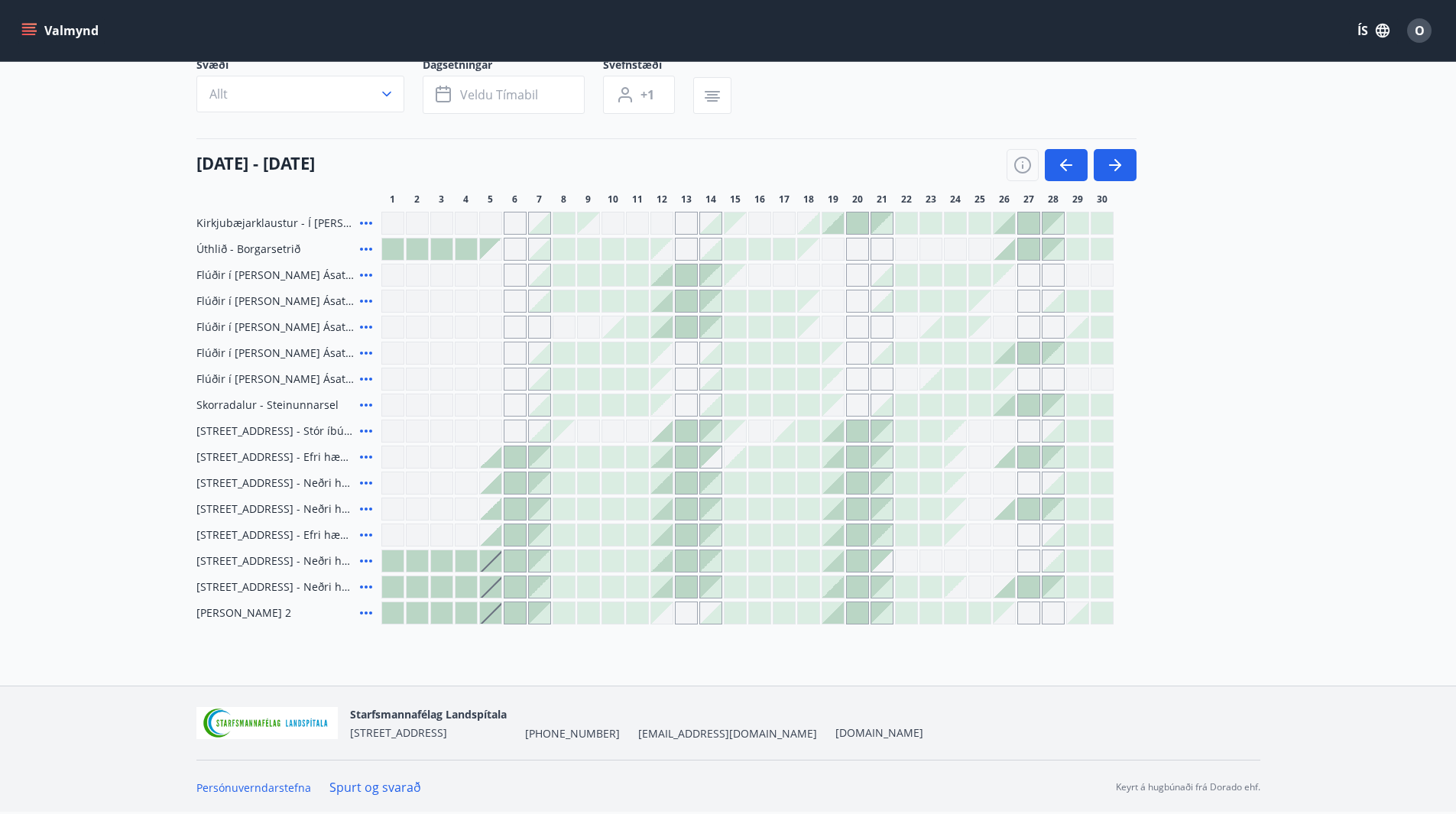
click at [359, 250] on icon at bounding box center [365, 249] width 19 height 19
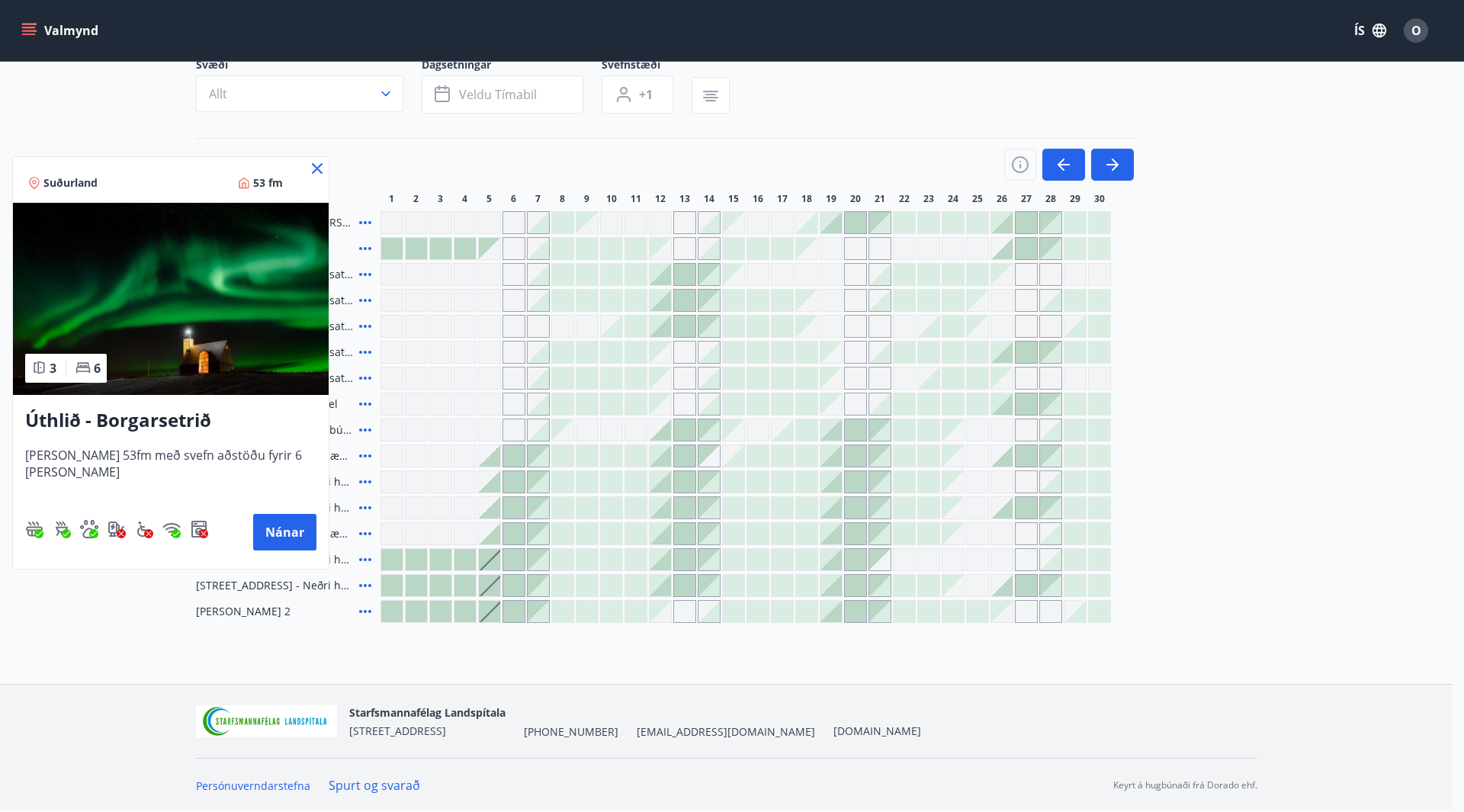
click at [312, 170] on icon at bounding box center [316, 169] width 11 height 11
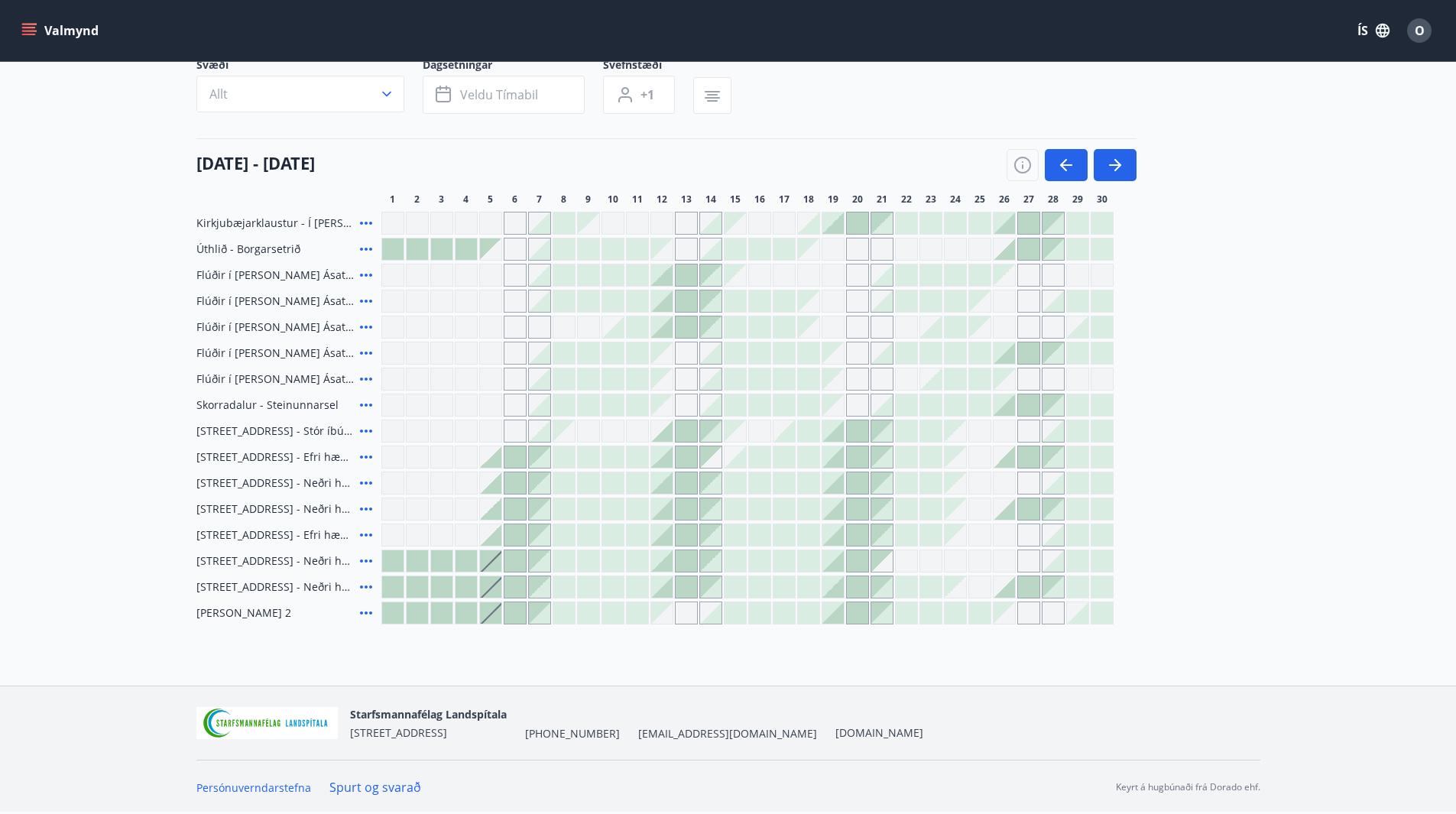
click at [364, 221] on icon at bounding box center [365, 223] width 19 height 19
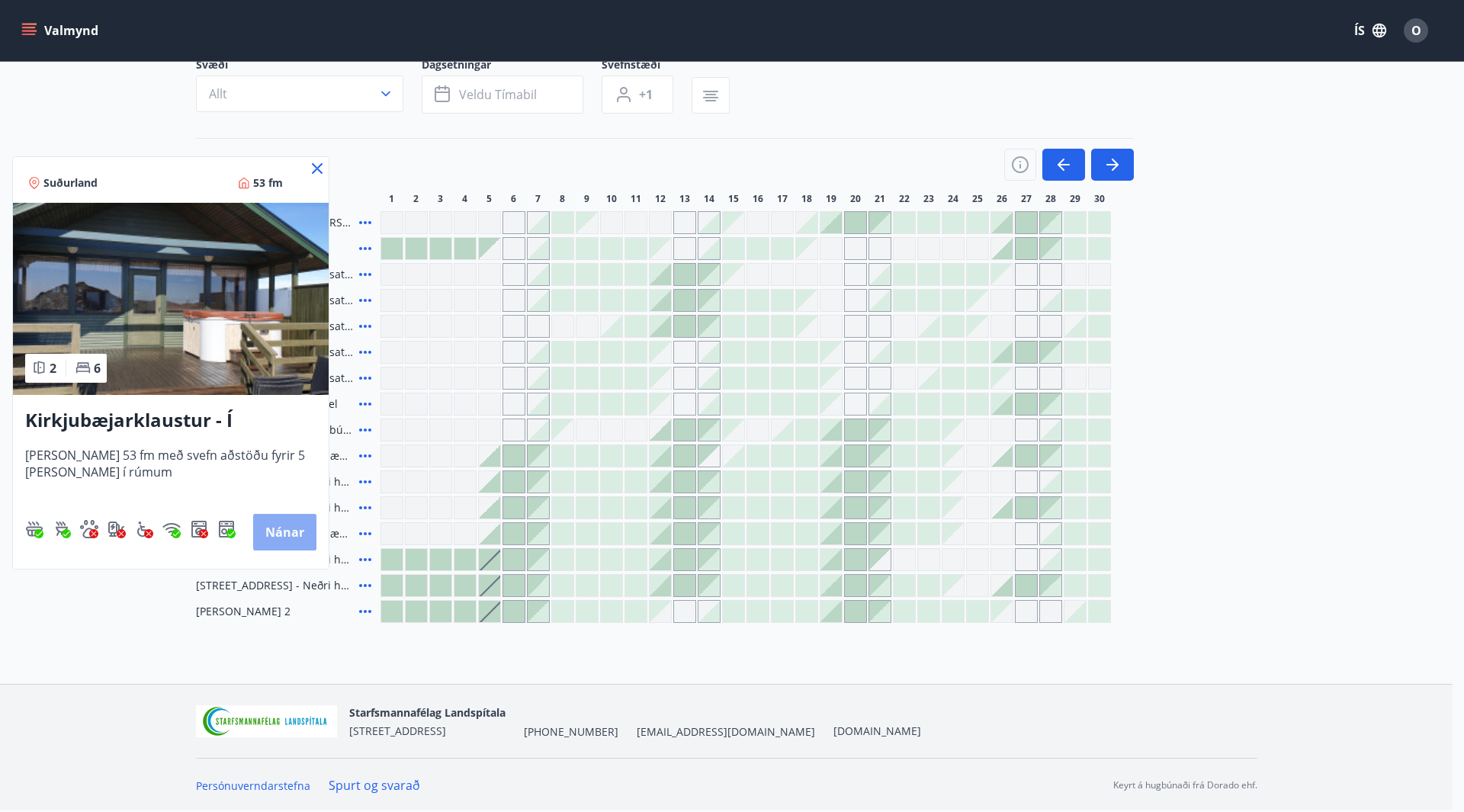
click at [290, 527] on button "Nánar" at bounding box center [285, 531] width 63 height 36
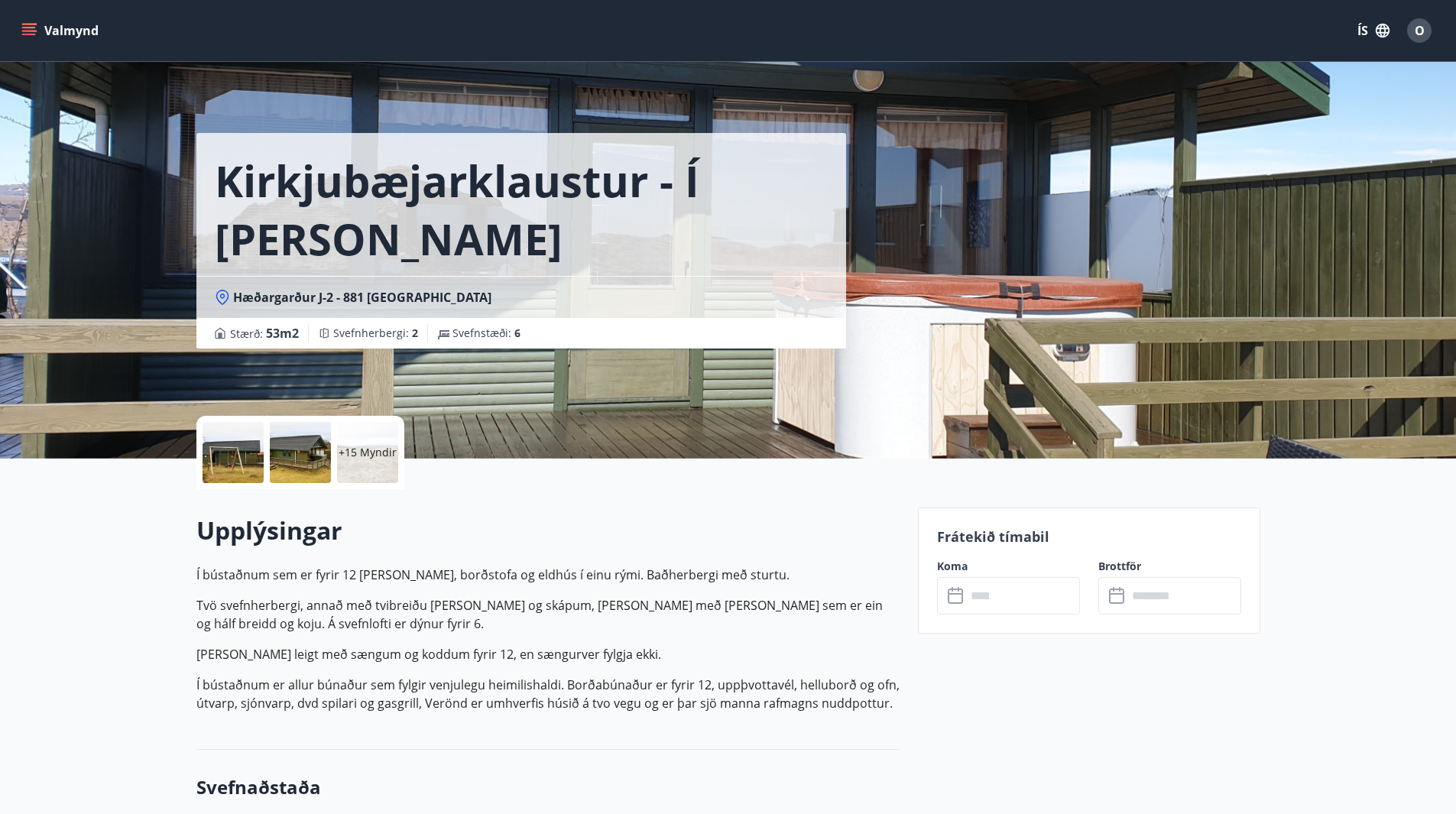
click at [360, 447] on p "+15 Myndir" at bounding box center [367, 451] width 58 height 15
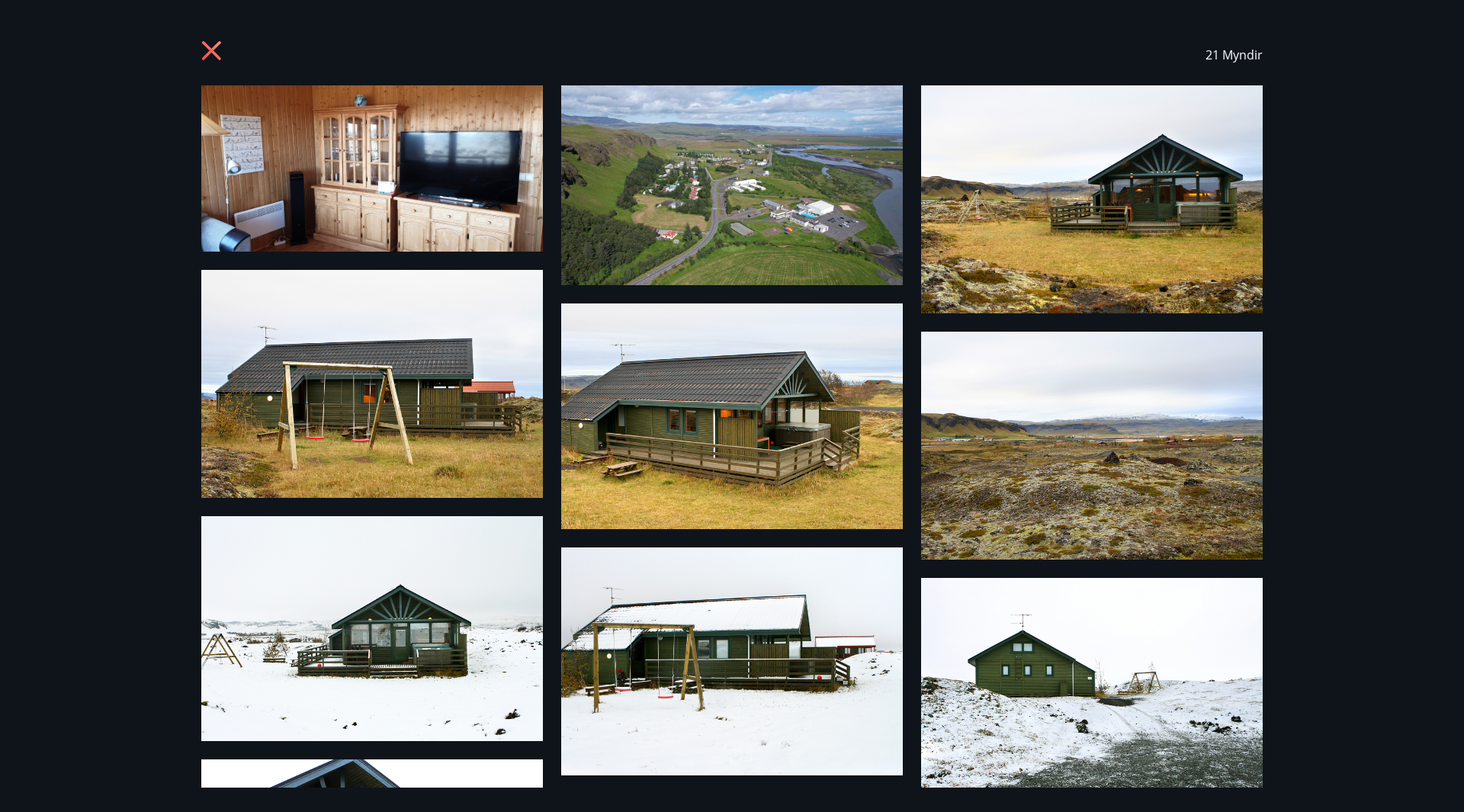
click at [221, 46] on icon at bounding box center [213, 52] width 25 height 25
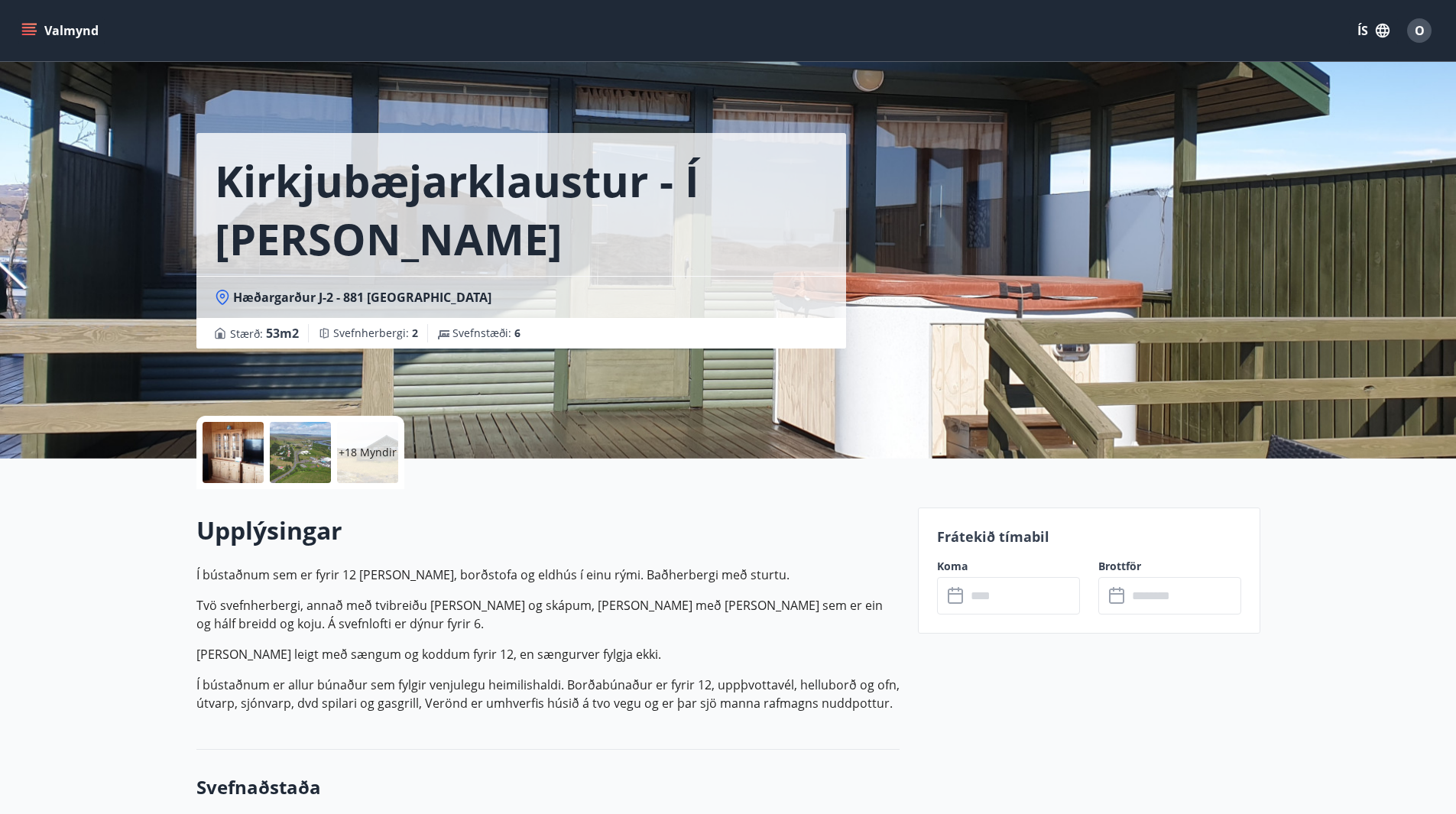
scroll to position [2, 0]
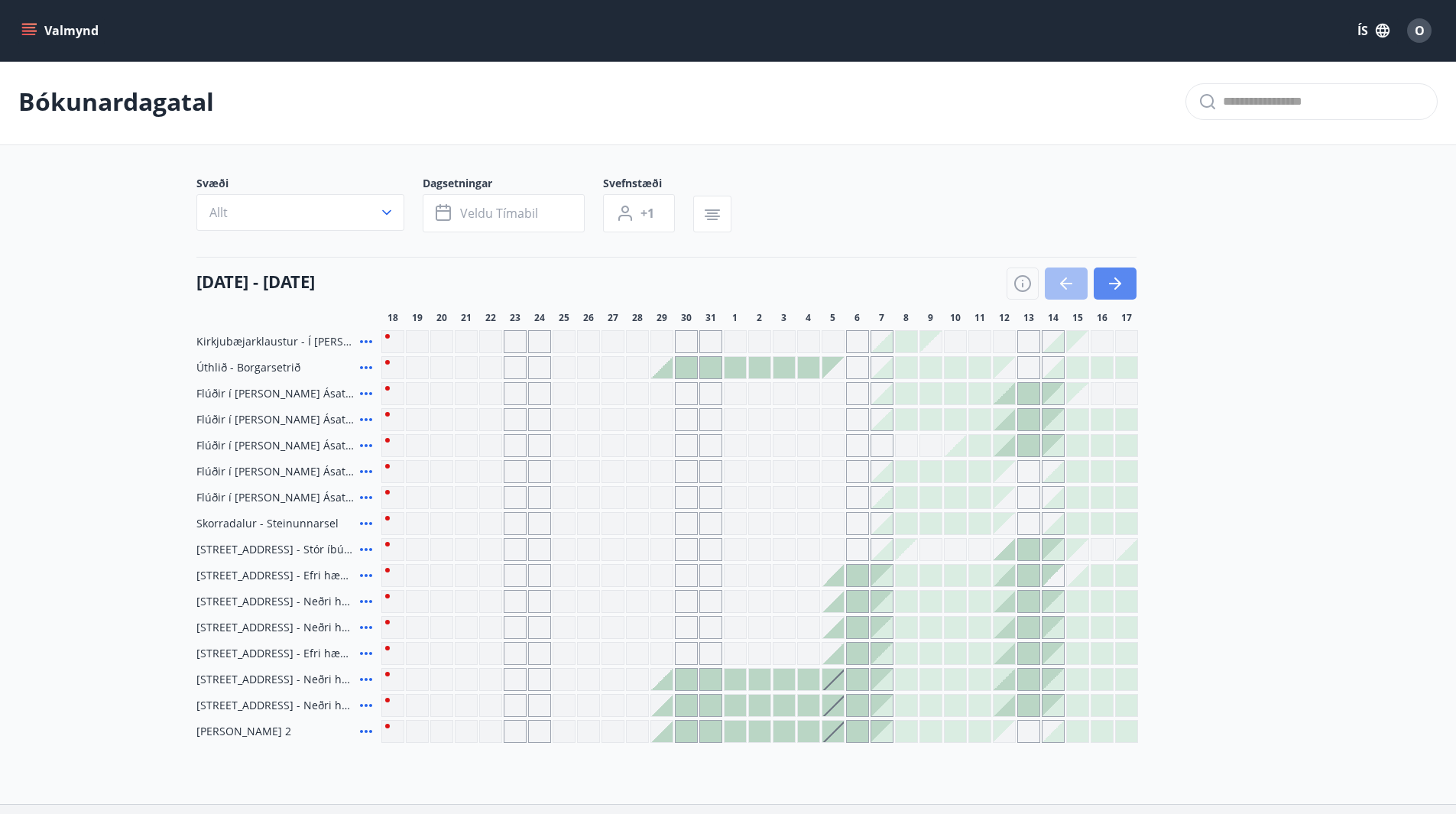
click at [1116, 282] on icon "button" at bounding box center [1114, 284] width 19 height 19
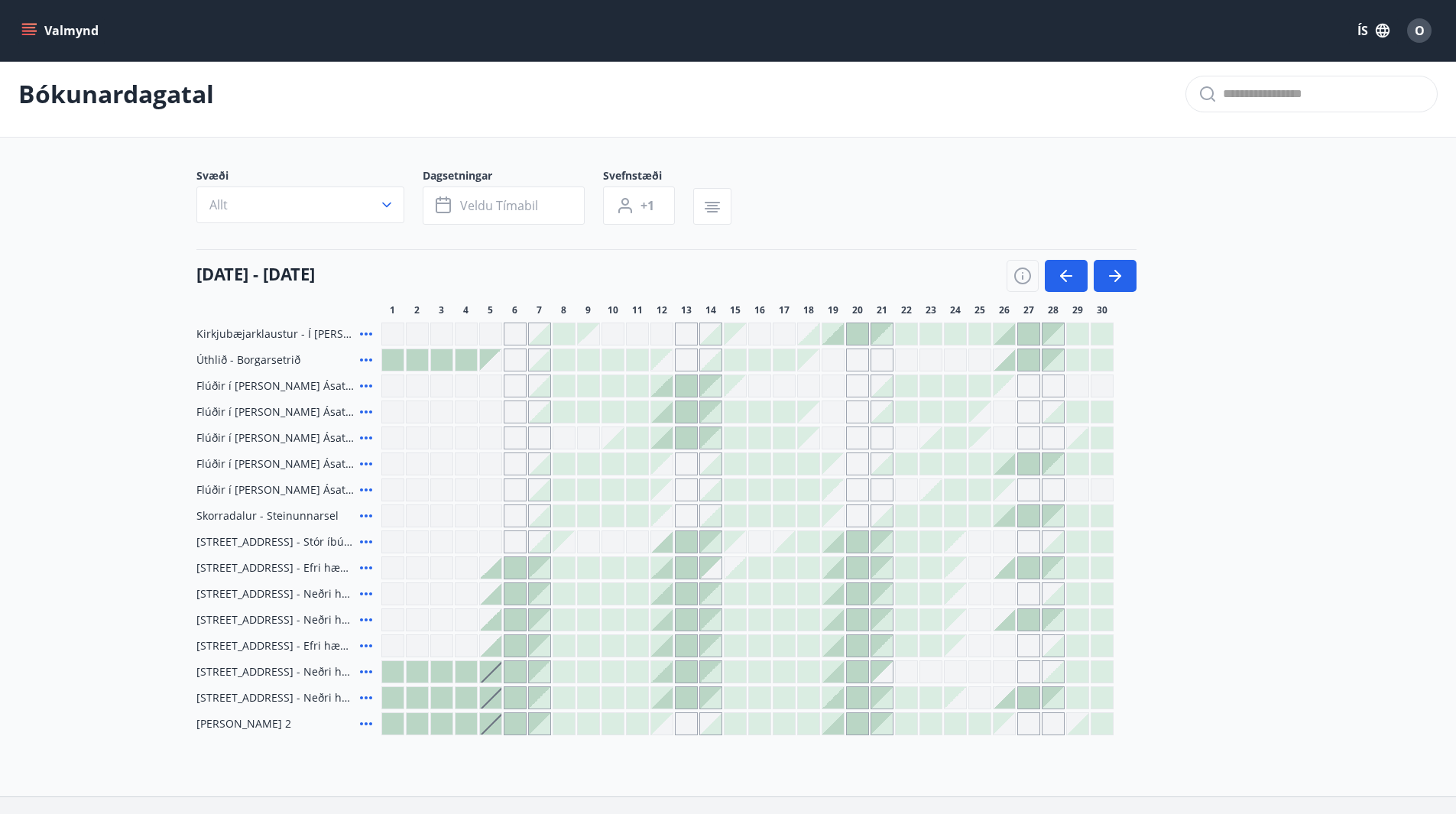
scroll to position [0, 0]
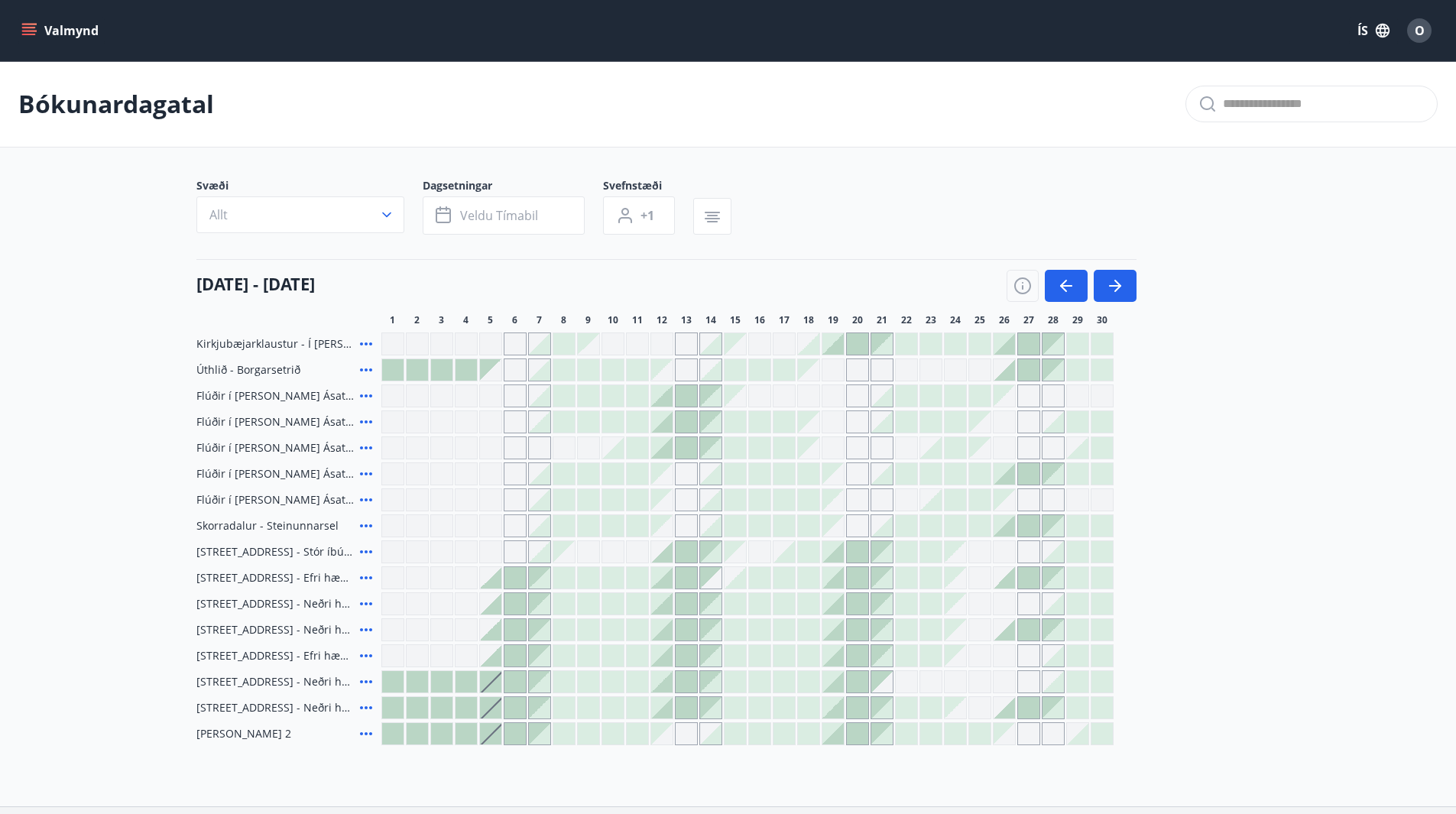
click at [361, 550] on icon at bounding box center [365, 551] width 19 height 19
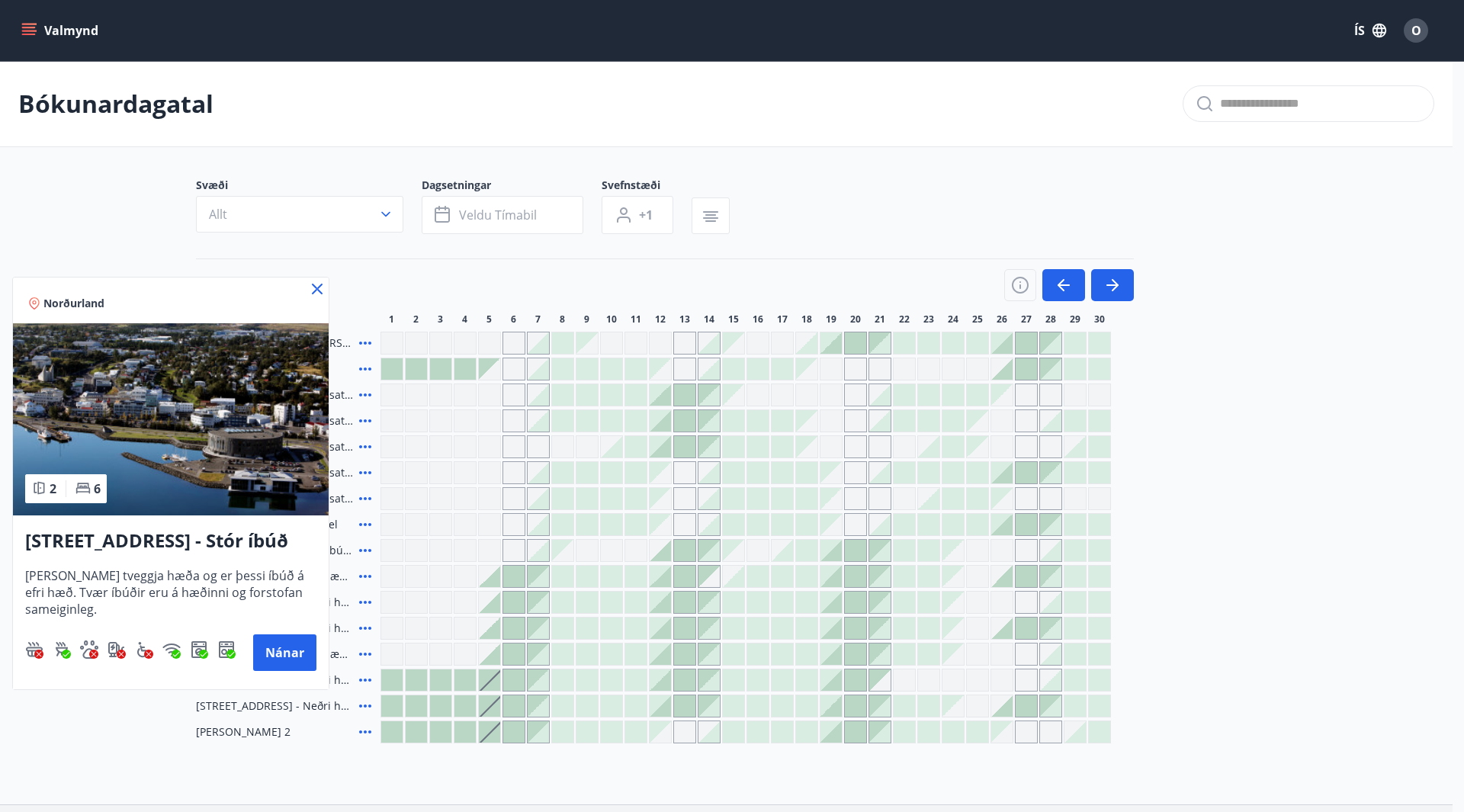
click at [315, 285] on icon at bounding box center [317, 289] width 19 height 19
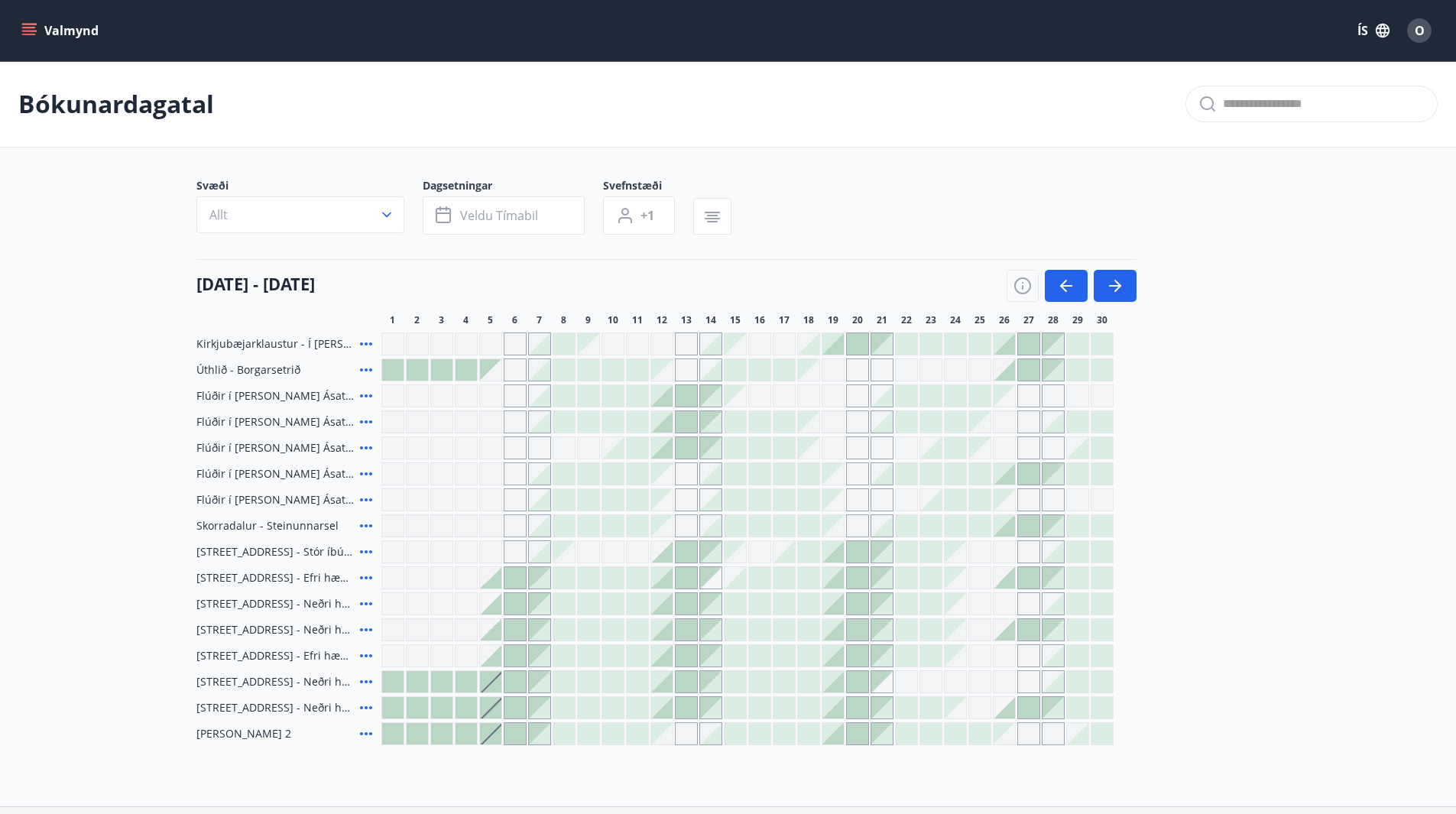
click at [1281, 359] on main "Bókunardagatal Svæði Allt Dagsetningar Veldu tímabil Svefnstæði +1 01 september…" at bounding box center [728, 403] width 1456 height 684
click at [1315, 379] on main "Bókunardagatal Svæði Allt Dagsetningar Veldu tímabil Svefnstæði +1 01 september…" at bounding box center [728, 403] width 1456 height 684
click at [927, 204] on div "Svæði Allt Dagsetningar Veldu tímabil Svefnstæði +1" at bounding box center [728, 208] width 1064 height 62
click at [364, 500] on icon at bounding box center [365, 500] width 19 height 19
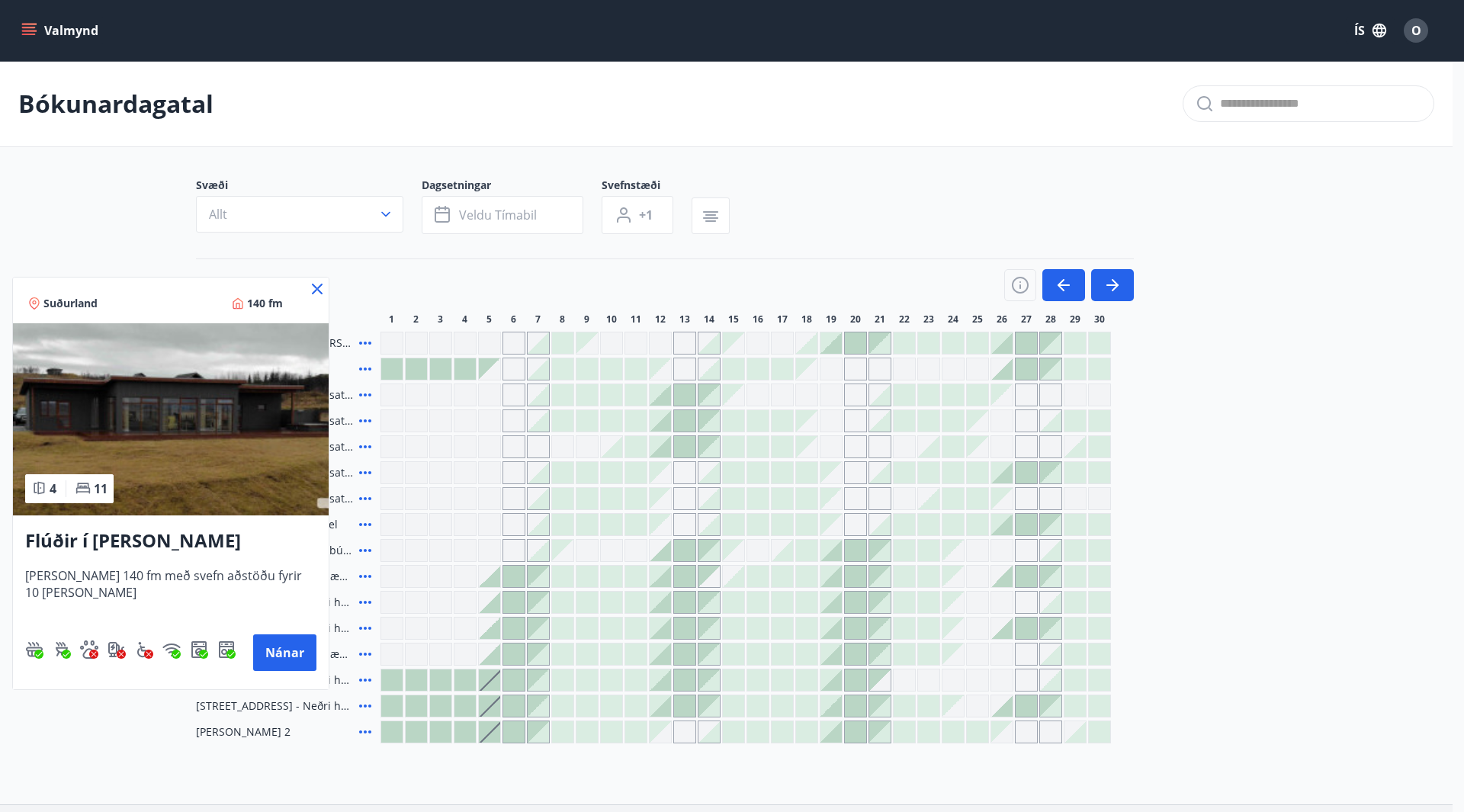
click at [312, 286] on icon at bounding box center [317, 289] width 19 height 19
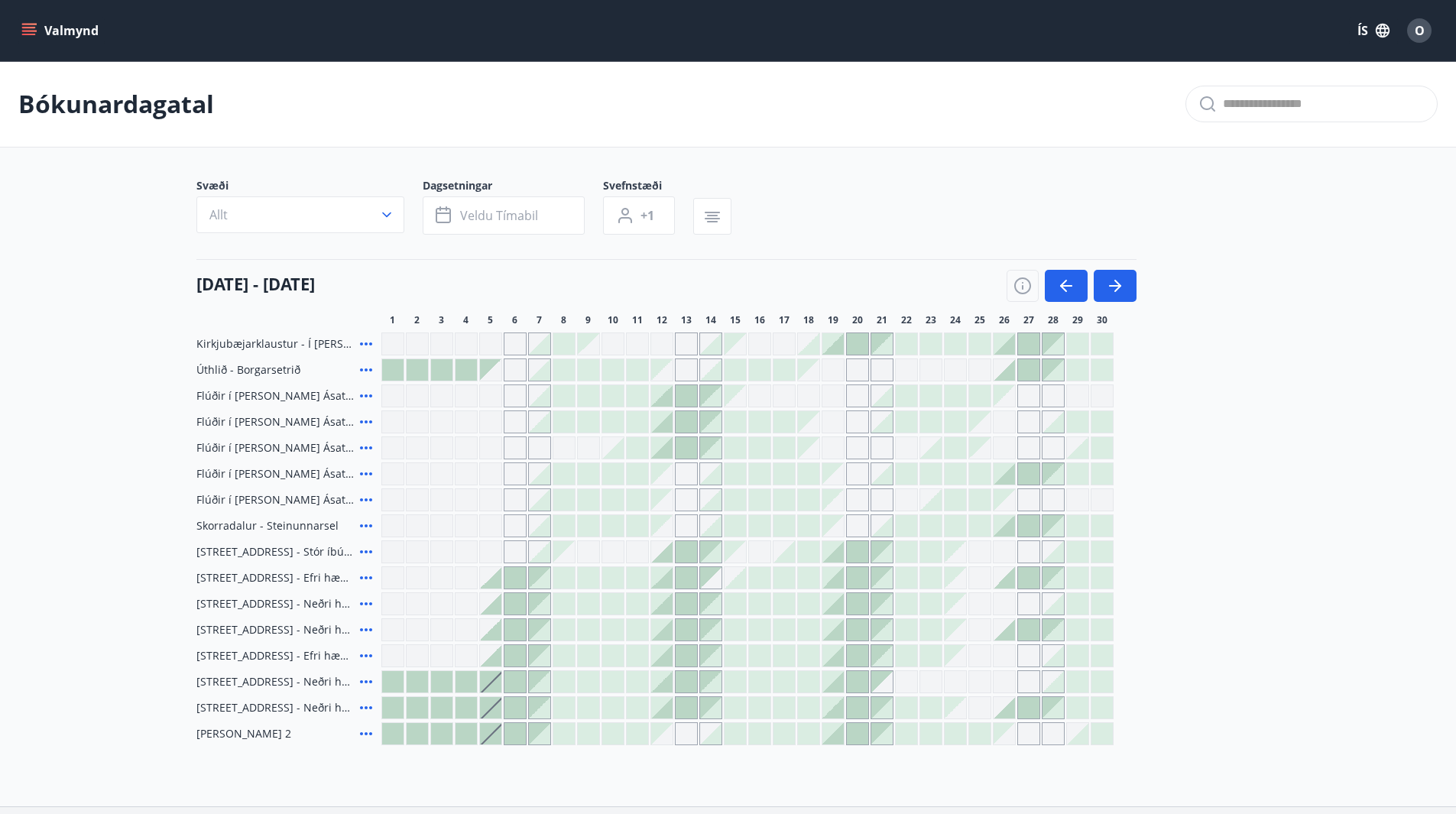
click at [933, 500] on div at bounding box center [930, 500] width 22 height 22
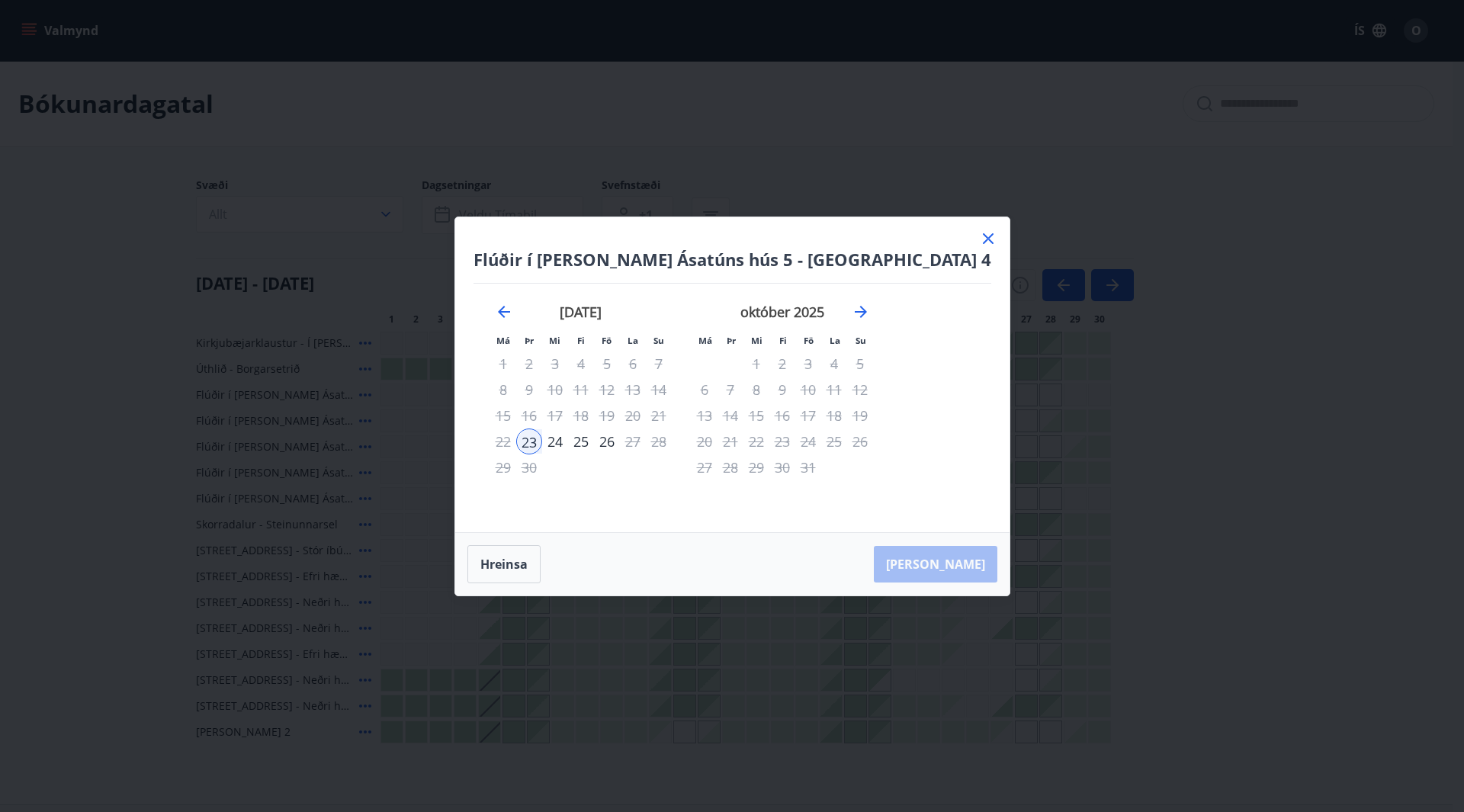
click at [620, 443] on div "26" at bounding box center [607, 441] width 26 height 26
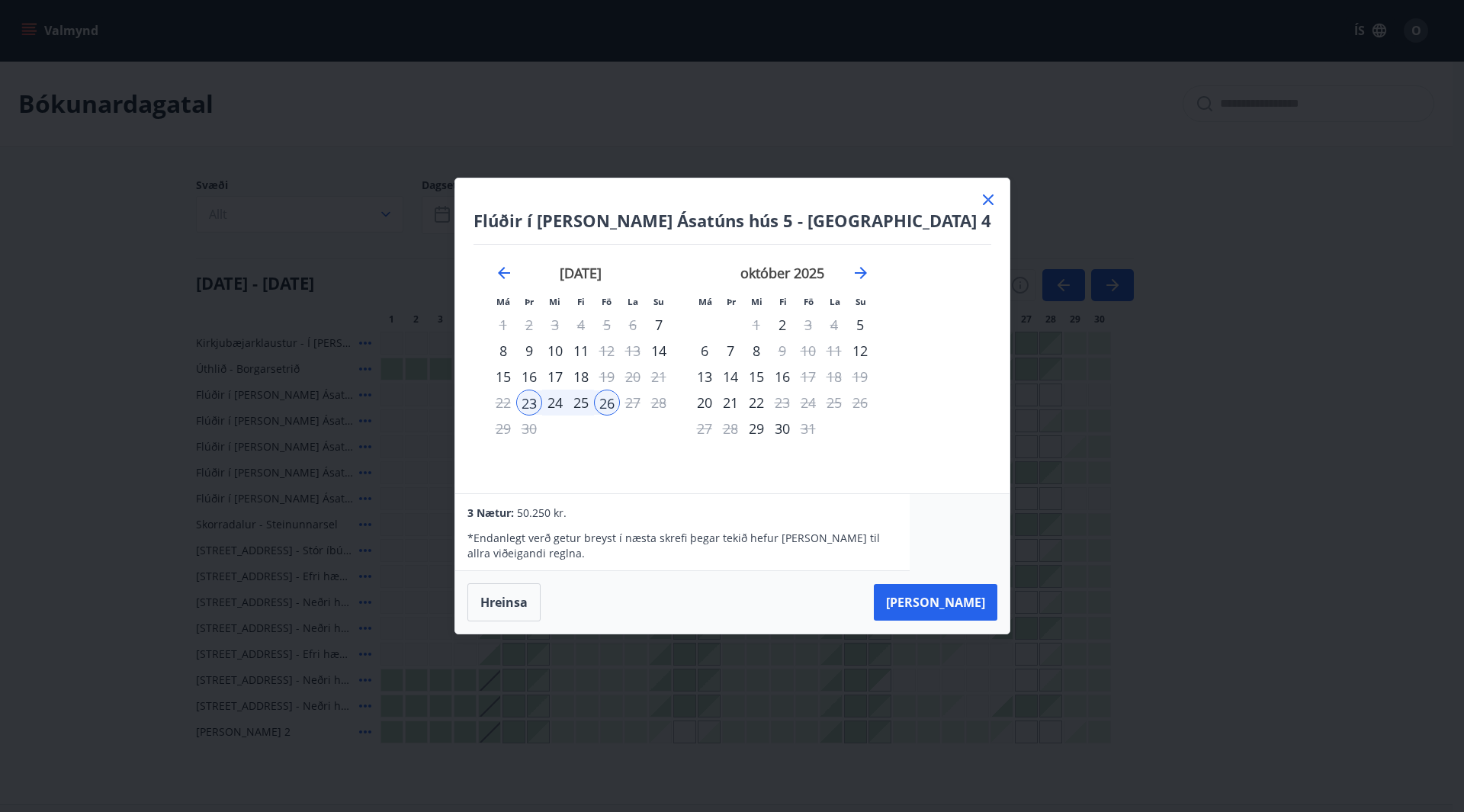
click at [979, 200] on icon at bounding box center [988, 199] width 19 height 19
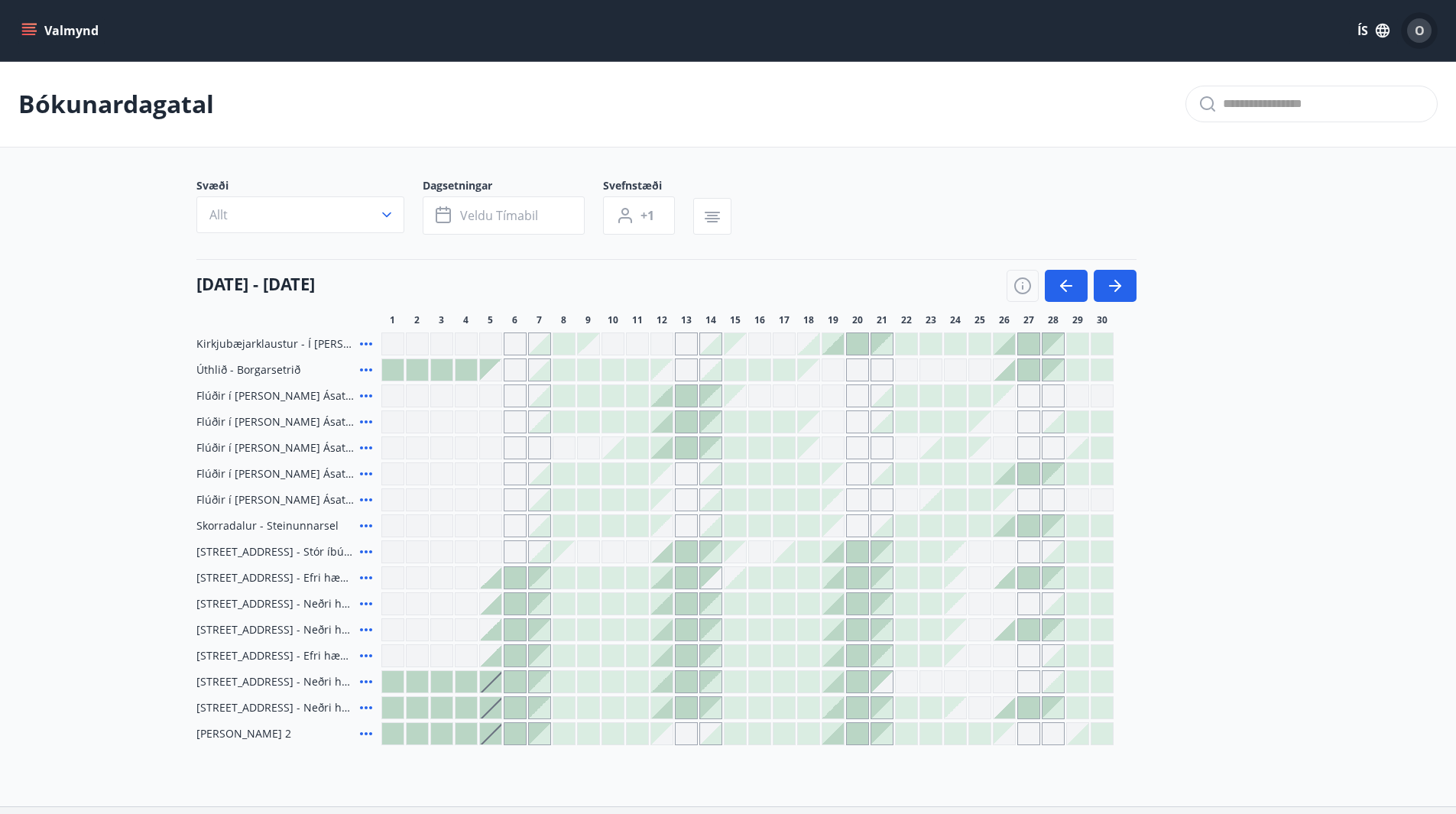
click at [1421, 37] on span "O" at bounding box center [1419, 30] width 10 height 17
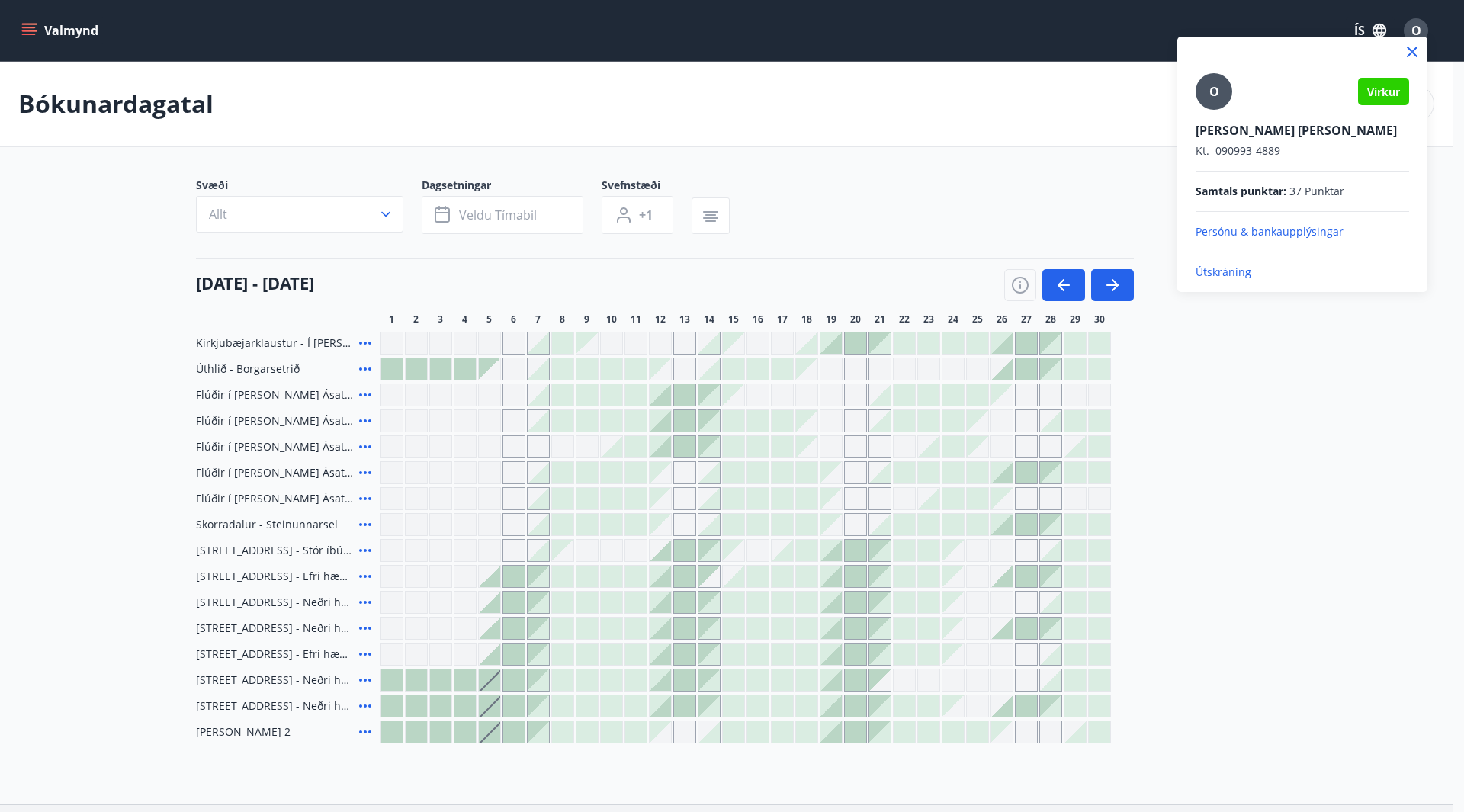
click at [1235, 275] on p "Útskráning" at bounding box center [1302, 271] width 214 height 15
